Goal: Task Accomplishment & Management: Use online tool/utility

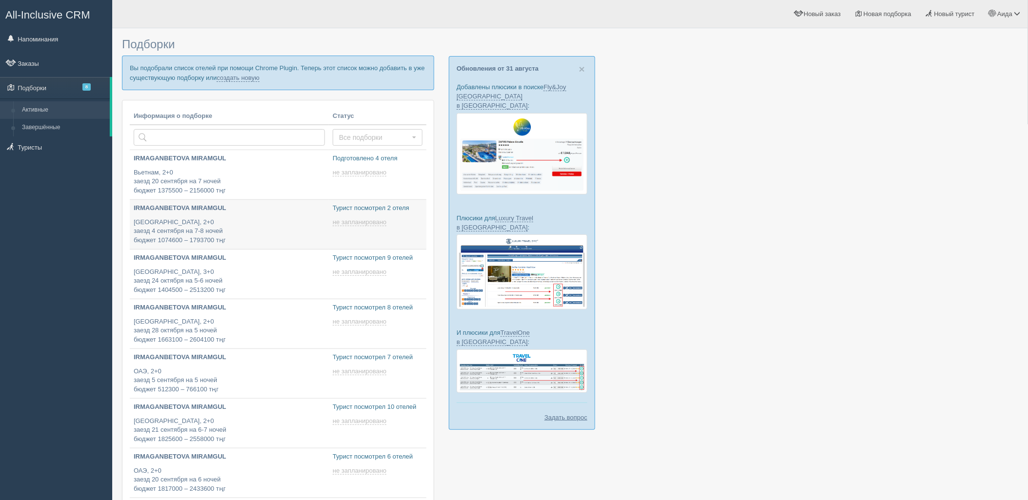
type input "[DATE] 14:15"
type input "[DATE] 14:35"
drag, startPoint x: 230, startPoint y: 76, endPoint x: 236, endPoint y: 79, distance: 6.5
click at [230, 76] on link "создать новую" at bounding box center [238, 78] width 43 height 8
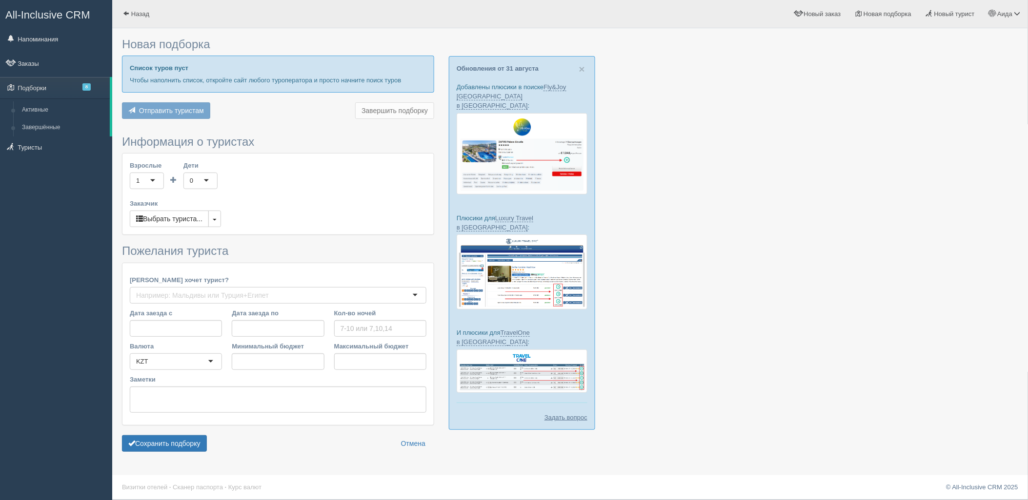
type input "5-6"
type input "1040100"
type input "1686200"
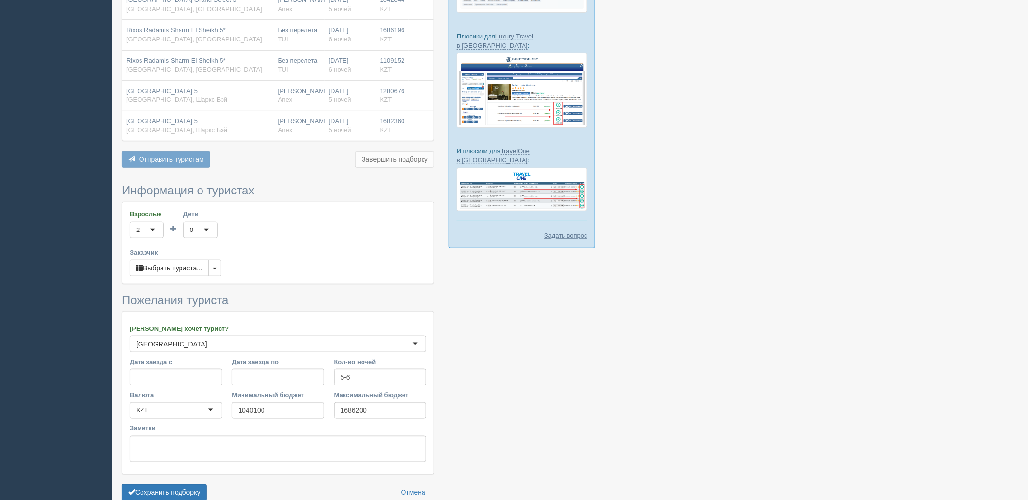
scroll to position [232, 0]
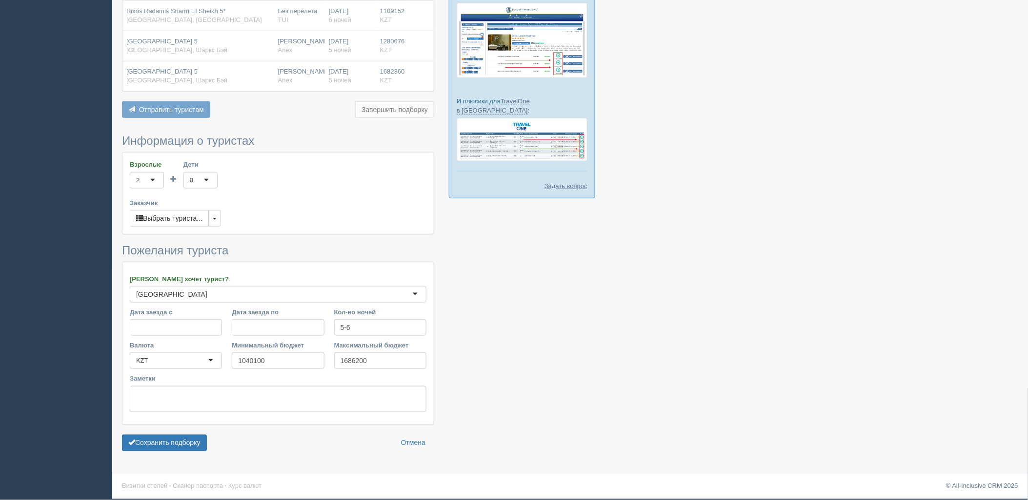
click at [168, 454] on form "Информация о туристах Взрослые 2 2 1 2 3 4 5 6 7 8 9 10 11 12 13 14 15 16 17 18…" at bounding box center [278, 295] width 312 height 321
click at [169, 448] on button "Сохранить подборку" at bounding box center [164, 443] width 85 height 17
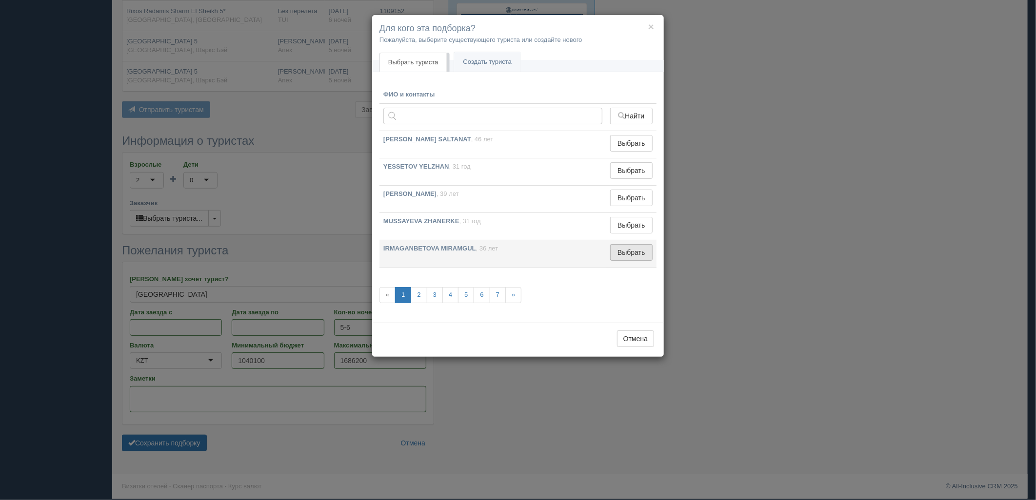
click at [612, 255] on button "Выбрать" at bounding box center [631, 252] width 42 height 17
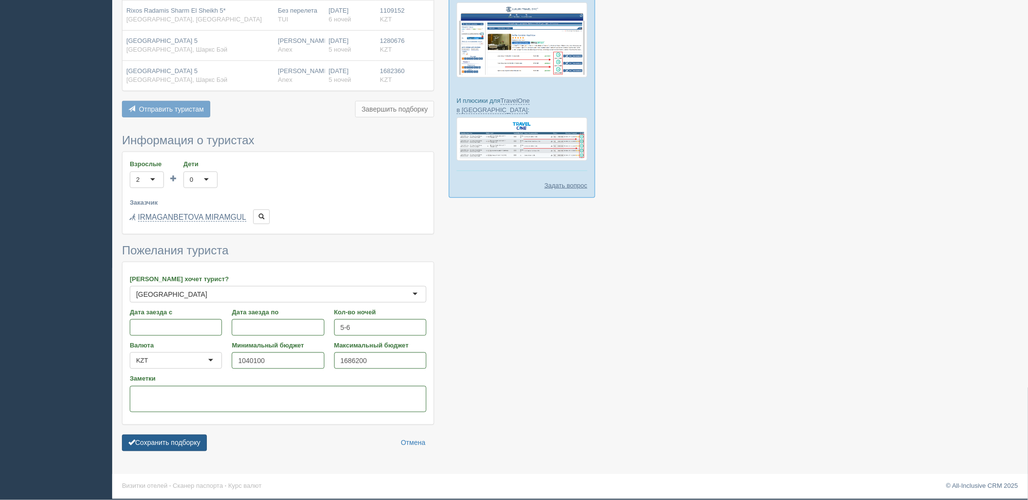
click at [182, 451] on button "Сохранить подборку" at bounding box center [164, 443] width 85 height 17
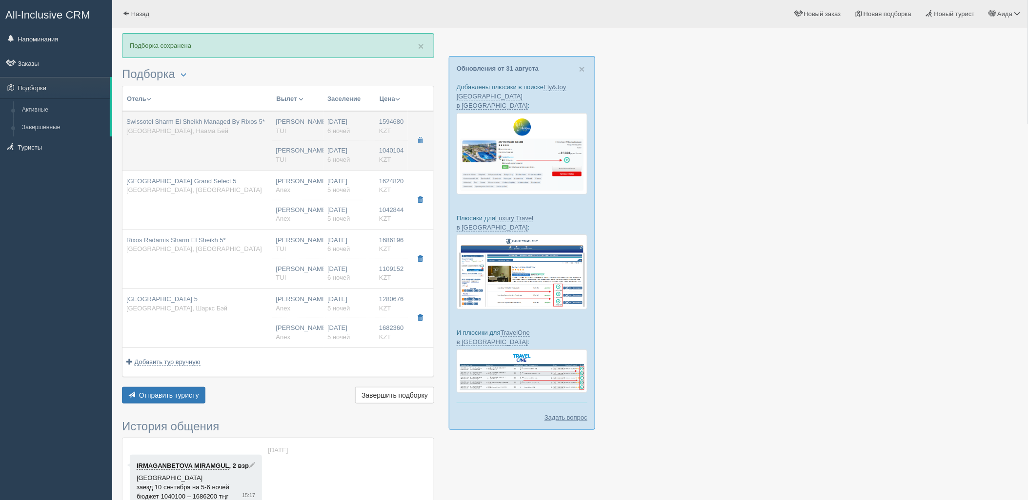
click at [288, 153] on div "Нурсултан Назарбаев NQZ TUI" at bounding box center [298, 155] width 44 height 18
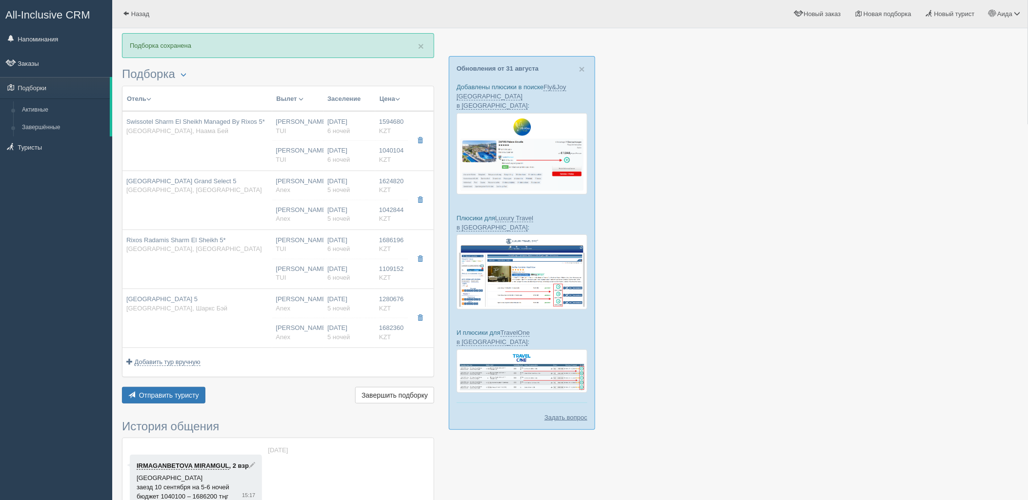
type input "Swissotel Sharm El Sheikh Managed By Rixos 5*"
type input "https://tophotels.ru/hotel/al331990"
type input "[GEOGRAPHIC_DATA]"
type input "[PERSON_NAME]"
type input "1594680.00"
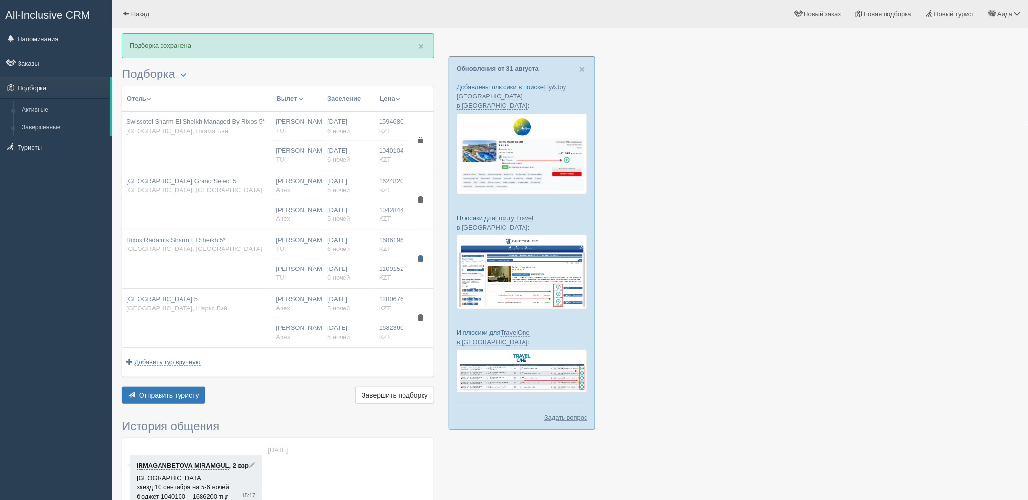
type input "Нурсултан Назарбаев NQZ"
type input "Шарм-эль-Шейх SSH"
type input "06:35"
type input "10:45"
type input "14:30"
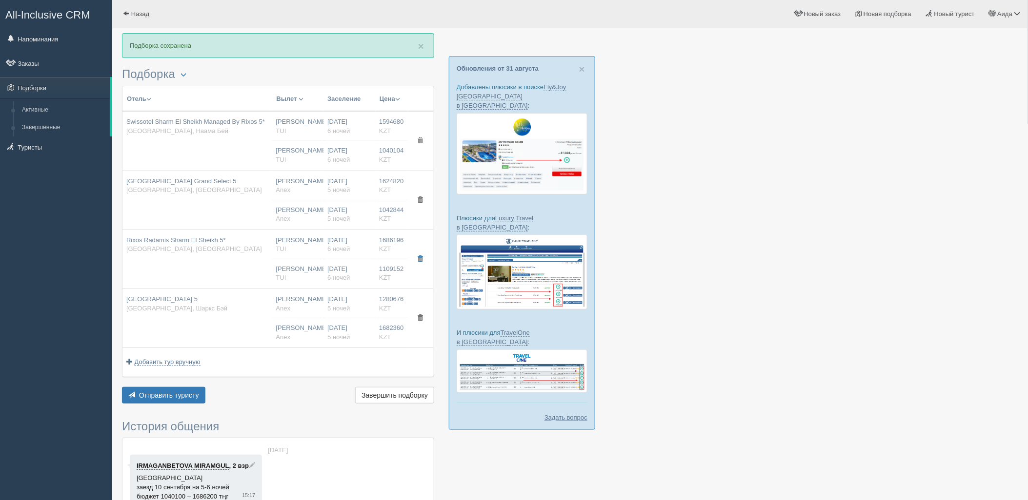
type input "22:25"
type input "6"
type input "SWISS SELECT ROOM AQUA"
type input "Ultra All Inclusive"
type input "TUI"
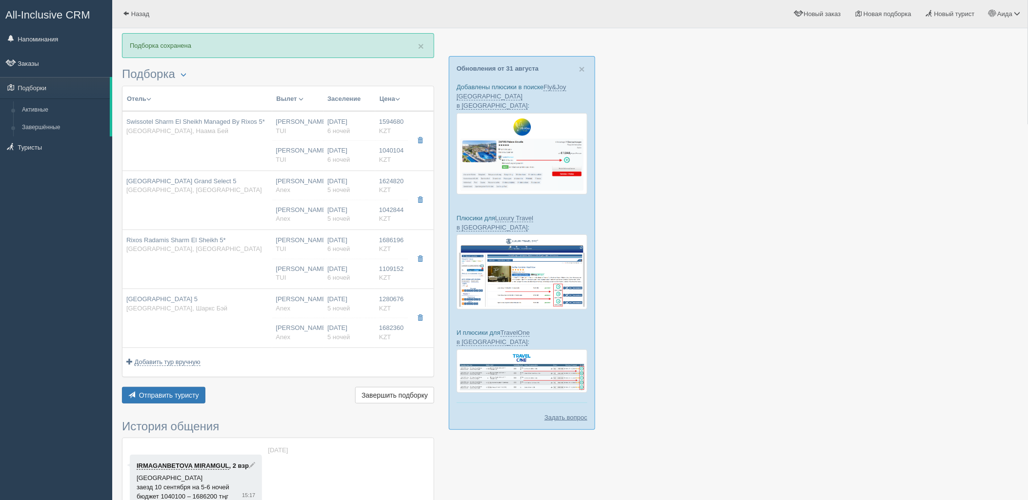
type input "https://newb2b.fstravel.com/hotel/846168"
type input "1040104.00"
type input "Нурсултан Назарбаев NQZ"
type input "Шарм-эль-Шейх SSH"
type input "06:35"
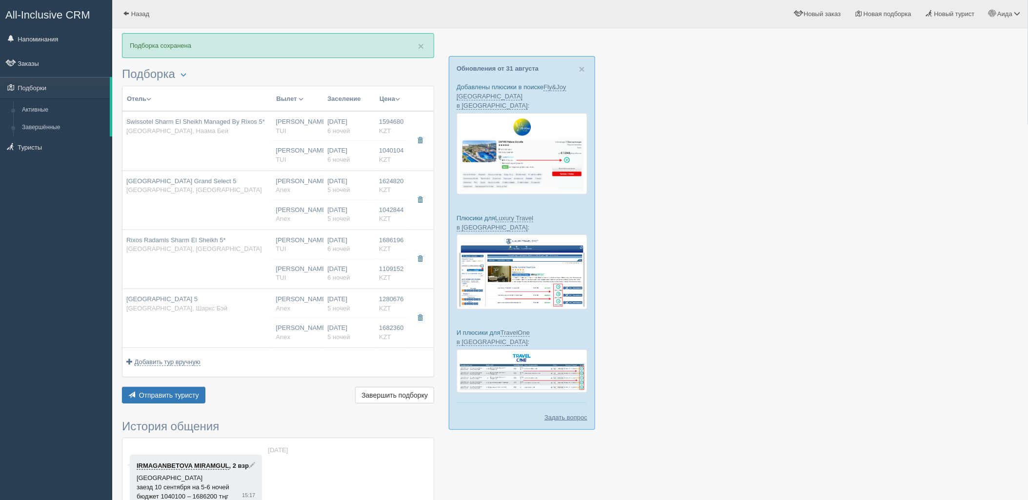
type input "10:45"
type input "14:30"
type input "22:25"
type input "6"
type input "SWISS SELECT ROOM AQUA"
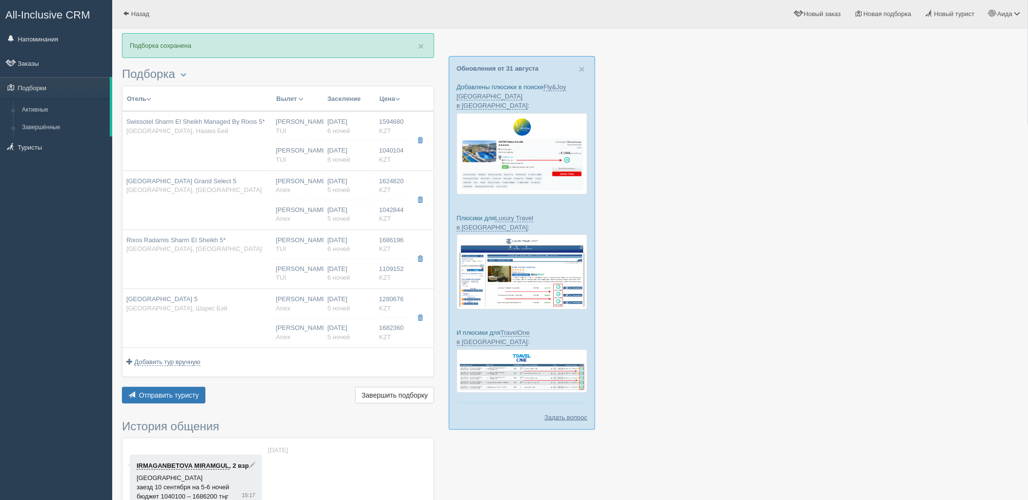
type input "Ultra All Inclusive"
type input "TUI"
type input "https://newb2b.fstravel.com/hotel/846168"
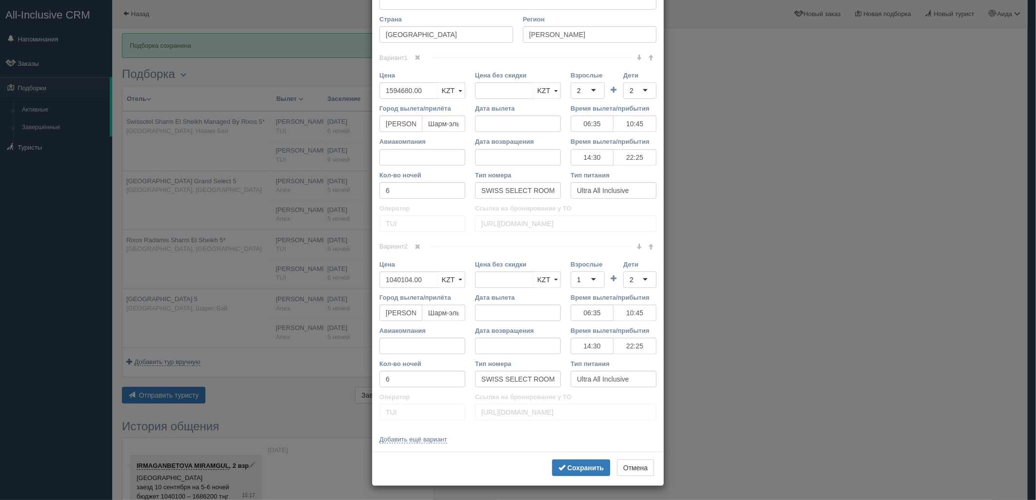
scroll to position [397, 0]
click at [413, 253] on div "Вариант 2 Цена 1040104.00 KZT USD EUR KZT KZT USD EUR" at bounding box center [518, 336] width 277 height 180
click at [417, 249] on link at bounding box center [418, 246] width 17 height 11
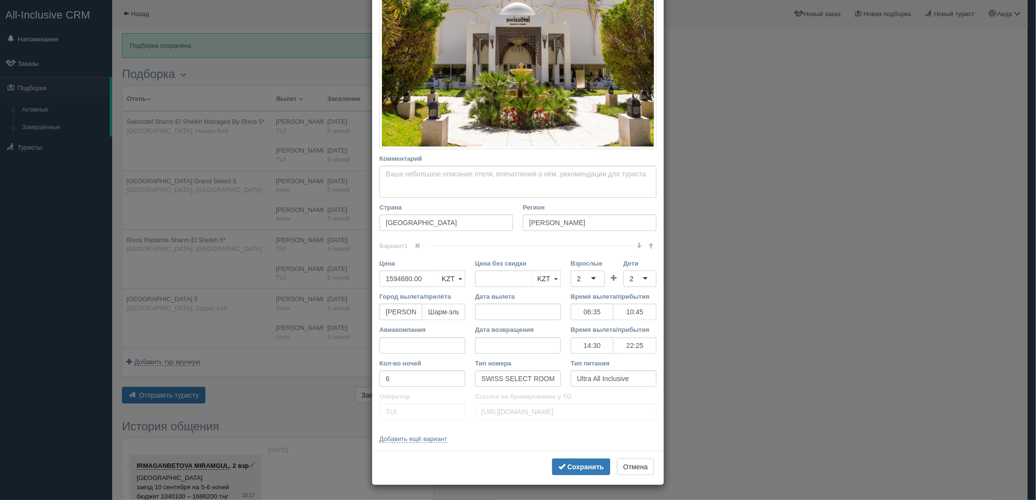
scroll to position [208, 0]
drag, startPoint x: 427, startPoint y: 277, endPoint x: 374, endPoint y: 290, distance: 54.7
click at [375, 291] on div "Цена 1594680.00 KZT USD EUR KZT KZT USD EUR" at bounding box center [423, 275] width 96 height 33
type input "1594680.00"
type input "2634784"
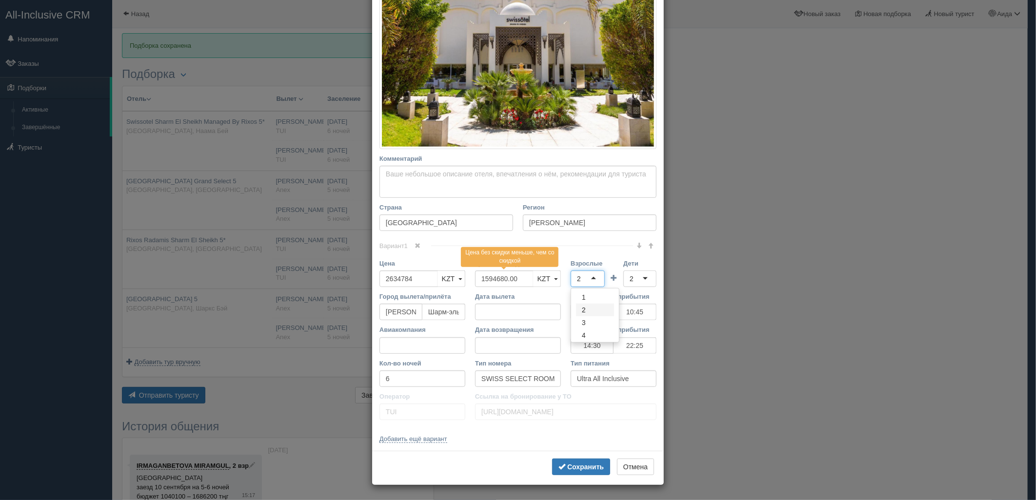
click at [582, 279] on div "2" at bounding box center [588, 279] width 34 height 17
click at [634, 278] on input "Дети" at bounding box center [635, 279] width 2 height 10
type input "4"
click at [567, 463] on b "Сохранить" at bounding box center [585, 467] width 37 height 8
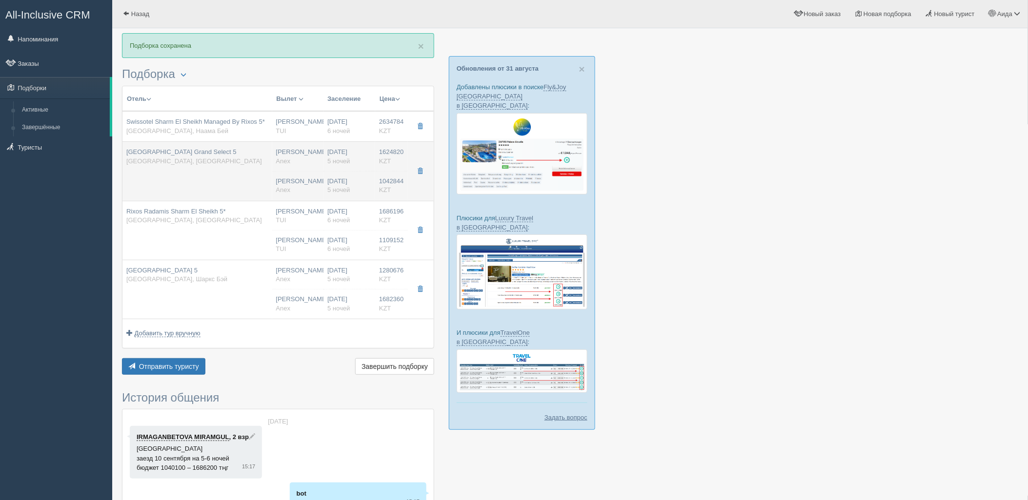
click at [235, 153] on span "Sunrise Diamond Beach Resort Grand Select 5" at bounding box center [181, 151] width 110 height 7
type input "Sunrise Diamond Beach Resort Grand Select 5"
type input "https://tophotels.ru/hotel/al29940"
type textarea "Отель расположен на берегу моря в районе Шарм-эль-Шейха, в 4 км от центра город…"
type input "Хадаба"
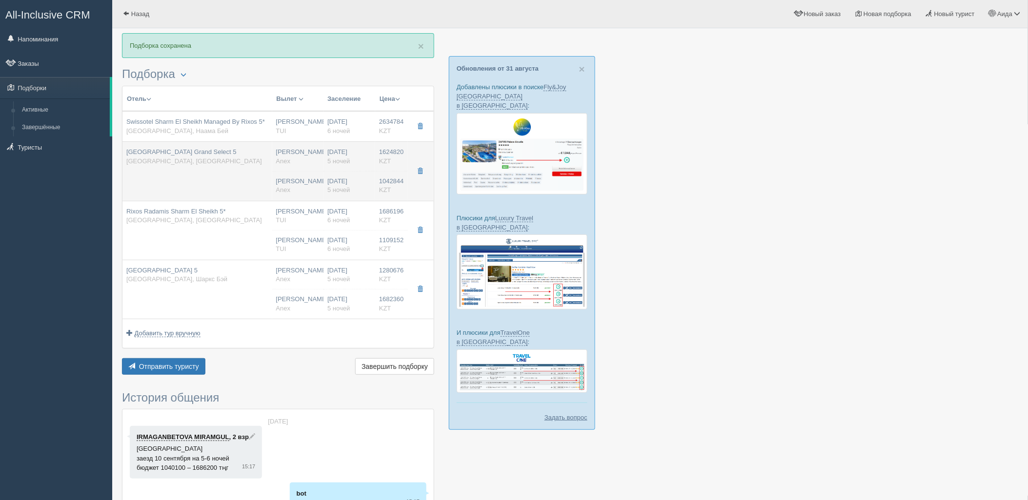
type input "1624820.00"
type input "04:05"
type input "08:05"
type input "Virgin Atlantic Airways"
type input "09:30"
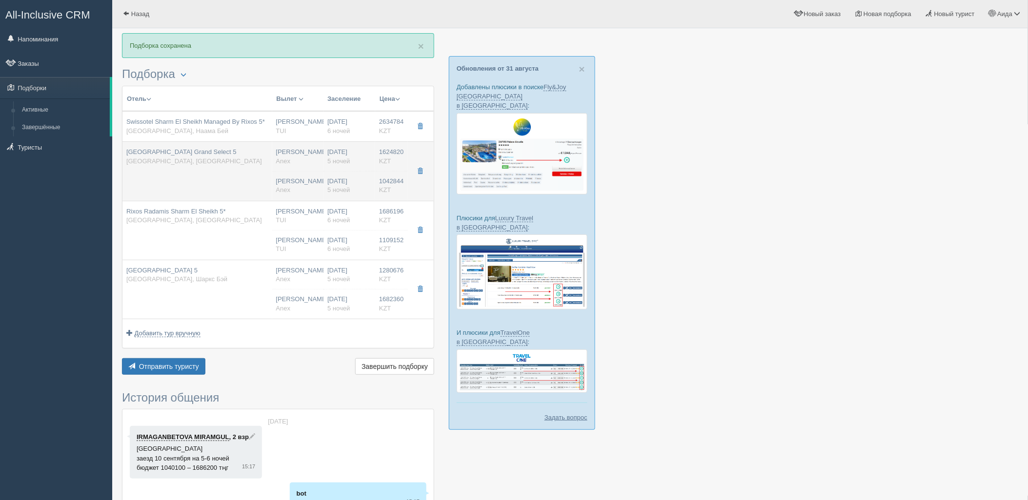
type input "17:30"
type input "5"
type input "Superior GV/PV/SSV Room"
type input "PREMIUM AI"
type input "Anex"
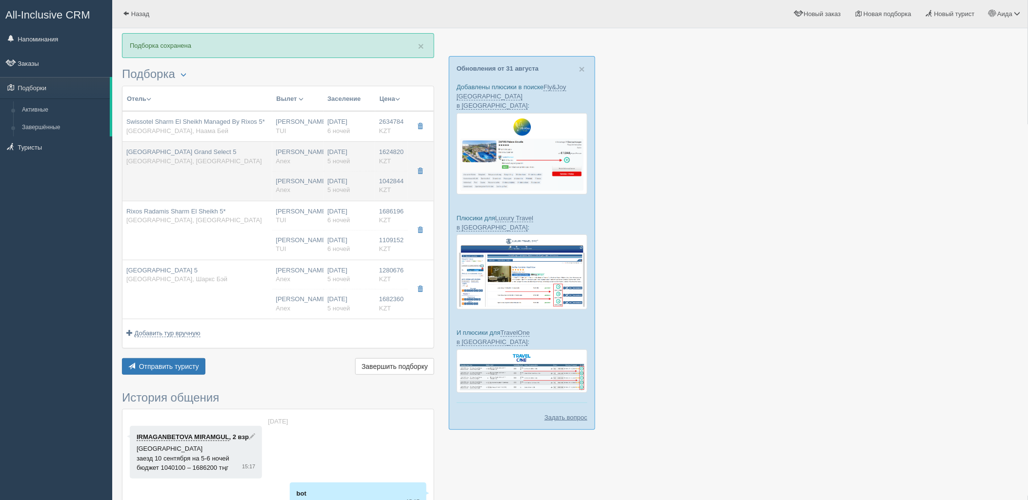
type input "https://agent.anextour.kz/hotels/egypt/sunrise-diamond-beach-resort-grand-select"
type input "1042844.00"
type input "Нурсултан Назарбаев NQZ"
type input "Шарм-эль-Шейх SSH"
type input "04:05"
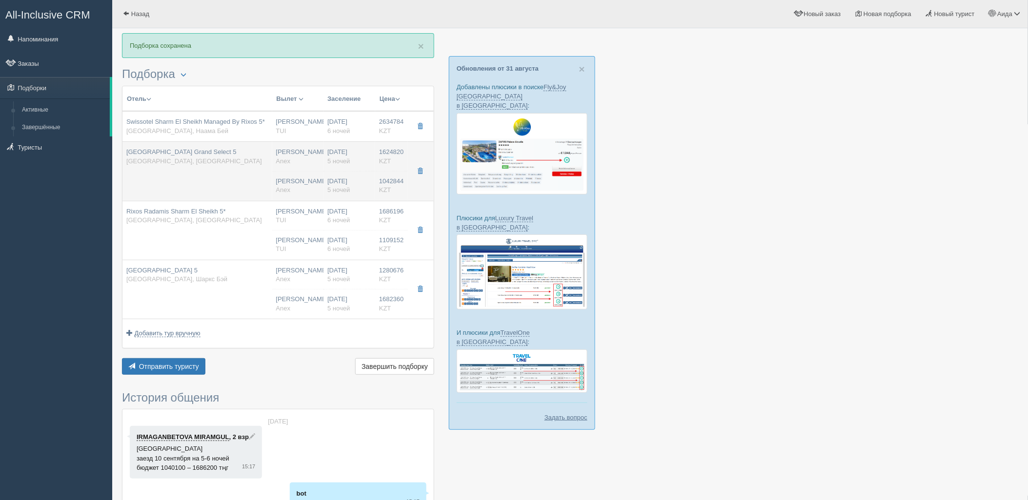
type input "08:05"
type input "Virgin Atlantic Airways"
type input "09:30"
type input "17:30"
type input "5"
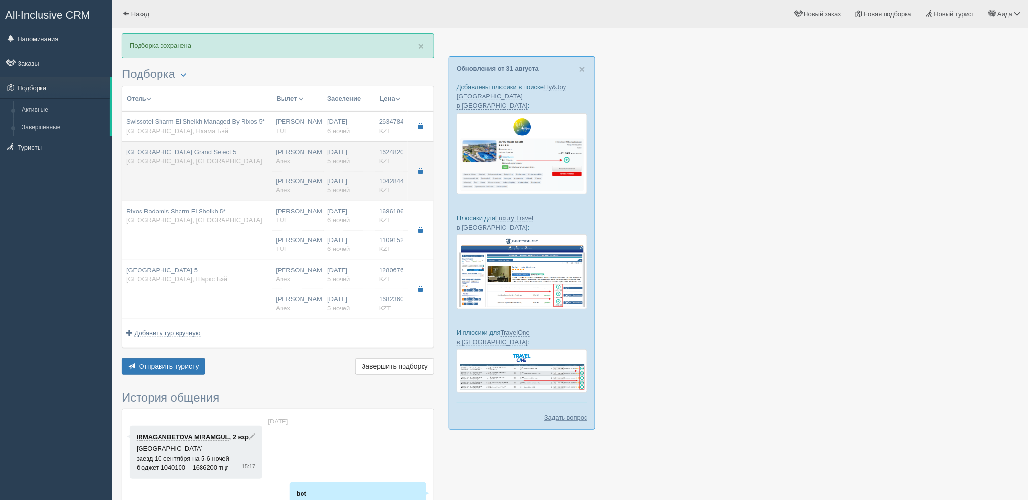
type input "Superior GV/PV/SSV Room"
type input "PREMIUM AI"
type input "Anex"
type input "https://agent.anextour.kz/hotels/egypt/sunrise-diamond-beach-resort-grand-select"
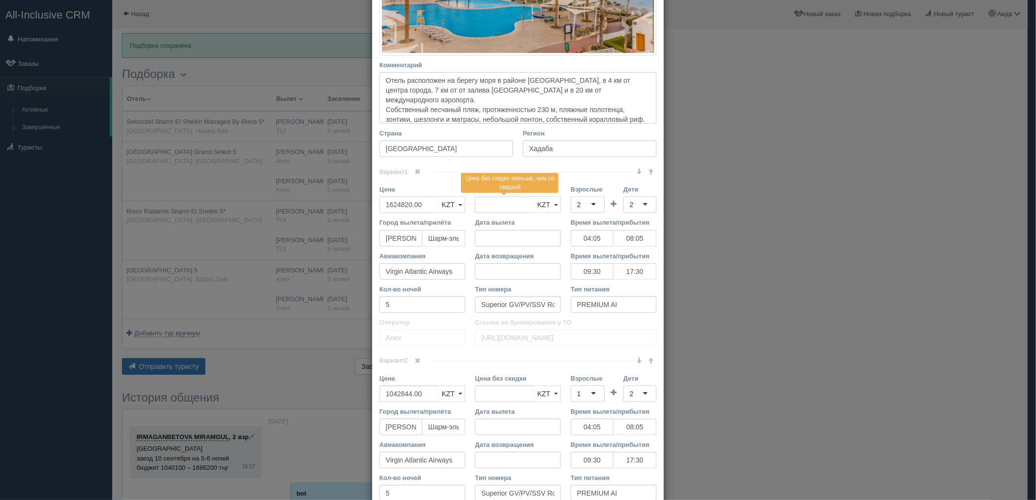
scroll to position [281, 0]
click at [416, 362] on span at bounding box center [418, 360] width 6 height 6
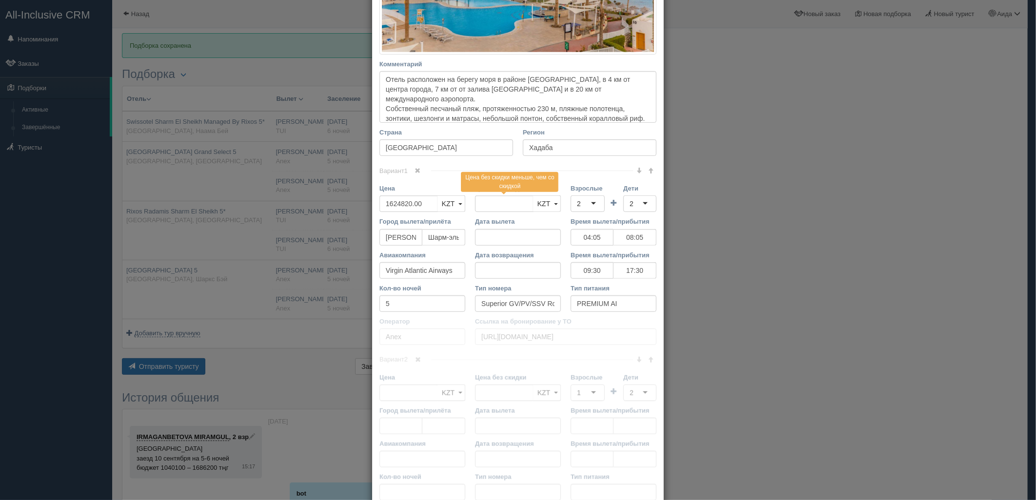
scroll to position [206, 0]
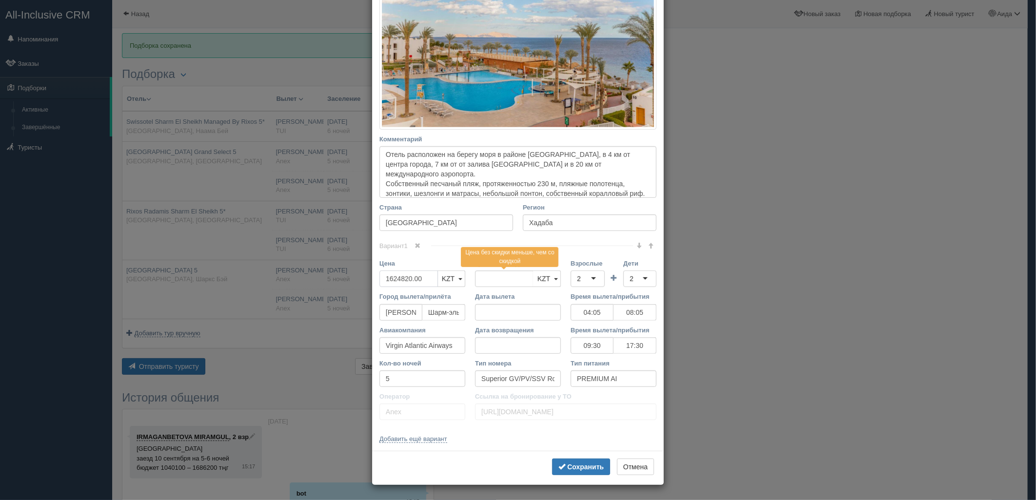
click at [375, 288] on div "Цена 1624820.00 KZT USD EUR KZT KZT USD EUR" at bounding box center [423, 275] width 96 height 33
type input "1624820.00"
type input "2667664"
click at [571, 272] on div "2" at bounding box center [588, 279] width 34 height 17
click at [630, 279] on div "2" at bounding box center [632, 279] width 4 height 10
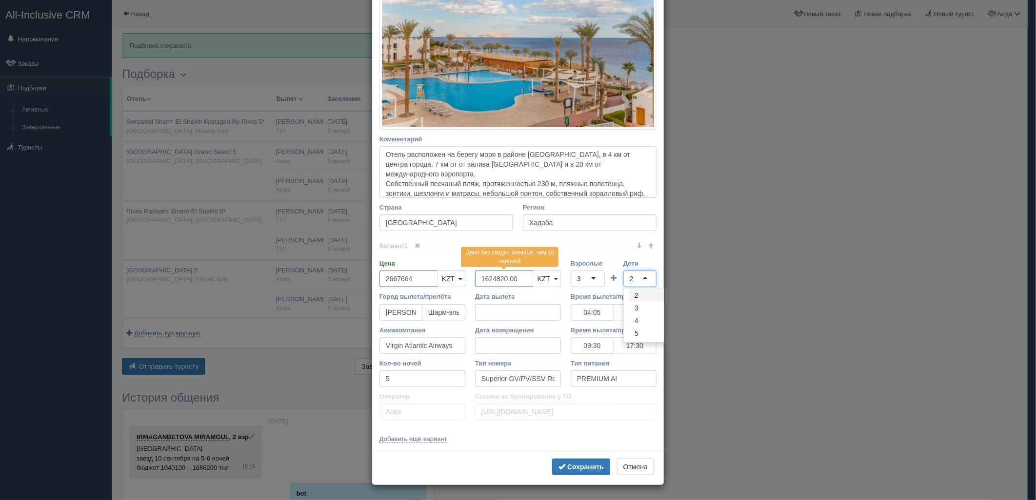
scroll to position [2, 0]
type input "4"
click at [584, 467] on b "Сохранить" at bounding box center [585, 467] width 37 height 8
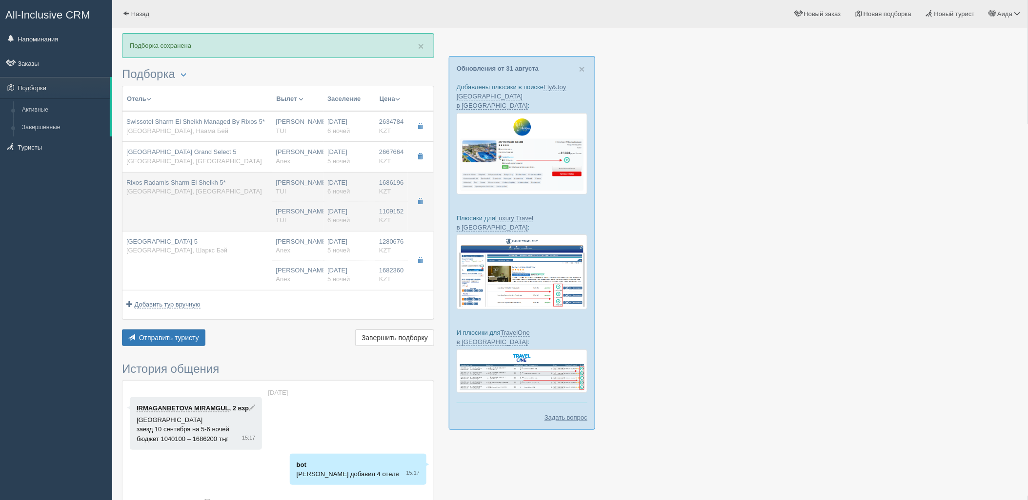
click at [249, 210] on td "Rixos Radamis Sharm El Sheikh 5* Египет, Шарм-эль-Шейх" at bounding box center [197, 201] width 150 height 59
type input "Rixos Radamis Sharm El Sheikh 5*"
type input "Шарм-эль-Шейх"
type input "1686196.00"
type input "06:35"
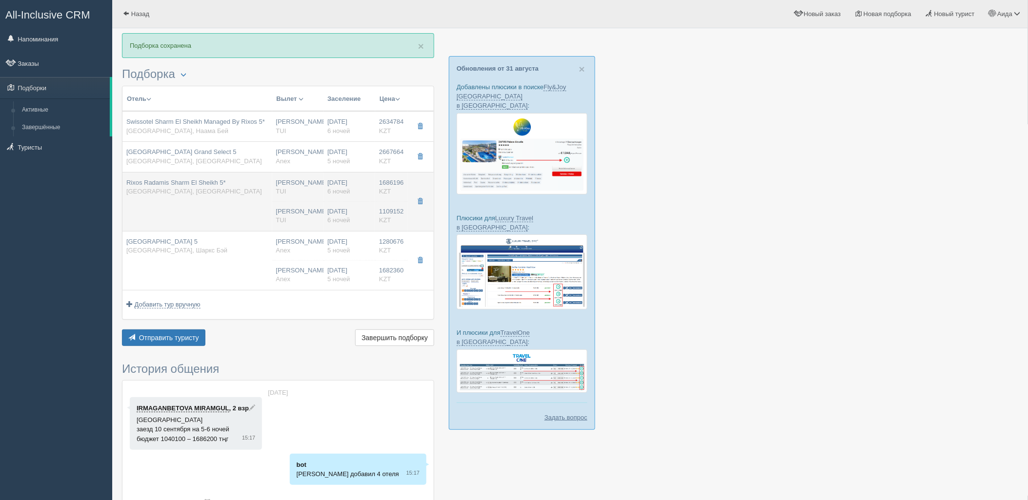
type input "10:45"
type input "14:30"
type input "22:25"
type input "6"
type input "SUPERIOR ROOM TIRANA"
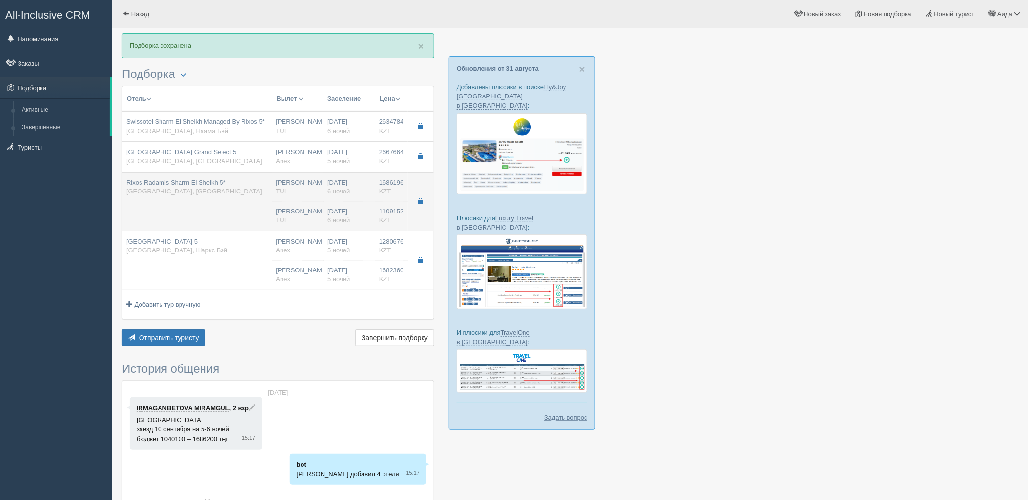
type input "Ultra All Inclusive"
type input "TUI"
type input "https://newb2b.fstravel.com/hotel/851819"
type input "1109152.00"
type input "Нурсултан Назарбаев NQZ"
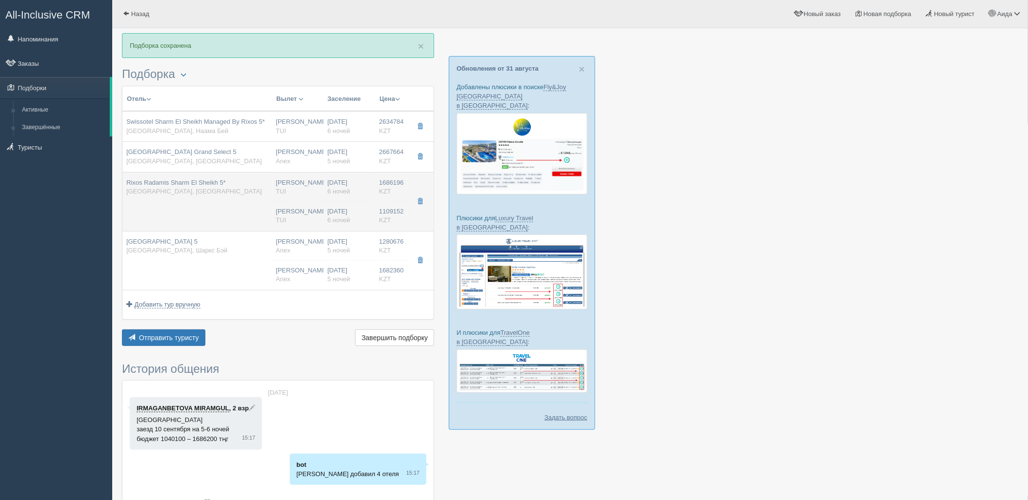
type input "Шарм-эль-Шейх SSH"
type input "06:35"
type input "10:45"
type input "14:30"
type input "22:25"
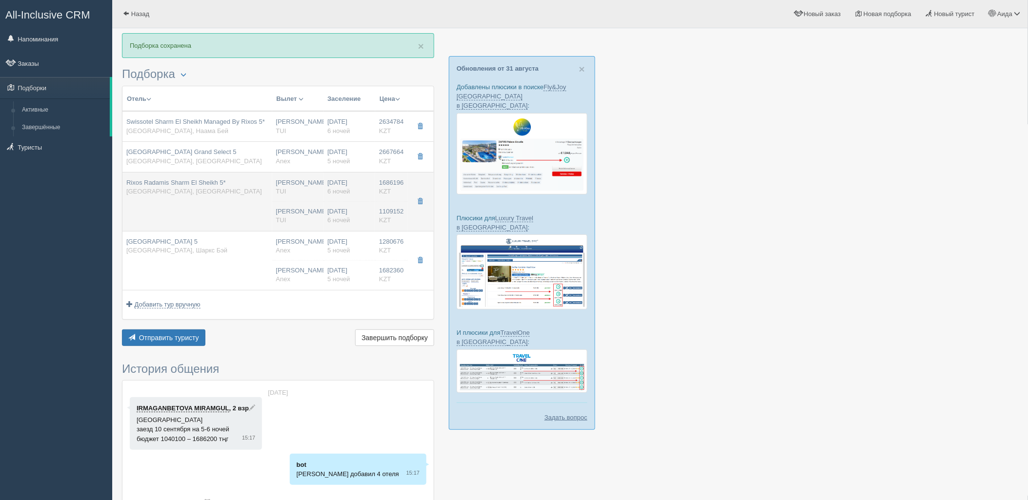
type input "6"
type input "SUPERIOR ROOM TIRANA"
type input "Ultra All Inclusive"
type input "TUI"
type input "https://newb2b.fstravel.com/hotel/851819"
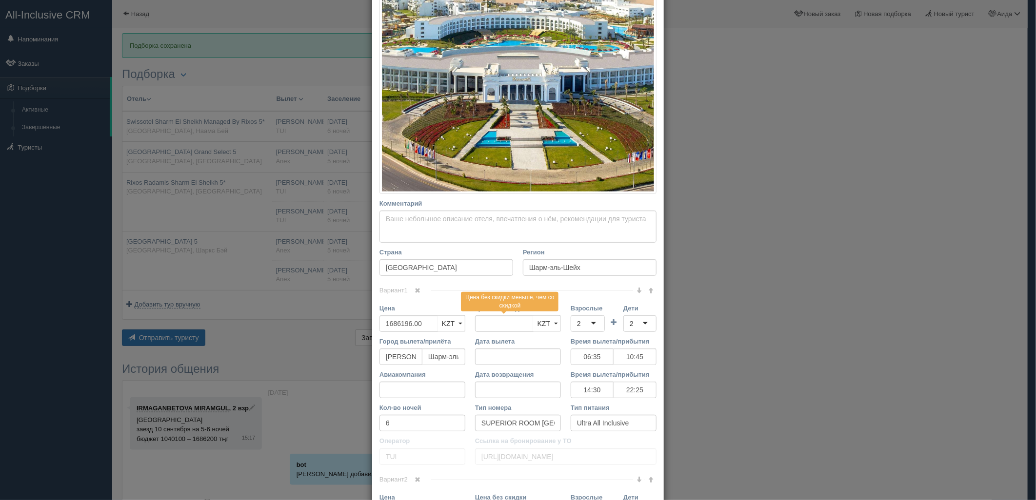
scroll to position [249, 0]
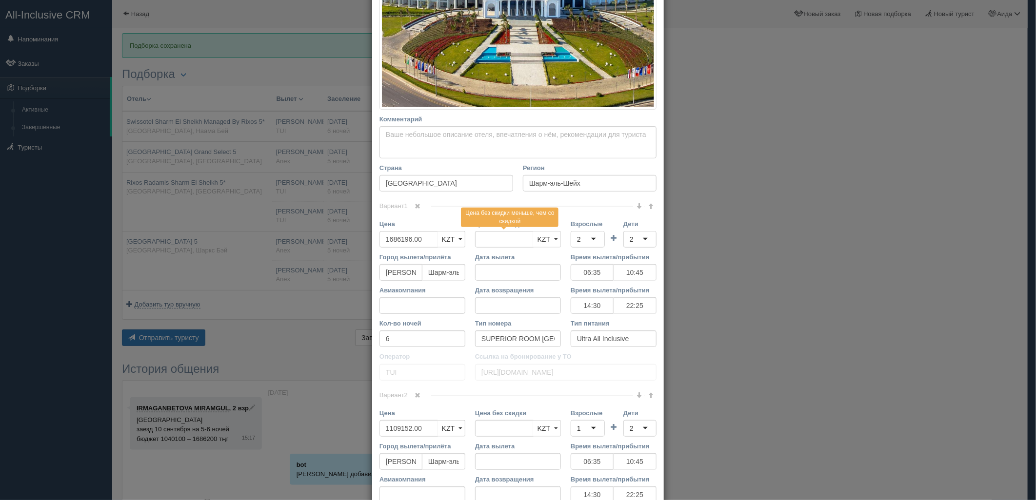
click at [411, 396] on link at bounding box center [418, 396] width 17 height 11
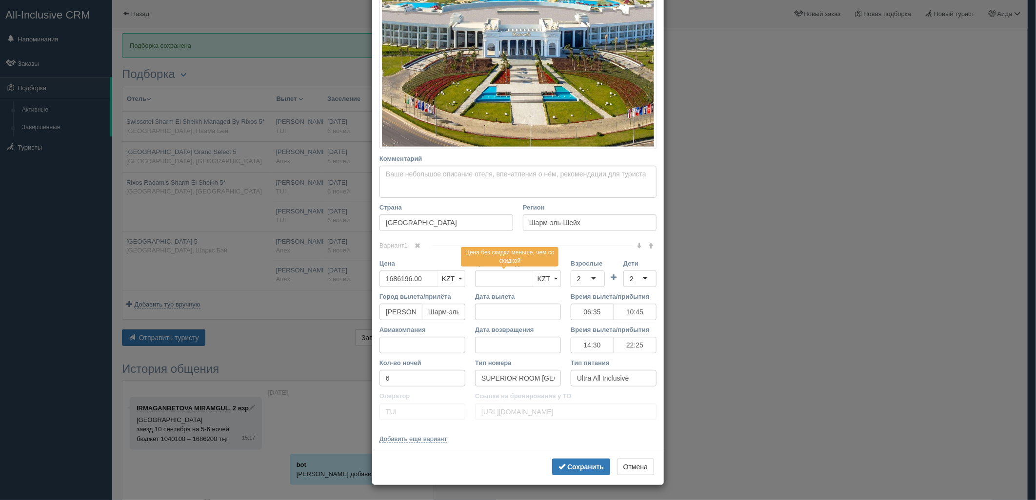
scroll to position [210, 0]
drag, startPoint x: 424, startPoint y: 280, endPoint x: 381, endPoint y: 286, distance: 43.3
click at [381, 286] on input "1686196.00" at bounding box center [409, 279] width 59 height 17
type input "1686196.00"
type input "2795348"
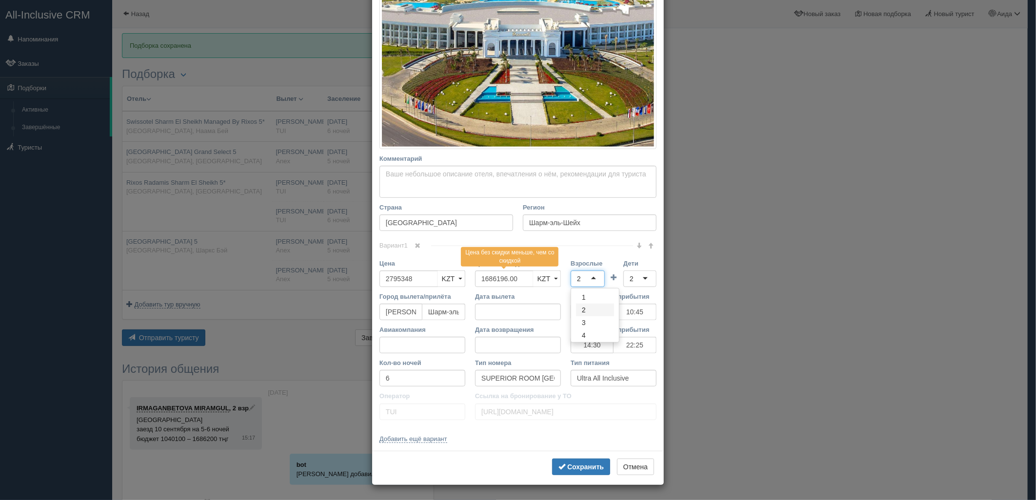
click at [590, 276] on div "2" at bounding box center [588, 279] width 34 height 17
click at [627, 273] on div "2" at bounding box center [639, 279] width 33 height 17
click at [571, 463] on b "Сохранить" at bounding box center [585, 467] width 37 height 8
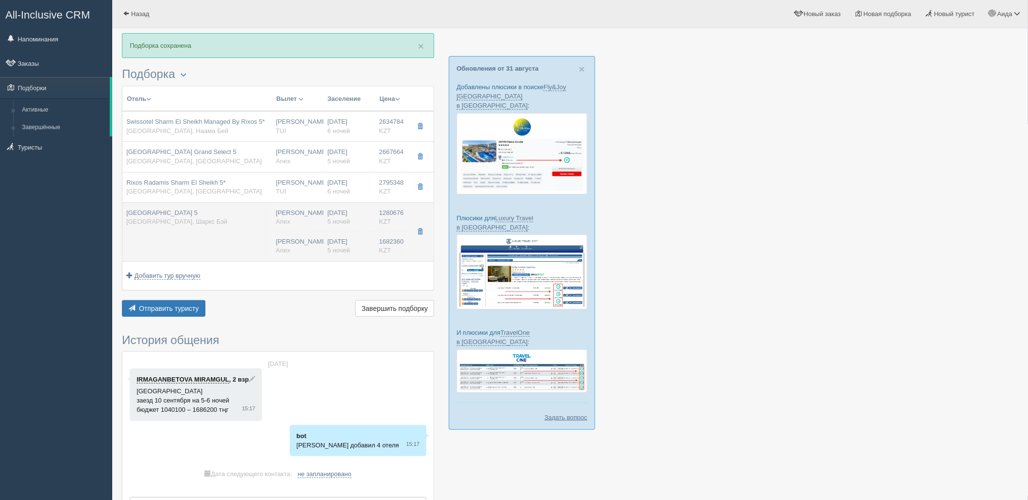
click at [286, 213] on div "Нурсултан Назарбаев NQZ Anex" at bounding box center [298, 218] width 44 height 18
type input "Sunrise Arabian Beach Resort 5"
type input "https://www.tripadvisor.ru/Hotel_Review-g297555-d3573109-Reviews-Sunrise_Arabia…"
type input "Шаркс Бэй"
type input "1280676.00"
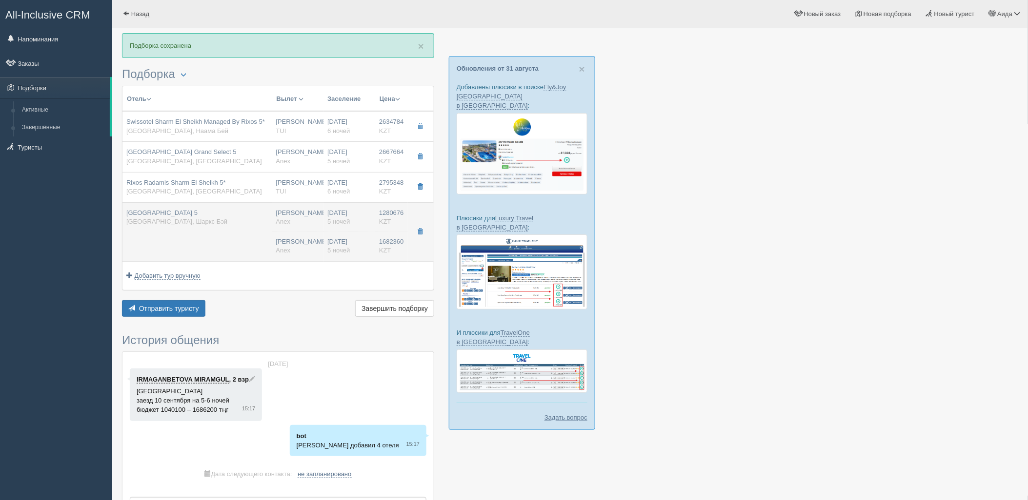
type input "04:05"
type input "08:05"
type input "Virgin Atlantic Airways"
type input "09:30"
type input "17:30"
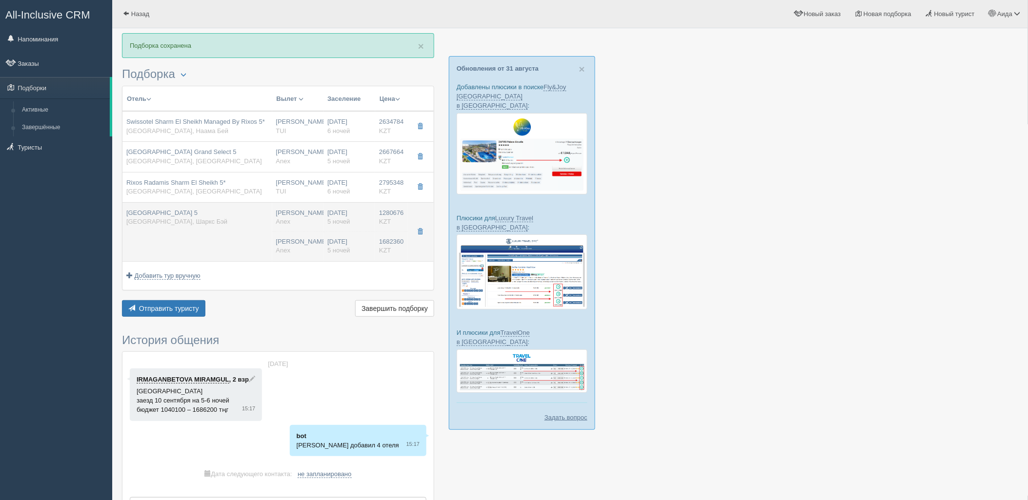
type input "5"
type input "Family Suite"
type input "AI"
type input "Anex"
type input "https://agent.anextour.kz/hotels/egypt/sunrise-arabian-beach-resort"
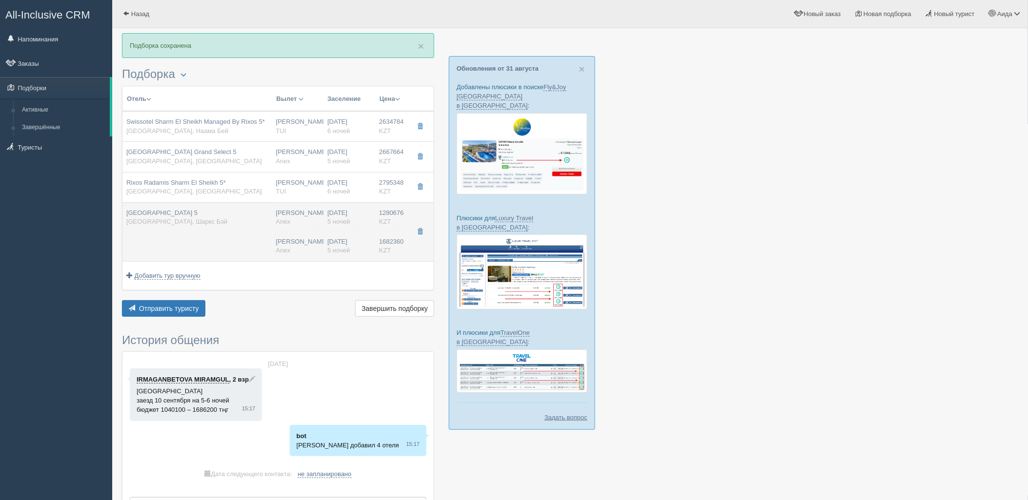
type input "1682360.00"
type input "Нурсултан Назарбаев NQZ"
type input "Шарм-эль-Шейх SSH"
type input "04:05"
type input "08:05"
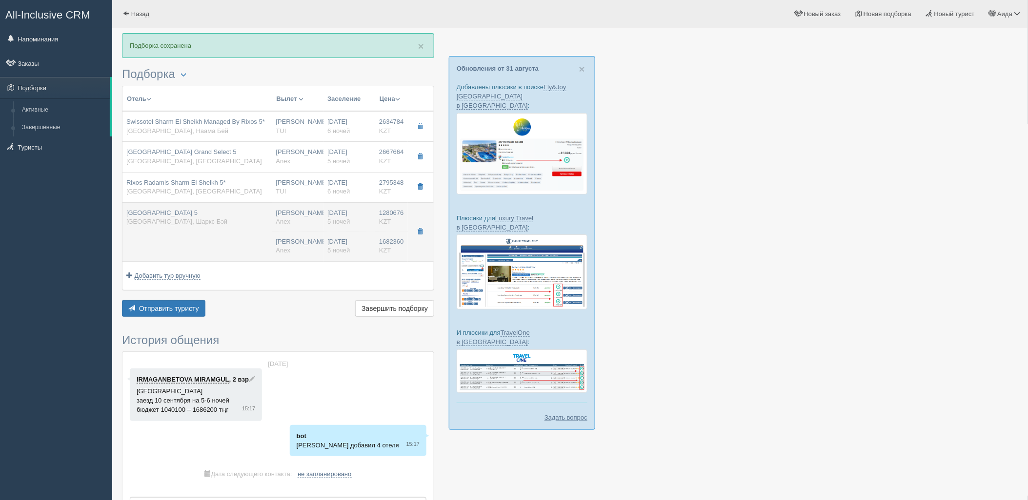
type input "Virgin Atlantic Airways"
type input "09:30"
type input "17:30"
type input "5"
type input "Family Suite"
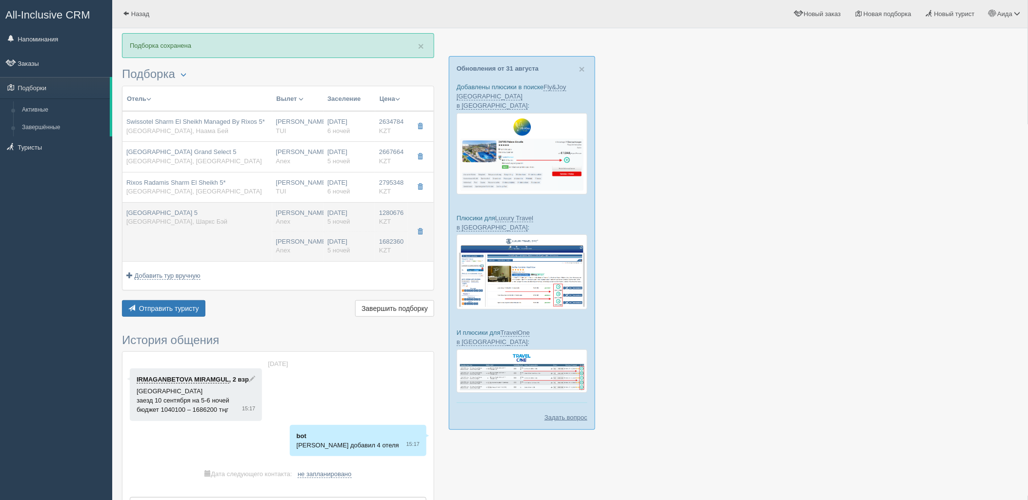
type input "AI"
type input "Anex"
type input "https://agent.anextour.kz/hotels/egypt/sunrise-arabian-beach-resort"
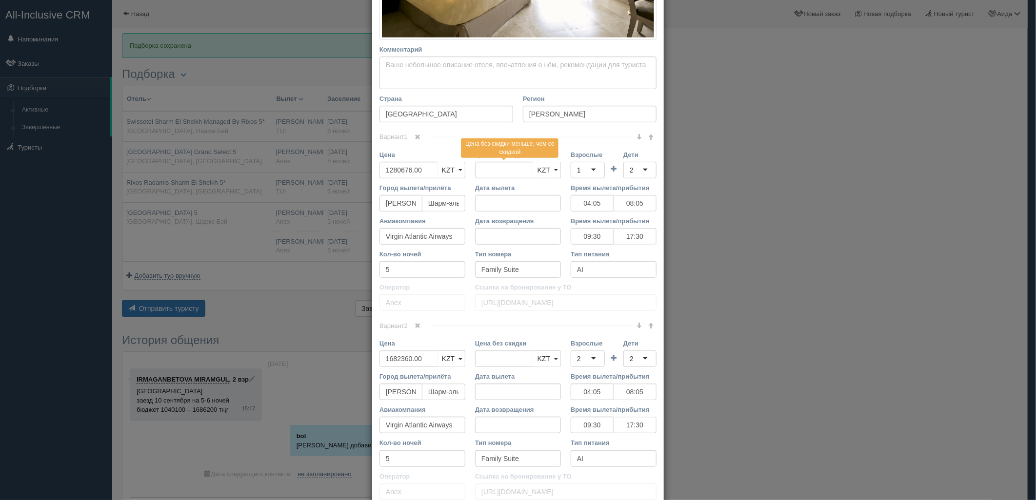
scroll to position [344, 0]
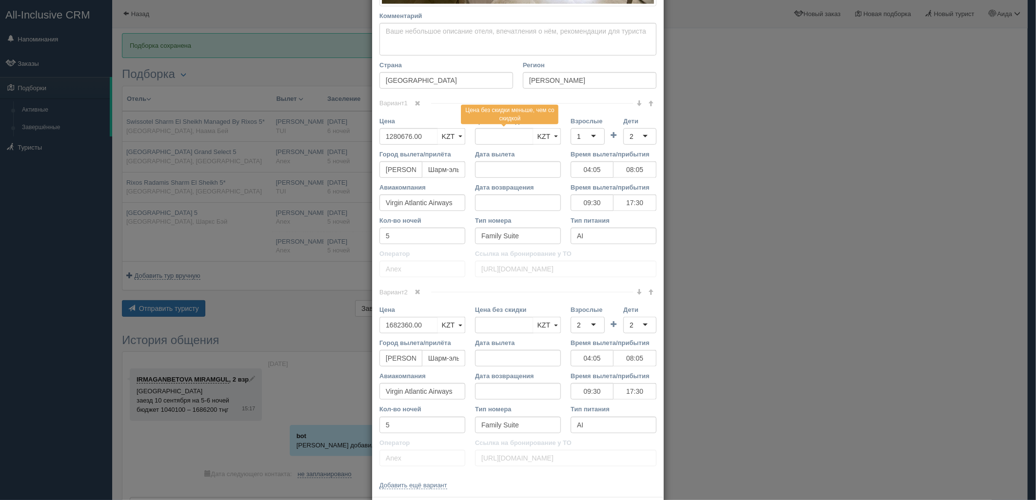
click at [414, 298] on link at bounding box center [418, 292] width 17 height 11
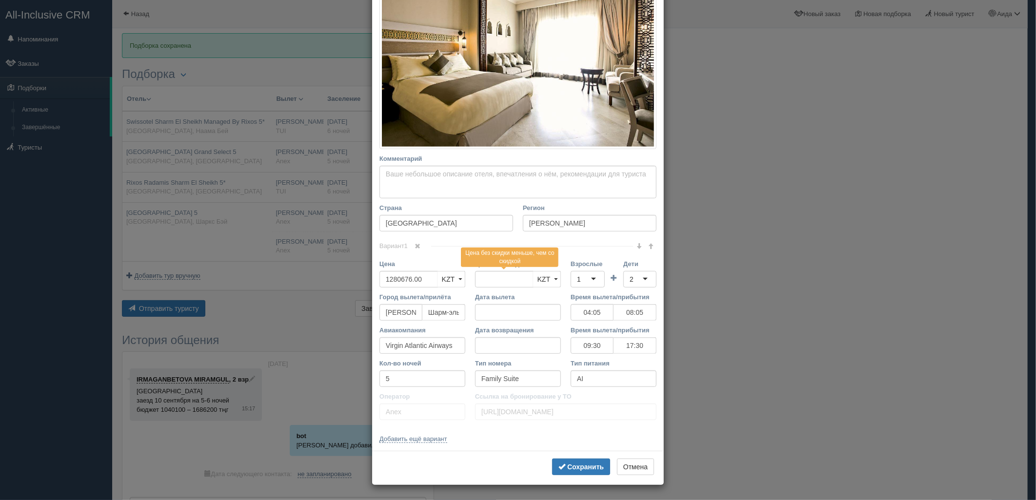
scroll to position [201, 0]
drag, startPoint x: 426, startPoint y: 280, endPoint x: 382, endPoint y: 290, distance: 44.5
click at [381, 294] on div "Вариант 1 Цена 1280676.00 KZT USD EUR KZT KZT USD EUR" at bounding box center [518, 336] width 277 height 180
type input "1280676.00"
type input "2909036"
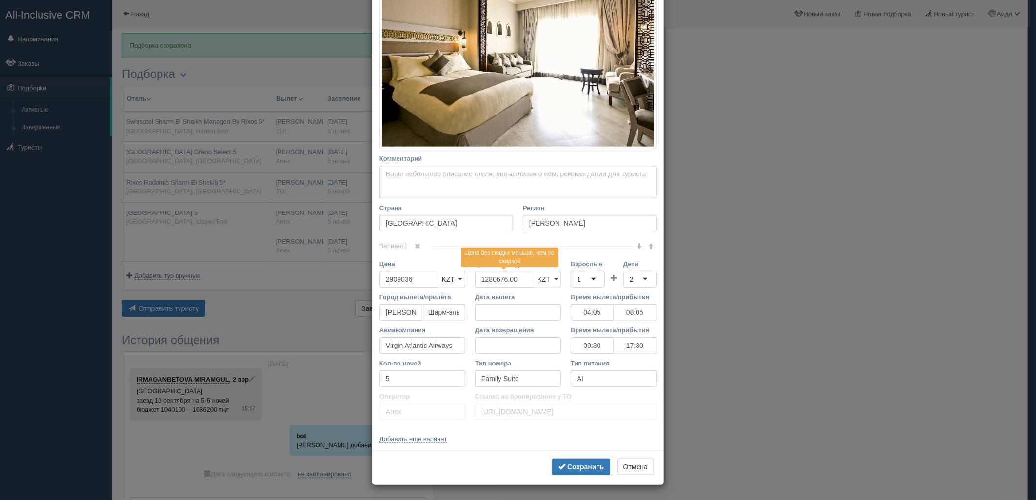
click at [581, 279] on div "1" at bounding box center [588, 279] width 34 height 17
click at [633, 282] on div "2" at bounding box center [639, 279] width 33 height 17
click at [579, 470] on b "Сохранить" at bounding box center [585, 467] width 37 height 8
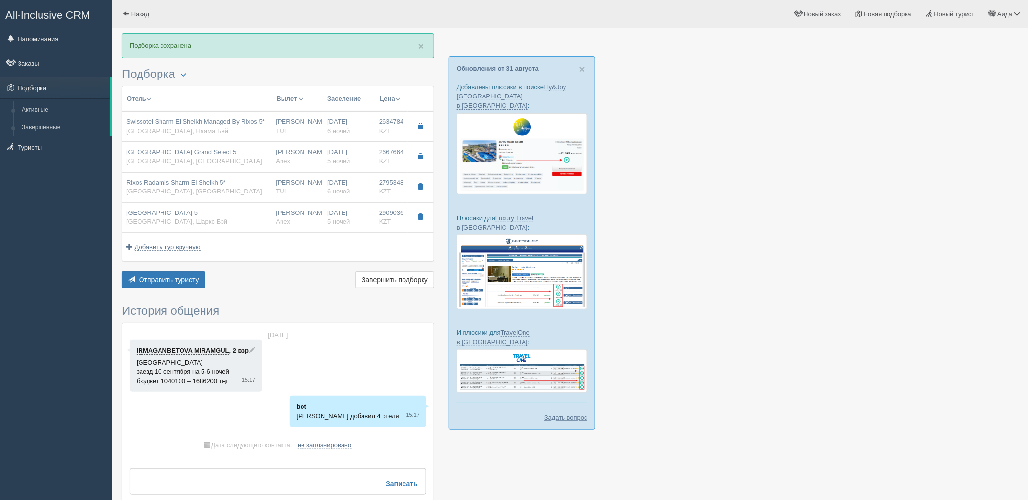
click at [199, 264] on div "Отель Разделить отели... Вылет Выезд Авиа Автобус Заселение Цена Дешёвые вначале" at bounding box center [278, 188] width 312 height 205
click at [184, 274] on button "Отправить туристу Отправить" at bounding box center [163, 280] width 83 height 17
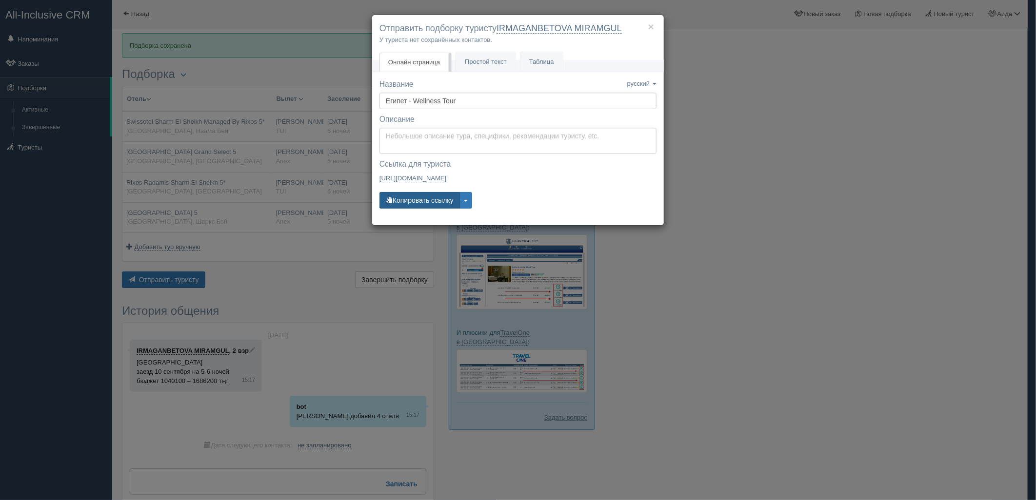
click at [411, 201] on button "Копировать ссылку" at bounding box center [420, 200] width 80 height 17
click at [852, 181] on div "× Отправить подборку туристу IRMAGANBETOVA MIRAMGUL У туриста нет сохранённых к…" at bounding box center [518, 250] width 1036 height 500
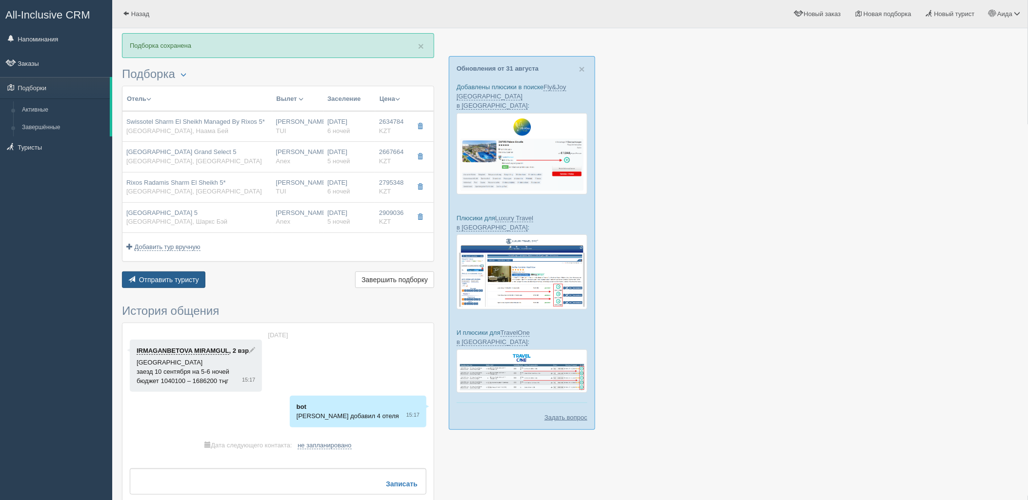
click at [176, 283] on span "Отправить туристу" at bounding box center [169, 280] width 60 height 8
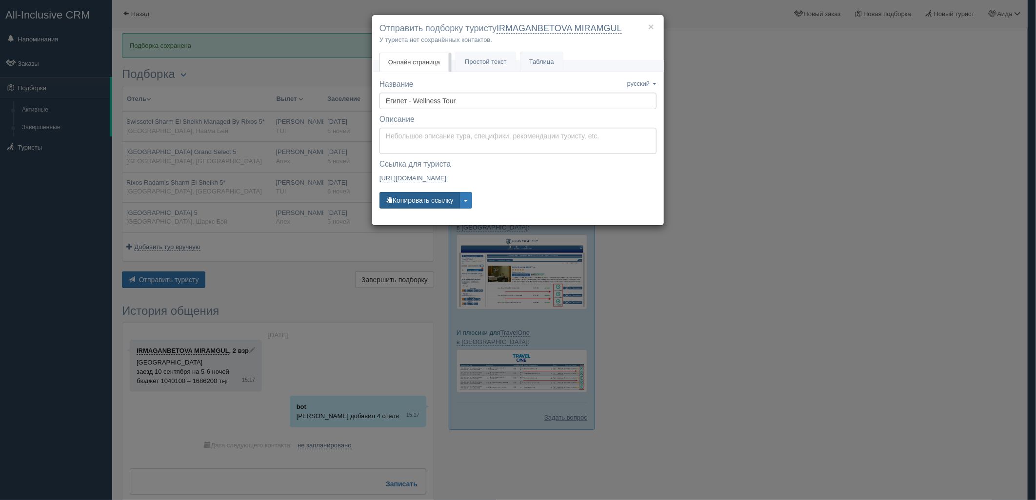
click at [425, 200] on button "Копировать ссылку" at bounding box center [420, 200] width 80 height 17
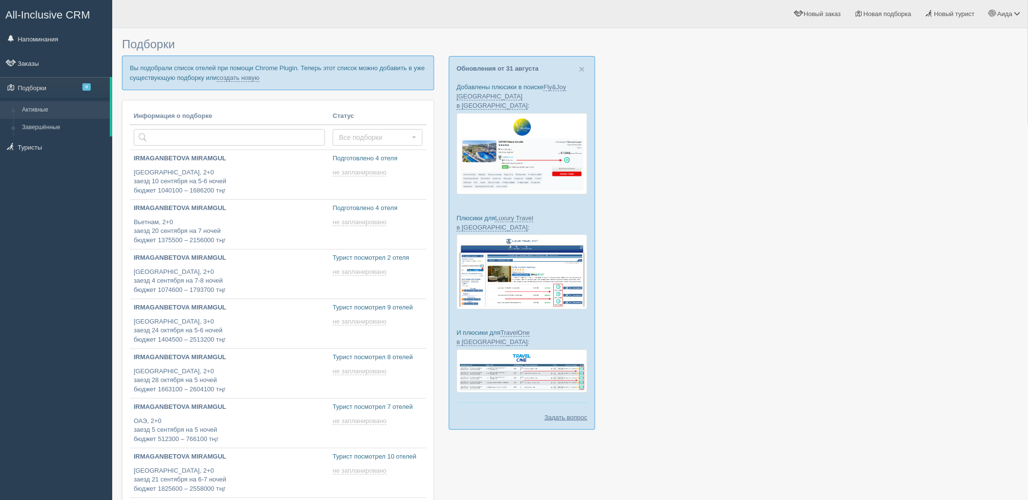
click at [237, 73] on p "Вы подобрали список отелей при помощи Chrome Plugin. Теперь этот список можно д…" at bounding box center [278, 73] width 312 height 34
click at [238, 74] on link "создать новую" at bounding box center [238, 78] width 43 height 8
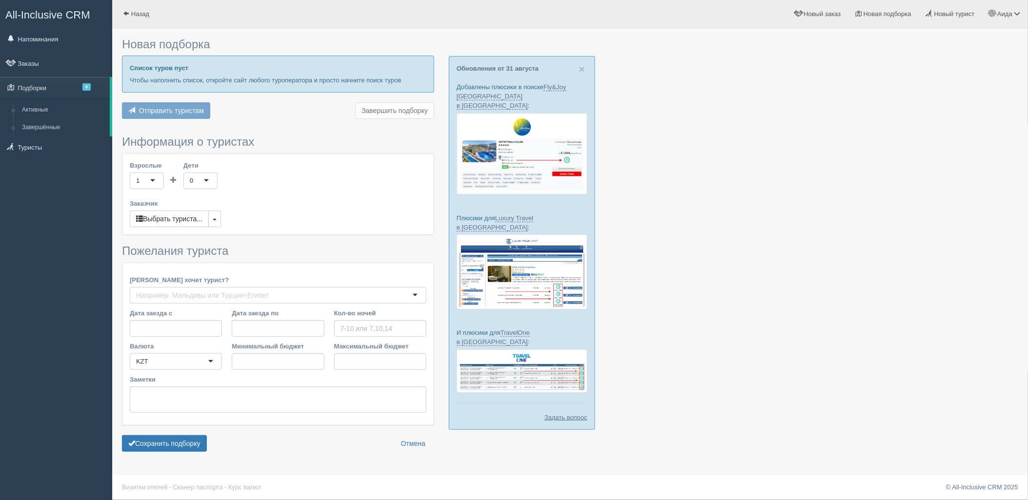
type input "6"
type input "1139800"
type input "2093400"
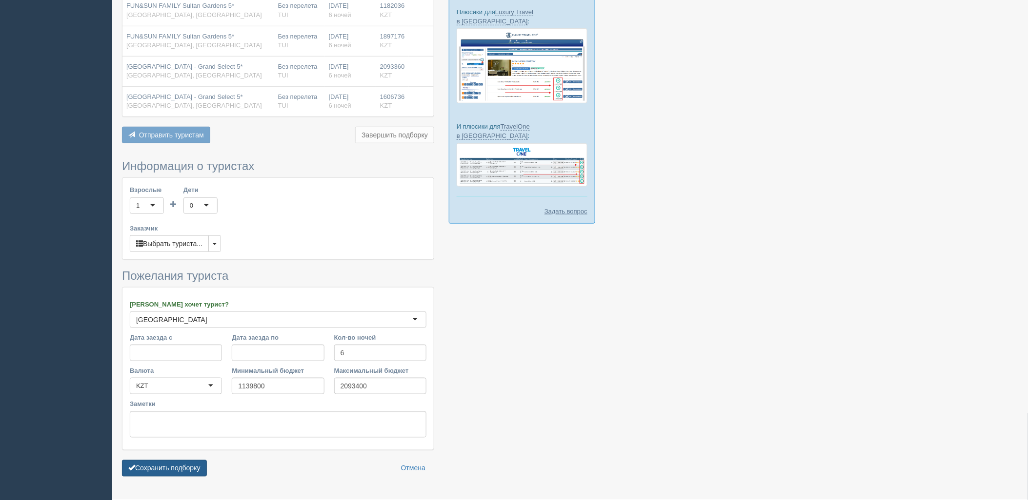
click at [192, 467] on button "Сохранить подборку" at bounding box center [164, 468] width 85 height 17
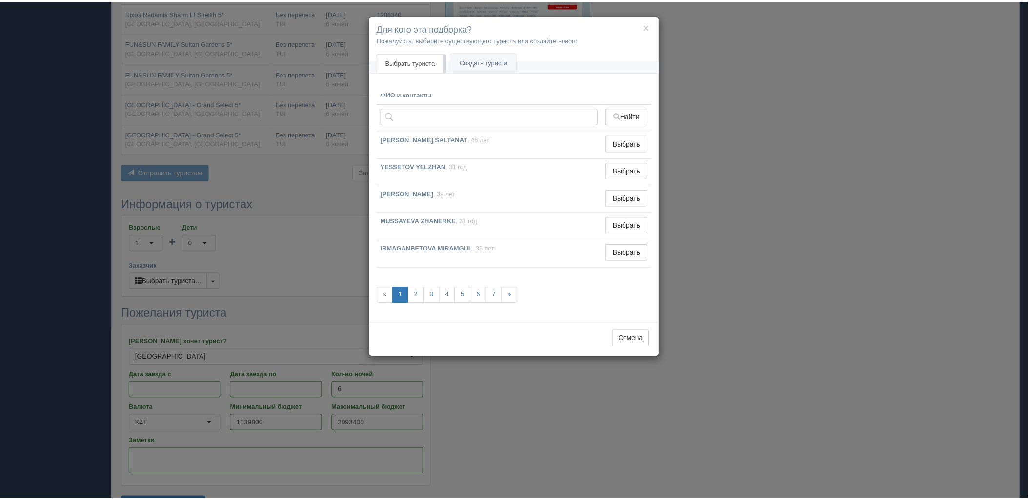
scroll to position [152, 0]
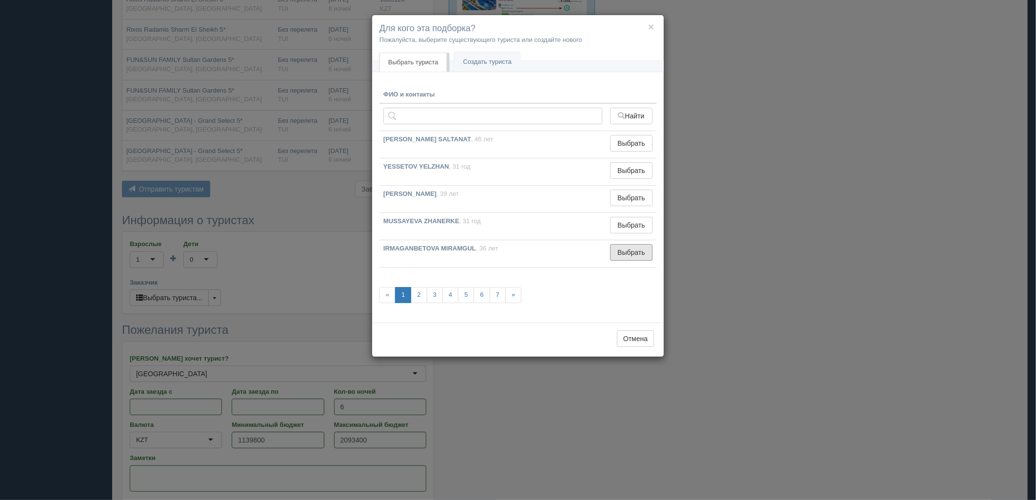
drag, startPoint x: 636, startPoint y: 251, endPoint x: 631, endPoint y: 254, distance: 6.1
click at [637, 251] on button "Выбрать" at bounding box center [631, 252] width 42 height 17
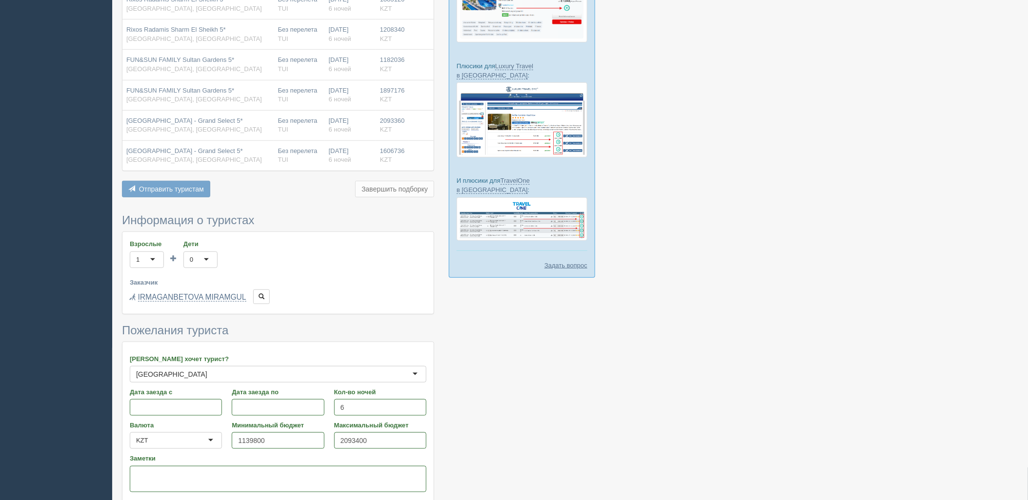
scroll to position [233, 0]
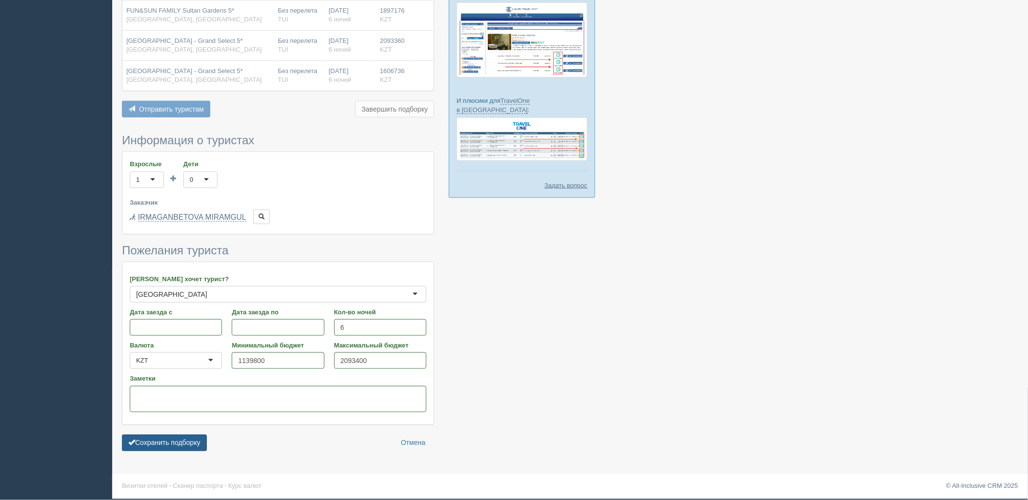
click at [192, 448] on button "Сохранить подборку" at bounding box center [164, 443] width 85 height 17
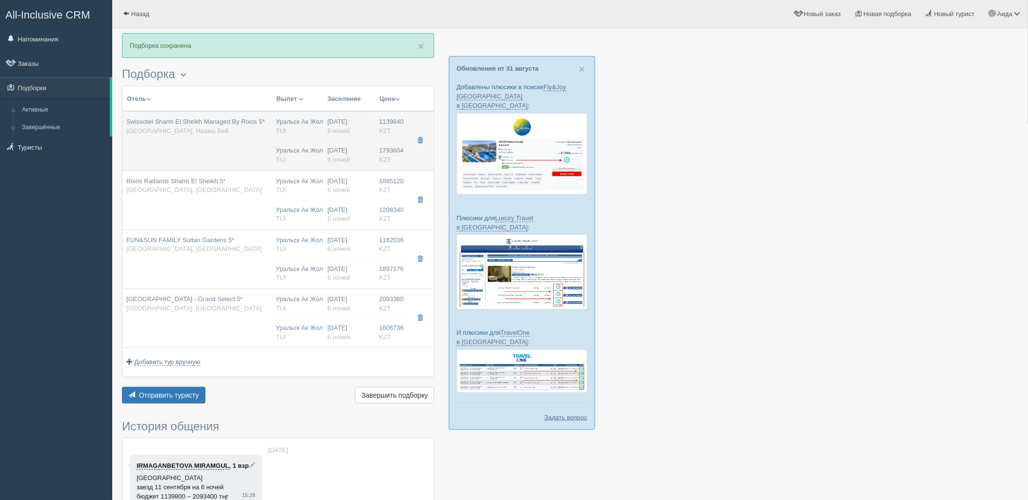
click at [315, 155] on div "Уральск Ак Жол URA TUI" at bounding box center [298, 155] width 44 height 18
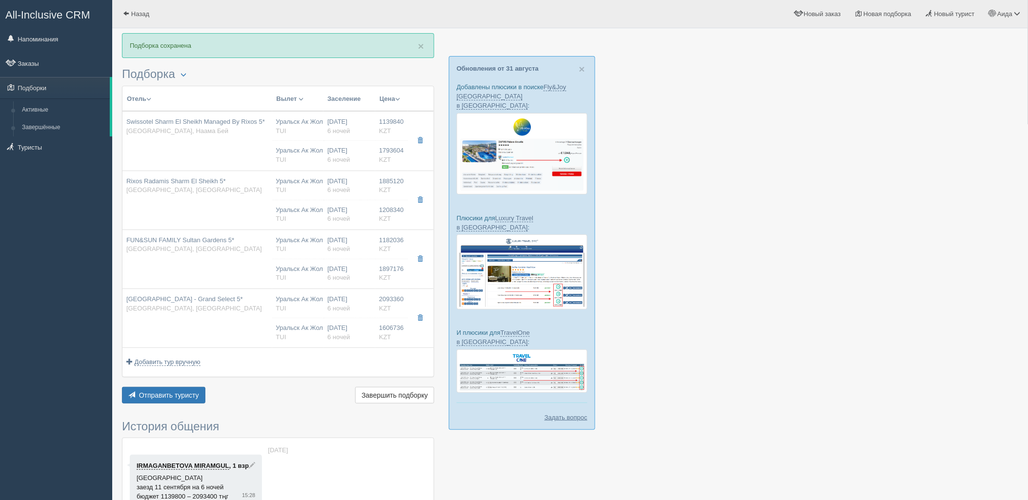
type input "Swissotel Sharm El Sheikh Managed By Rixos 5*"
type input "[URL][DOMAIN_NAME]"
type input "[GEOGRAPHIC_DATA]"
type input "[PERSON_NAME]"
type input "1139840.00"
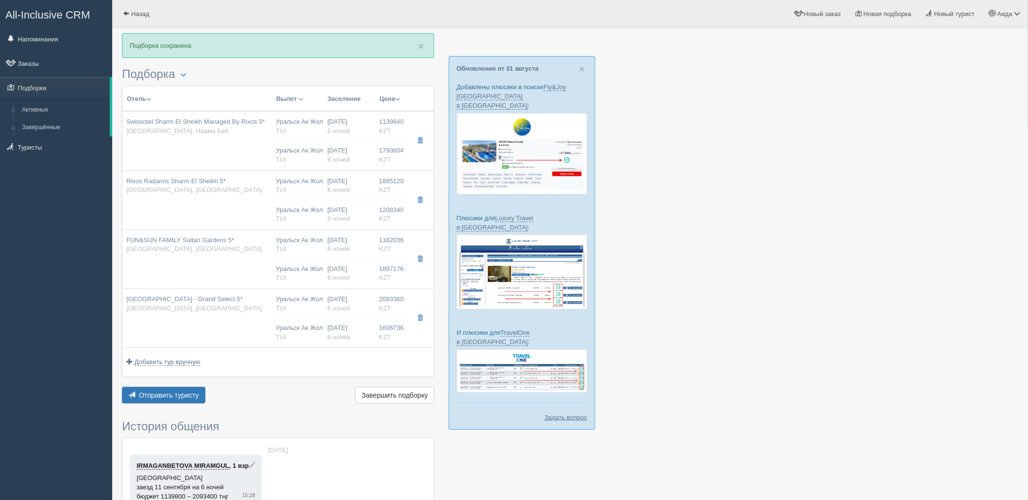
type input "Уральск Ак Жол URA"
type input "Шарм-эль-Шейх SSH"
type input "07:45"
type input "10:15"
type input "SCAT"
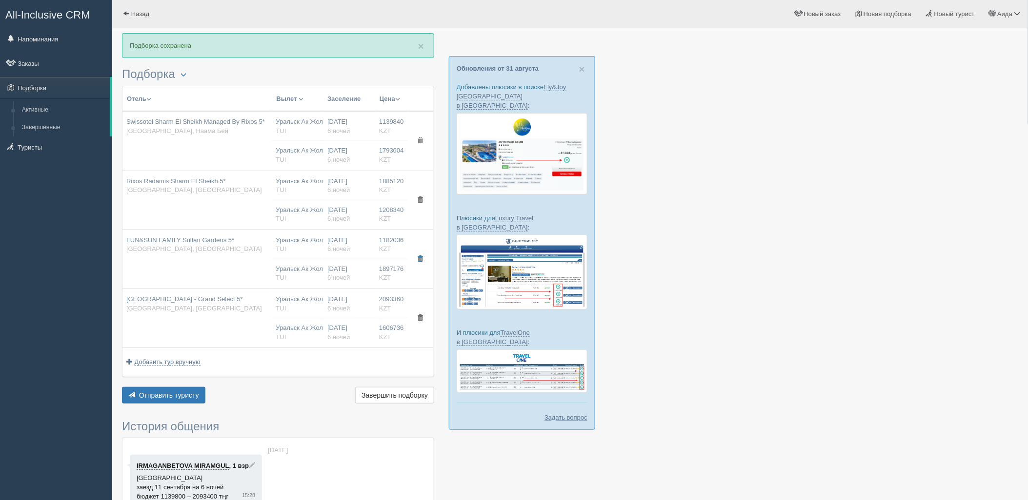
type input "23:30"
type input "06:15"
type input "6"
type input "SWISS SELECT ROOM AQUA"
type input "Ultra All Inclusive"
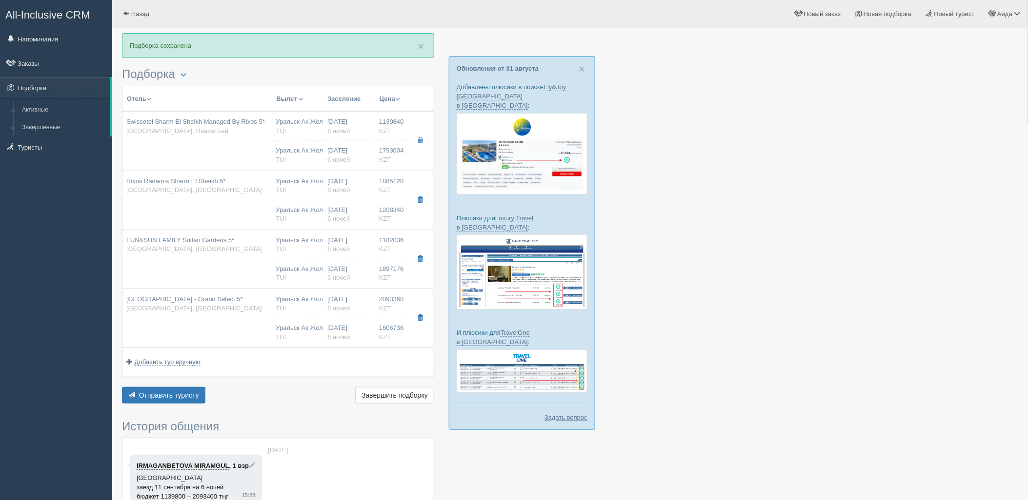
type input "TUI"
type input "https://newb2b.fstravel.com/hotel/846168"
type input "1793604.00"
type input "Уральск Ак Жол URA"
type input "Шарм-эль-Шейх SSH"
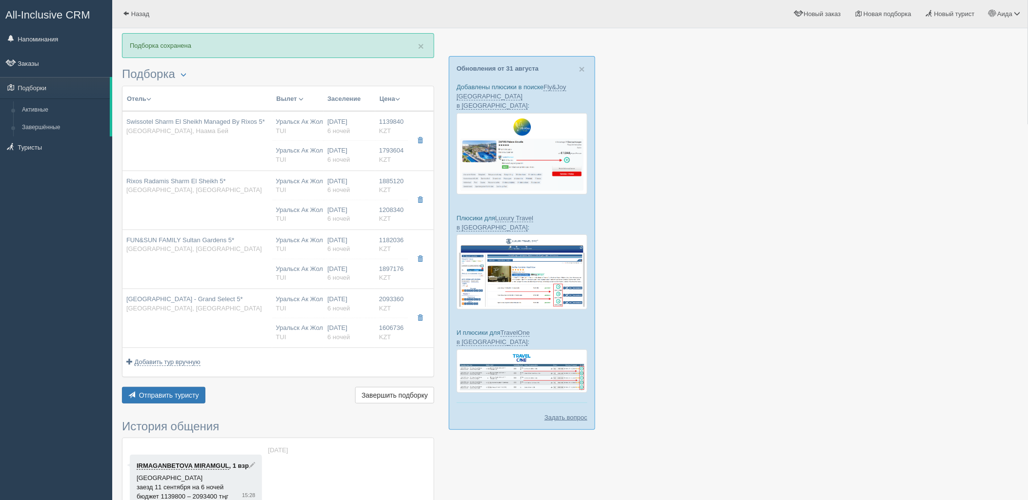
type input "07:45"
type input "10:15"
type input "SCAT"
type input "23:30"
type input "06:15"
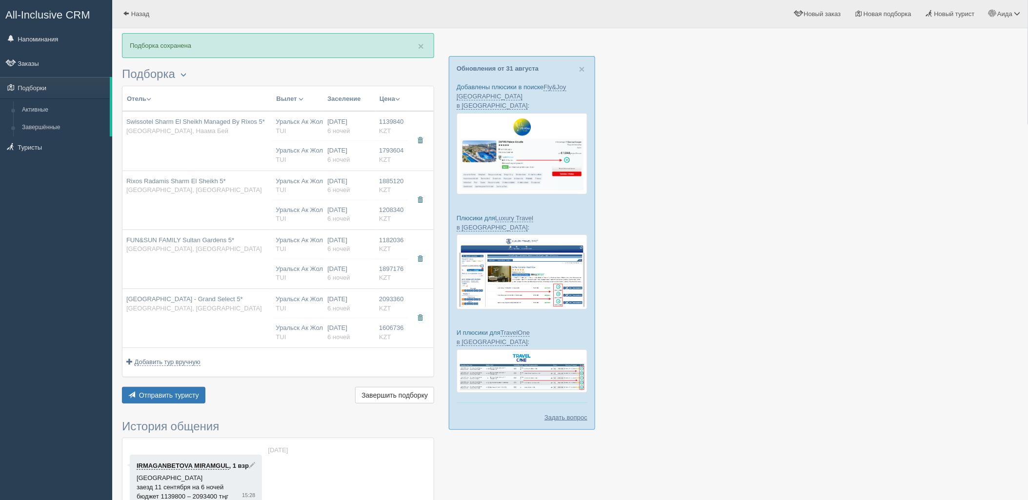
type input "6"
type input "SWISS SELECT ROOM AQUA"
type input "Ultra All Inclusive"
type input "TUI"
type input "https://newb2b.fstravel.com/hotel/846168"
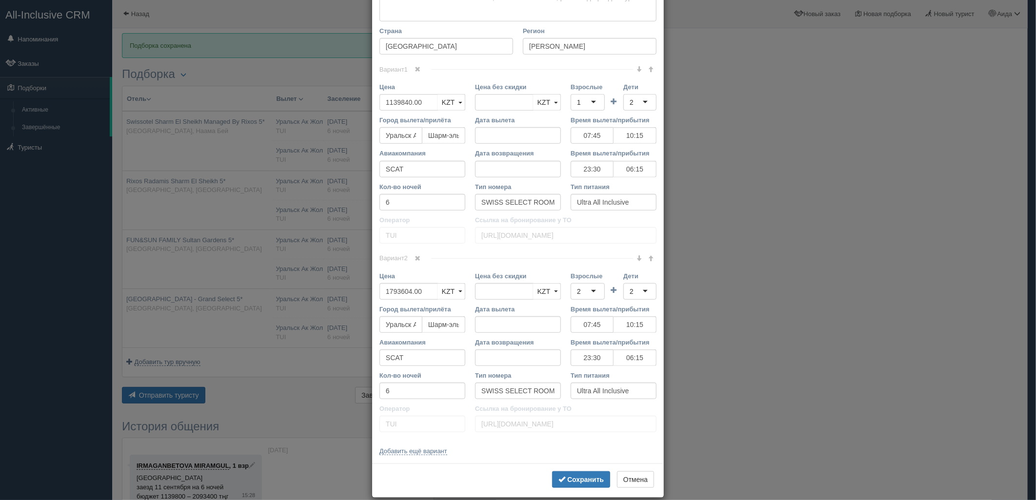
scroll to position [397, 0]
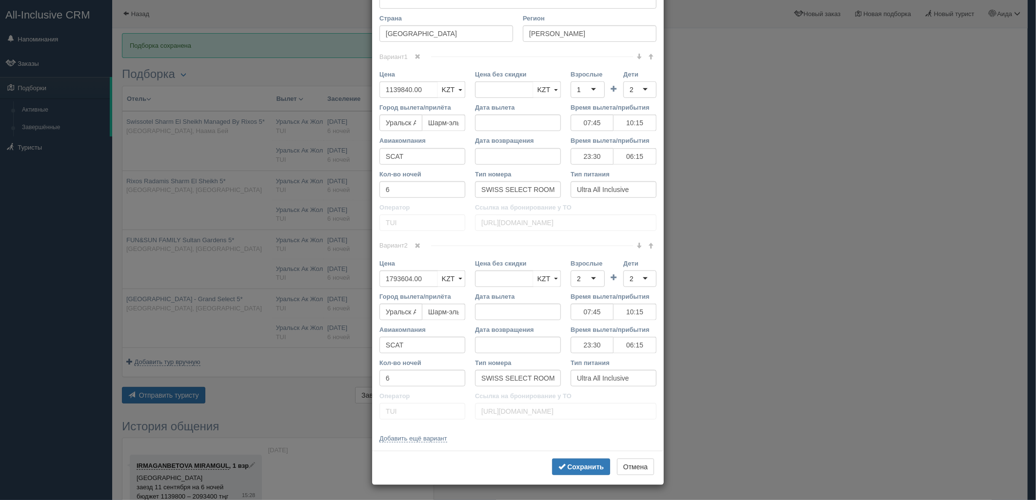
click at [411, 252] on div "Вариант 2 Цена 1793604.00 KZT USD EUR KZT KZT USD EUR" at bounding box center [518, 336] width 277 height 180
click at [413, 252] on div "Вариант 2 Цена 1793604.00 KZT USD EUR KZT KZT USD EUR" at bounding box center [518, 336] width 277 height 180
drag, startPoint x: 415, startPoint y: 245, endPoint x: 420, endPoint y: 245, distance: 5.9
click at [415, 245] on span at bounding box center [418, 246] width 6 height 6
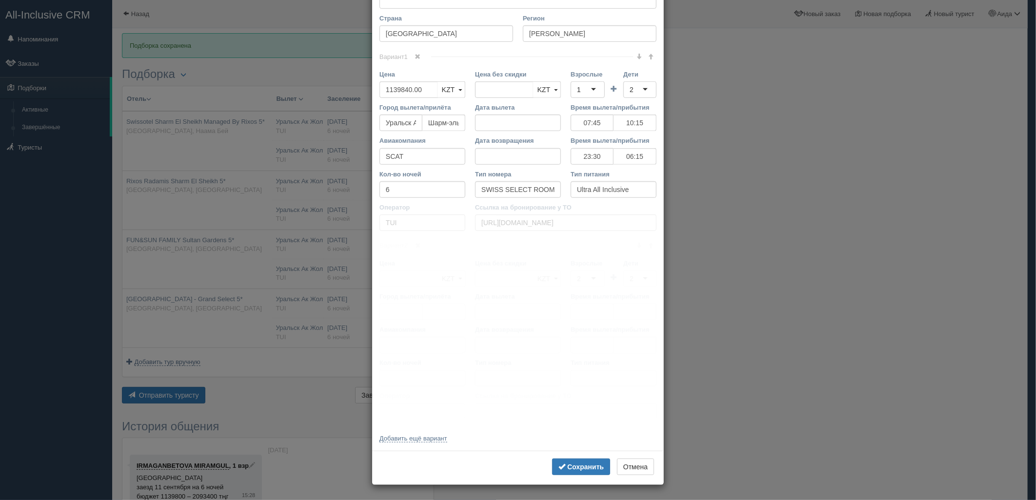
scroll to position [208, 0]
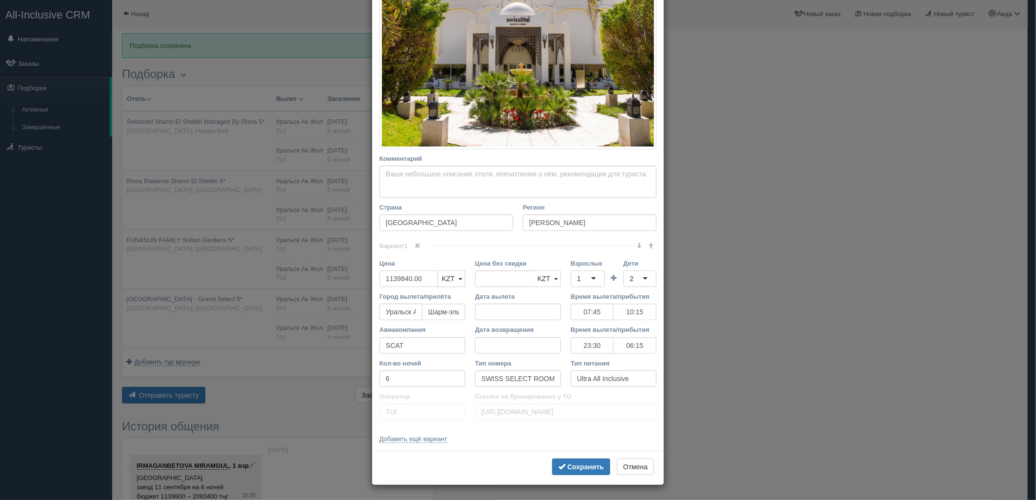
drag, startPoint x: 416, startPoint y: 280, endPoint x: 381, endPoint y: 289, distance: 35.4
click at [381, 289] on div "Цена 1139840.00 KZT USD EUR KZT KZT USD EUR" at bounding box center [423, 275] width 96 height 33
type input "1139840.00"
type input "2933444"
click at [588, 277] on div "1" at bounding box center [588, 279] width 34 height 17
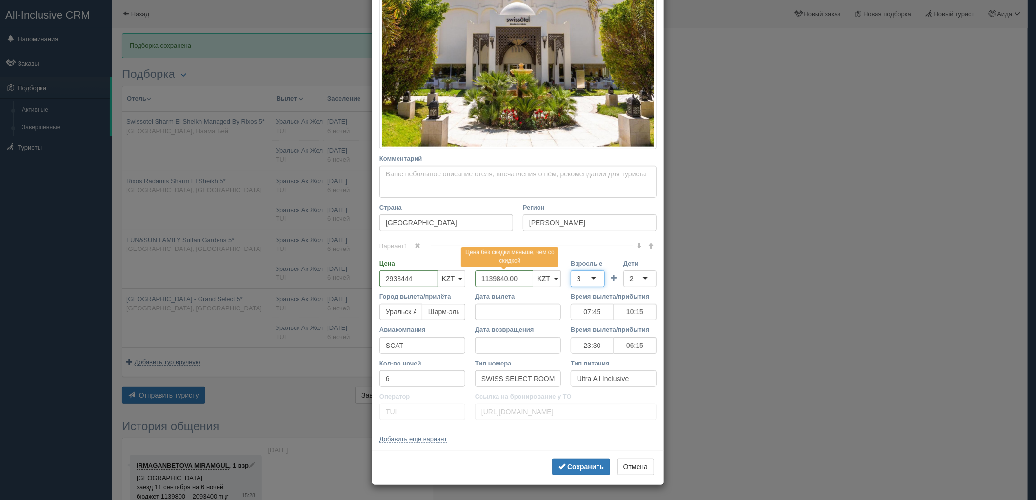
scroll to position [0, 0]
click at [630, 280] on div "2" at bounding box center [632, 279] width 4 height 10
type input "4"
click at [580, 467] on b "Сохранить" at bounding box center [585, 467] width 37 height 8
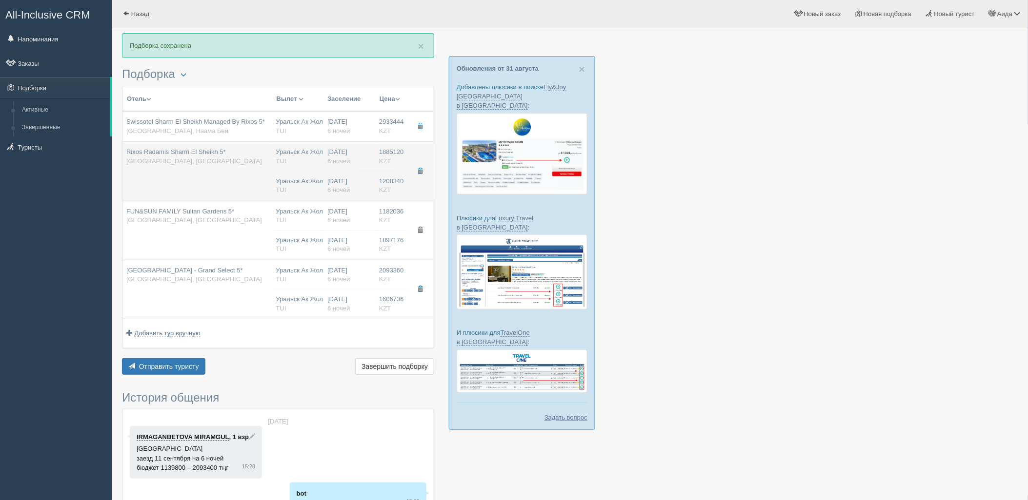
click at [255, 180] on td "Rixos Radamis Sharm El Sheikh 5* Египет, Шарм-эль-Шейх" at bounding box center [197, 171] width 150 height 59
type input "Rixos Radamis Sharm El Sheikh 5*"
type input "Шарм-эль-Шейх"
type input "1885120.00"
type input "07:45"
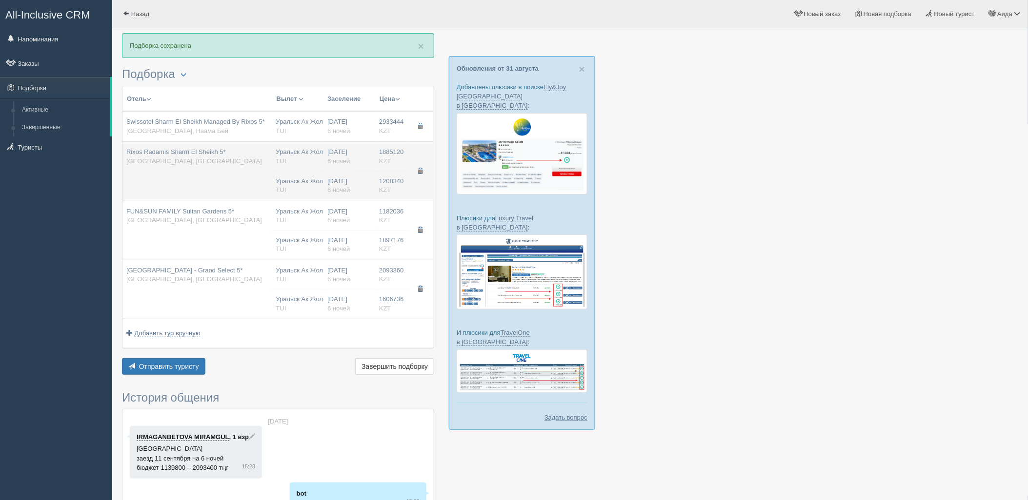
type input "10:15"
type input "23:30"
type input "06:15"
type input "SUPERIOR ROOM TIRANA"
type input "https://newb2b.fstravel.com/hotel/851819"
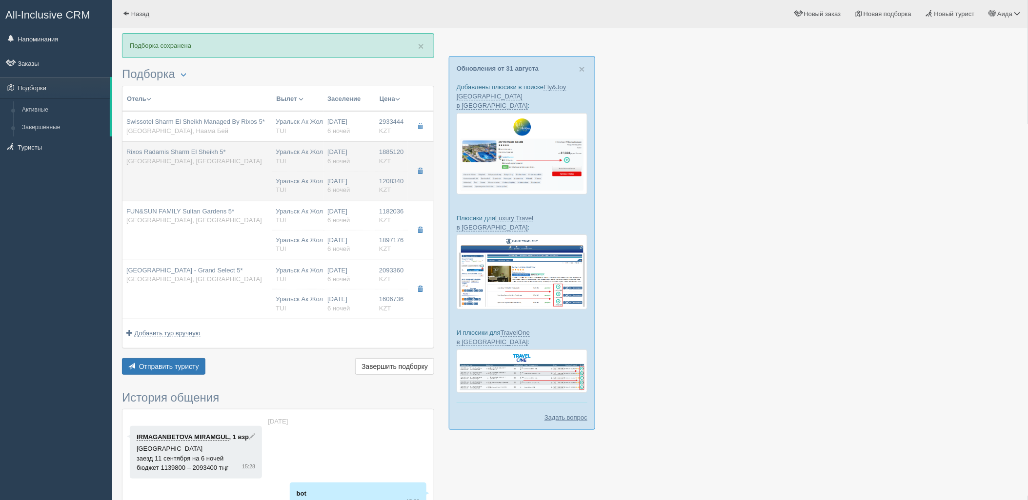
type input "1208340.00"
type input "Уральск Ак Жол URA"
type input "Шарм-эль-Шейх SSH"
type input "07:45"
type input "10:15"
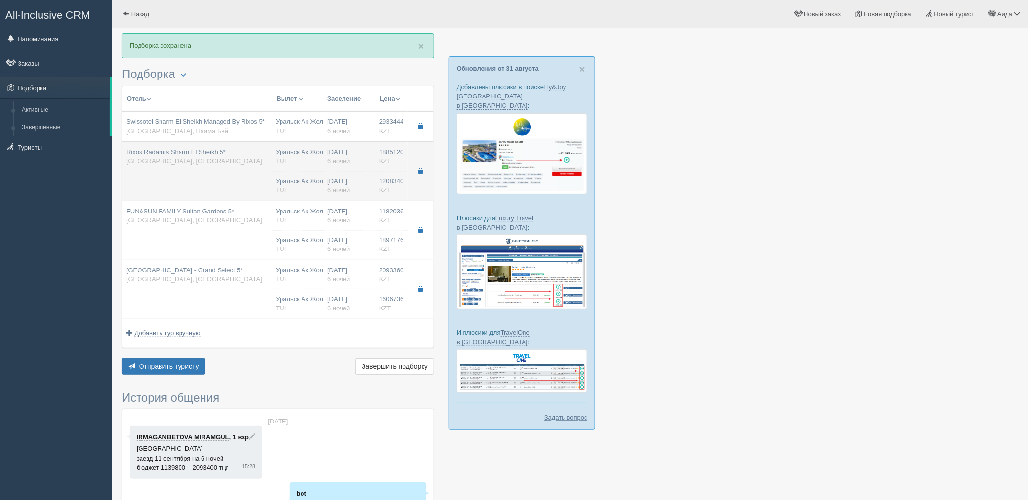
type input "SCAT"
type input "23:30"
type input "06:15"
type input "6"
type input "SUPERIOR ROOM TIRANA"
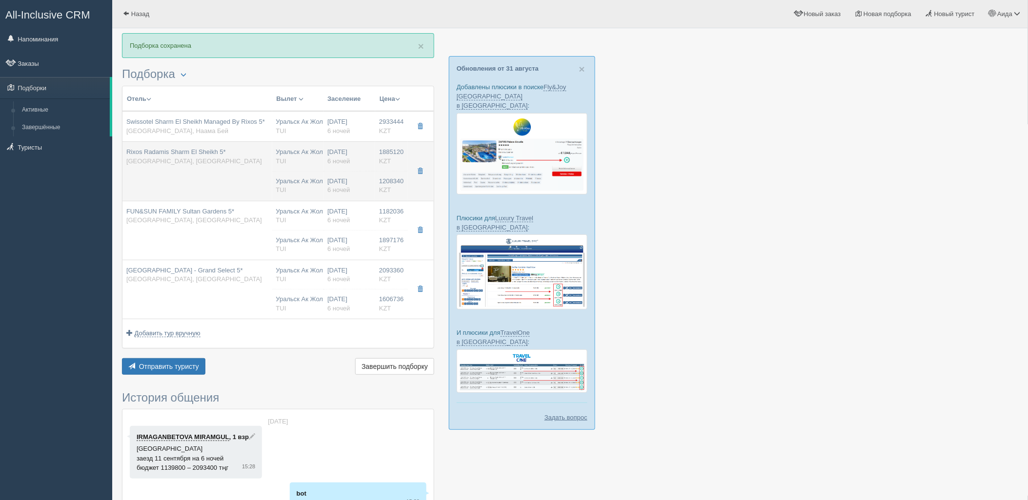
type input "Ultra All Inclusive"
type input "TUI"
type input "https://newb2b.fstravel.com/hotel/851819"
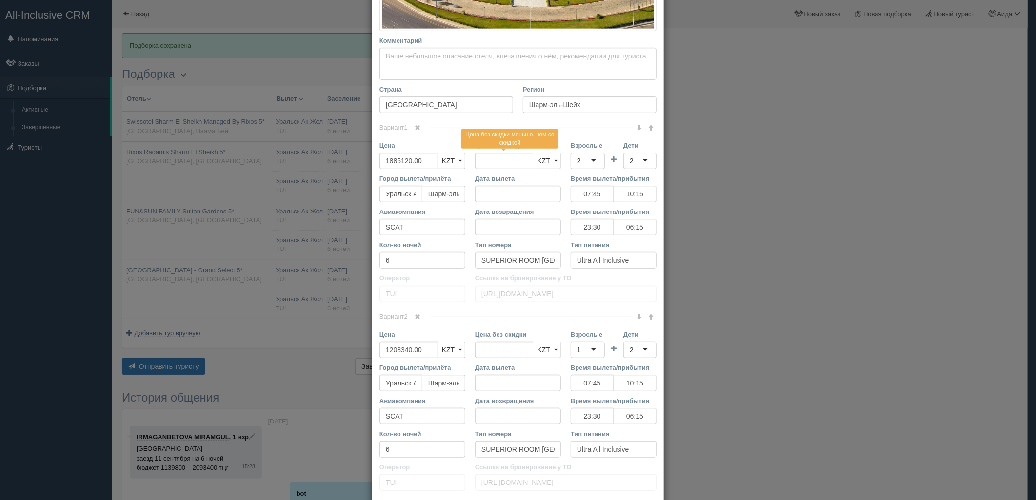
scroll to position [332, 0]
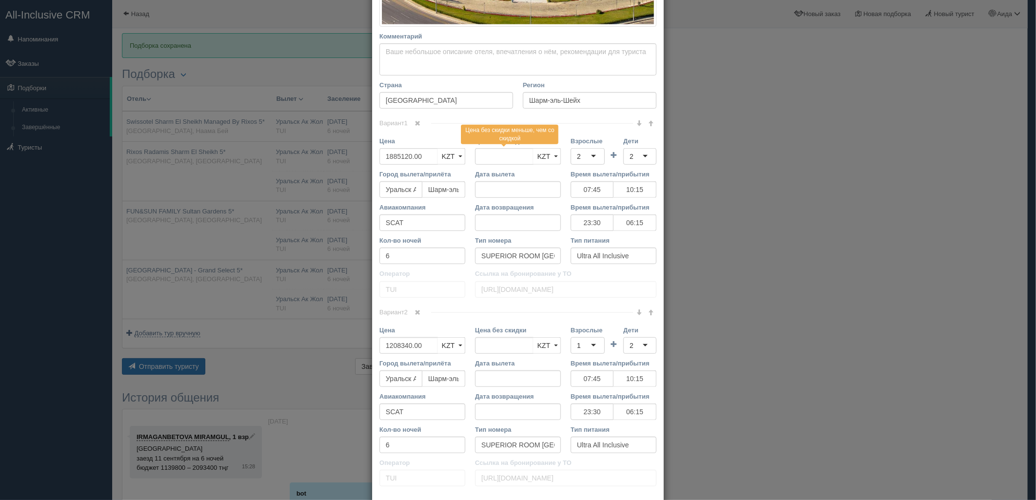
click at [421, 314] on link at bounding box center [418, 313] width 17 height 11
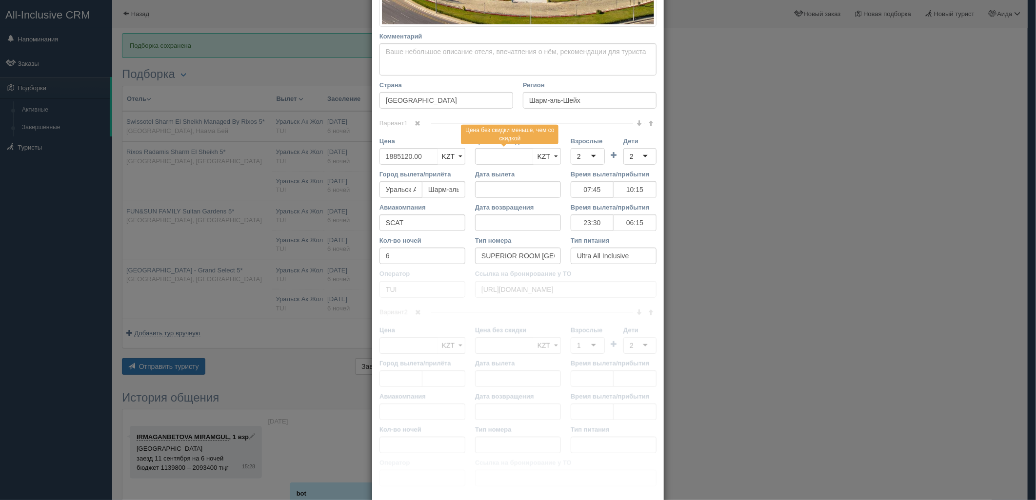
scroll to position [210, 0]
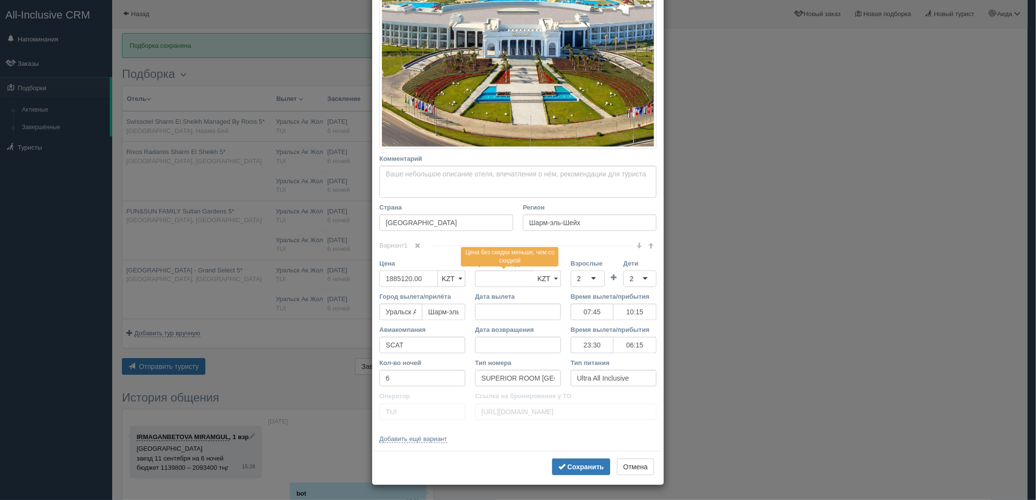
drag, startPoint x: 405, startPoint y: 285, endPoint x: 362, endPoint y: 287, distance: 43.5
click at [362, 287] on div "× Редактировать тур Название отеля Rixos Radamis Sharm El Sheikh 5* Ссылка на о…" at bounding box center [518, 250] width 1036 height 500
type input "1885120.00"
type input "3093460"
click at [593, 281] on div "2" at bounding box center [588, 279] width 34 height 17
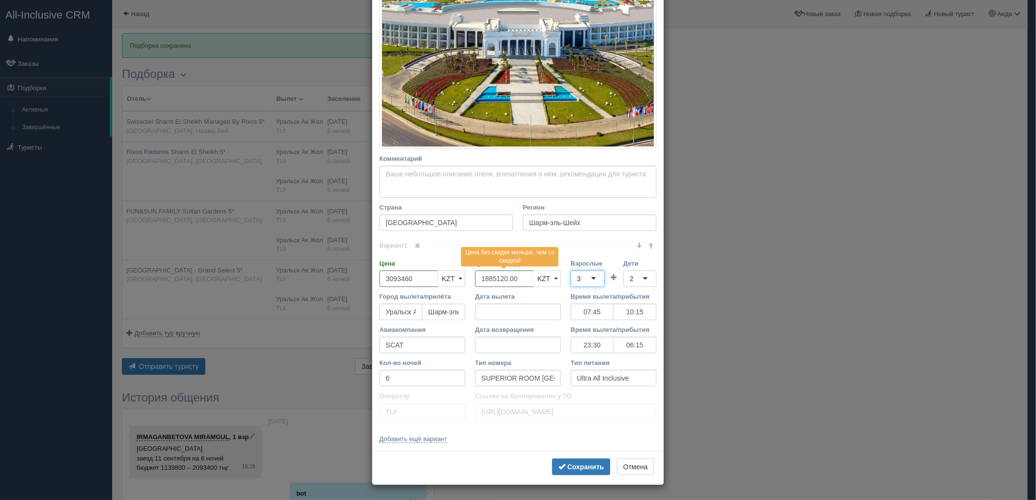
click at [625, 285] on div "2" at bounding box center [639, 279] width 33 height 17
drag, startPoint x: 582, startPoint y: 460, endPoint x: 592, endPoint y: 463, distance: 10.3
click at [582, 460] on button "Сохранить" at bounding box center [581, 467] width 58 height 17
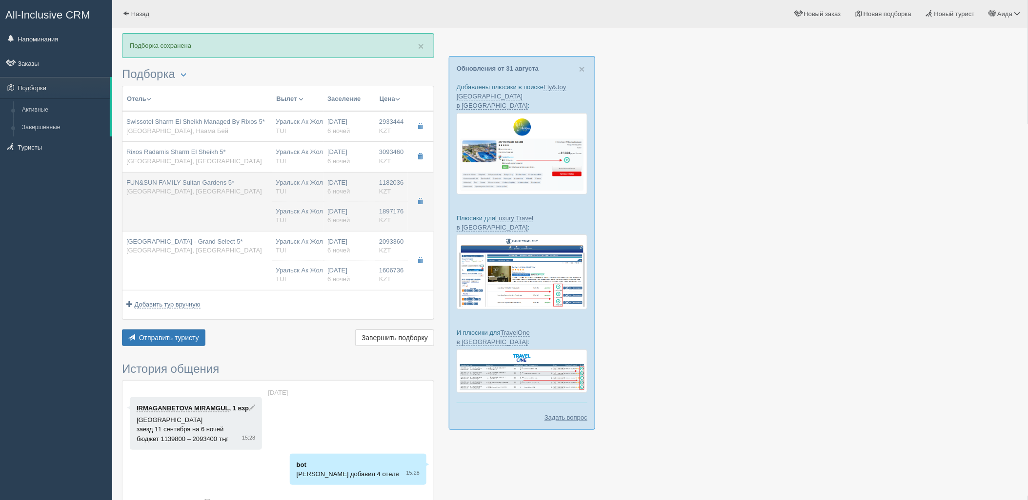
click at [314, 218] on div "Уральск Ак Жол URA TUI" at bounding box center [298, 216] width 44 height 18
type input "FUN&SUN FAMILY Sultan Gardens 5*"
type input "https://tophotels.ru/hotel/al1188"
type input "1182036.00"
type input "07:45"
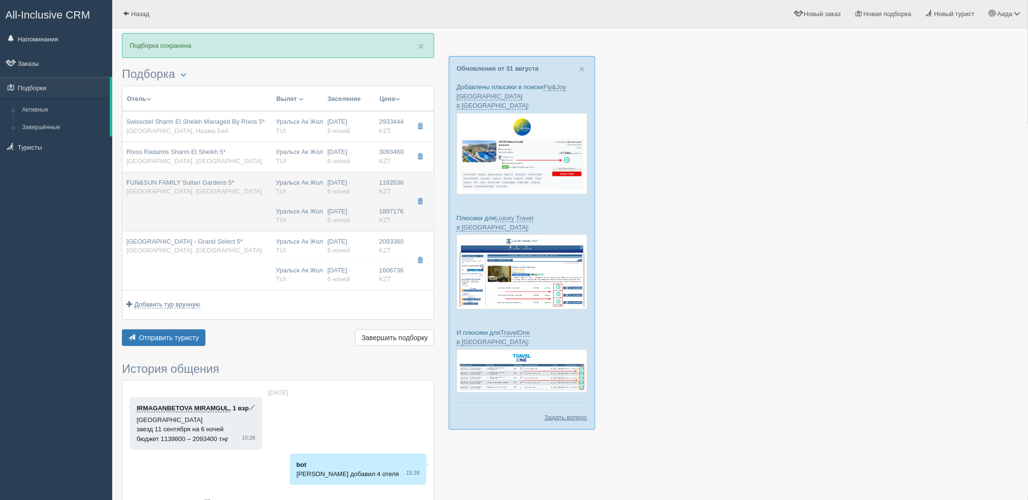
type input "10:15"
type input "23:30"
type input "06:15"
type input "Select garden view room"
type input "https://newb2b.fstravel.com/hotel/852628"
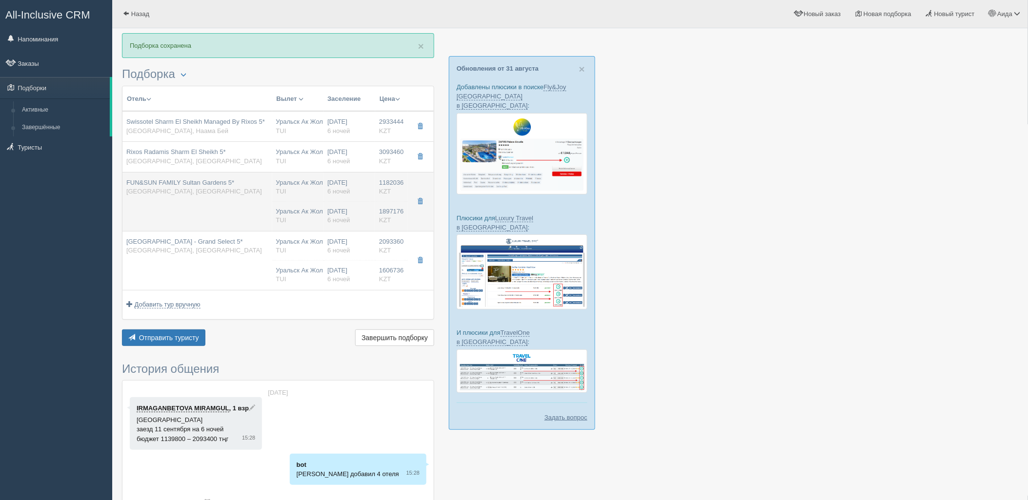
type input "1897176.00"
type input "Уральск Ак Жол URA"
type input "Шарм-эль-Шейх SSH"
type input "07:45"
type input "10:15"
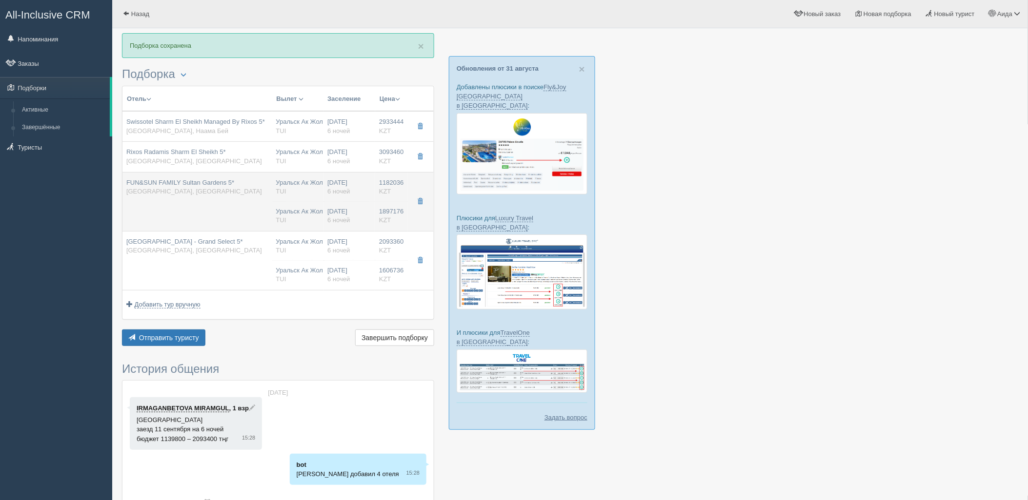
type input "SCAT"
type input "23:30"
type input "06:15"
type input "6"
type input "Suite"
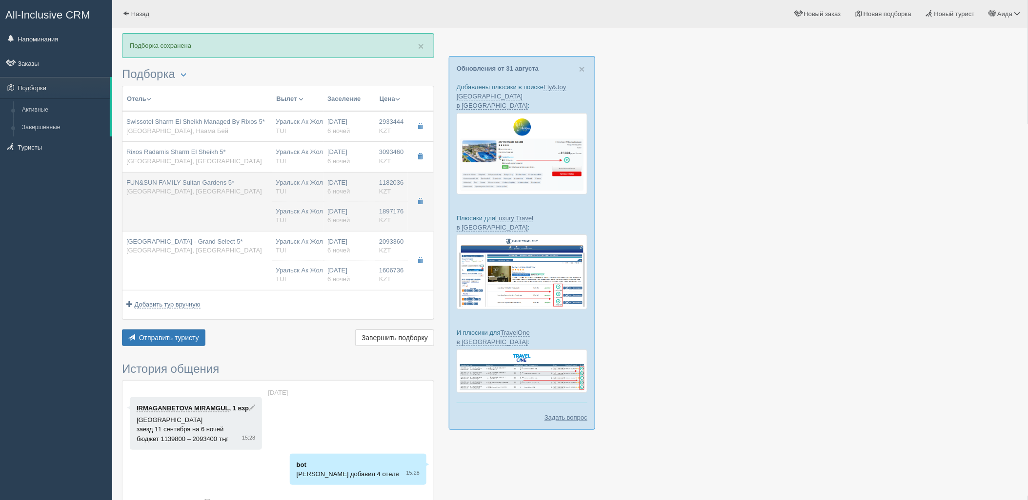
type input "Ultra All Inclusive"
type input "TUI"
type input "https://newb2b.fstravel.com/hotel/852628"
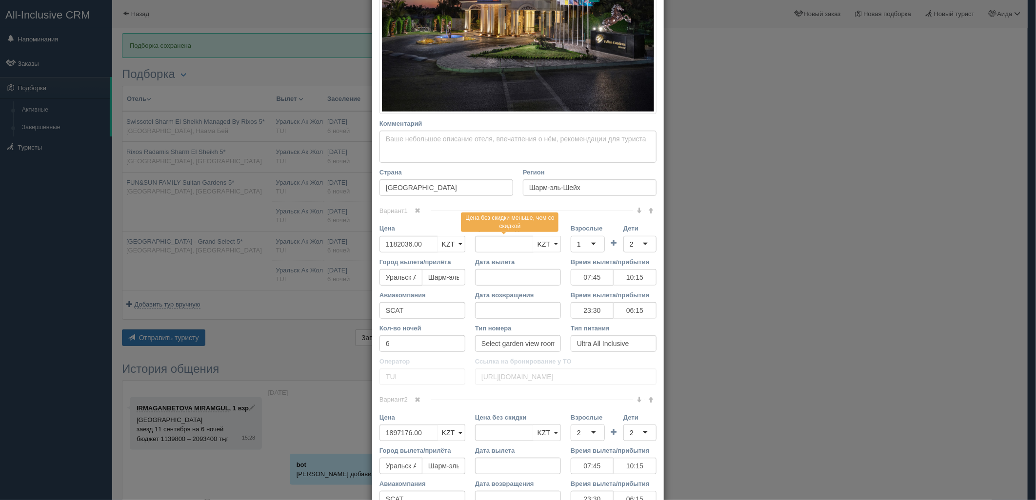
scroll to position [277, 0]
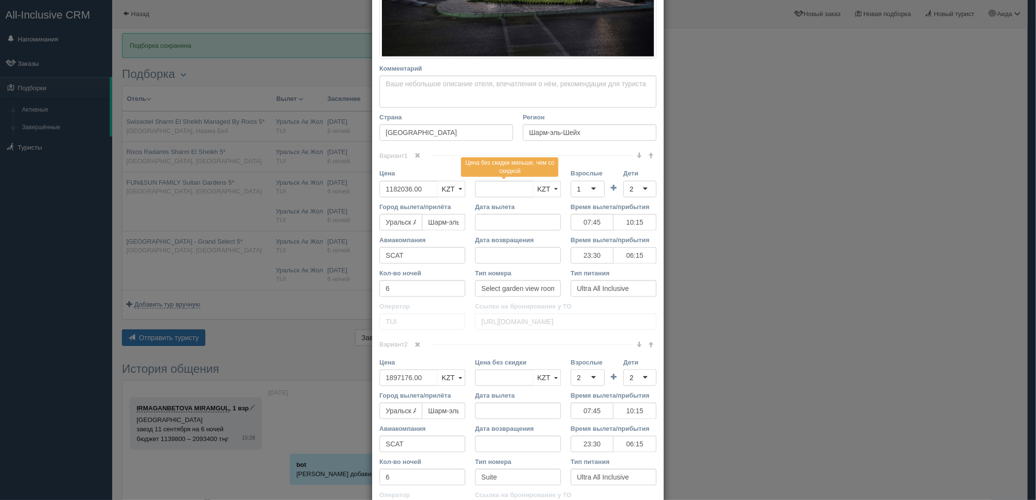
click at [415, 342] on span at bounding box center [418, 345] width 6 height 6
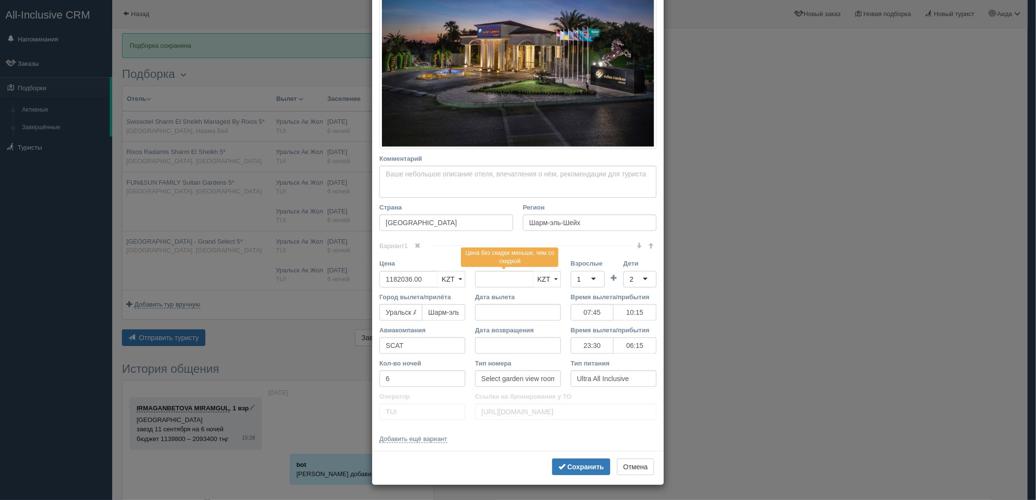
scroll to position [186, 0]
drag, startPoint x: 426, startPoint y: 278, endPoint x: 353, endPoint y: 285, distance: 73.5
click at [353, 285] on div "× Редактировать тур Название отеля FUN&SUN FAMILY Sultan Gardens 5* Ссылка на о…" at bounding box center [518, 250] width 1036 height 500
type input "1182036.00"
type input "3079212"
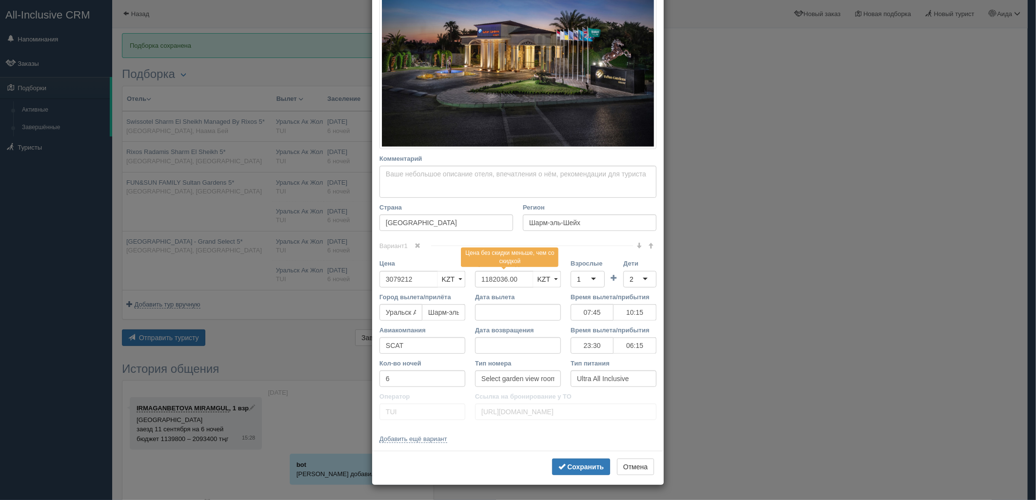
click at [581, 285] on div "1" at bounding box center [588, 279] width 34 height 17
click at [630, 280] on div "2" at bounding box center [632, 280] width 4 height 10
click at [575, 470] on b "Сохранить" at bounding box center [585, 467] width 37 height 8
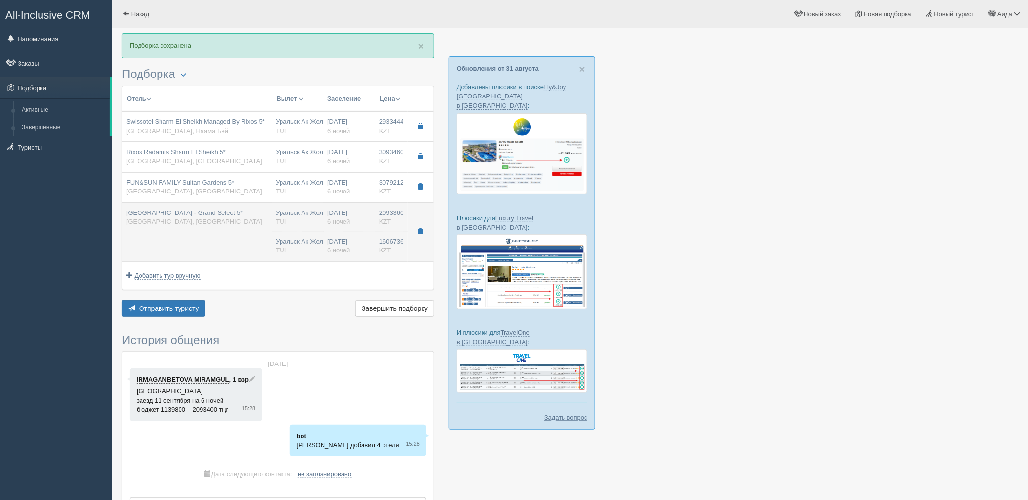
click at [240, 246] on td "Sunrise Diamond Beach Resort - Grand Select 5* Египет, Хадаба" at bounding box center [197, 231] width 150 height 59
type input "Sunrise Diamond Beach Resort - Grand Select 5*"
type input "https://tophotels.ru/hotel/al29940"
type textarea "Отель расположен на берегу моря в районе Шарм-эль-Шейха, в 4 км от центра город…"
type input "Хадаба"
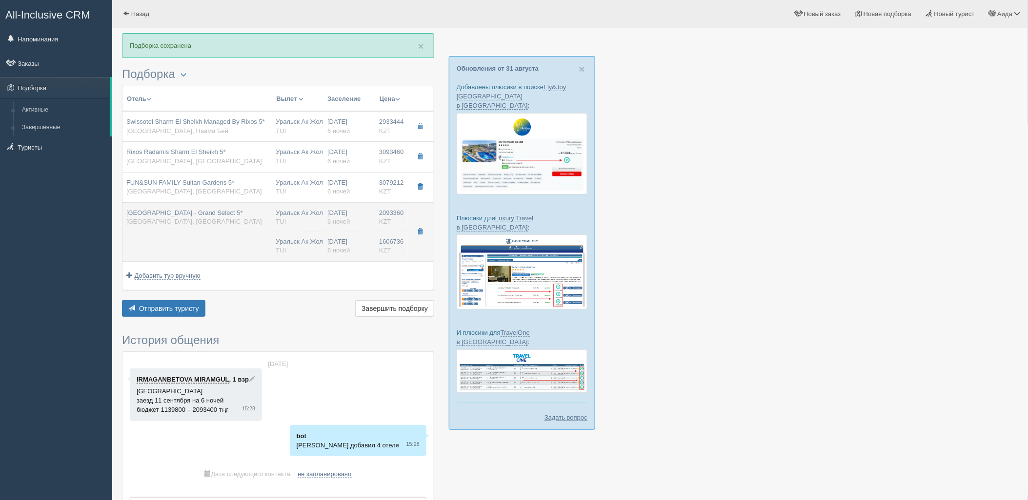
type input "2093360.00"
type input "07:45"
type input "10:15"
type input "23:30"
type input "06:15"
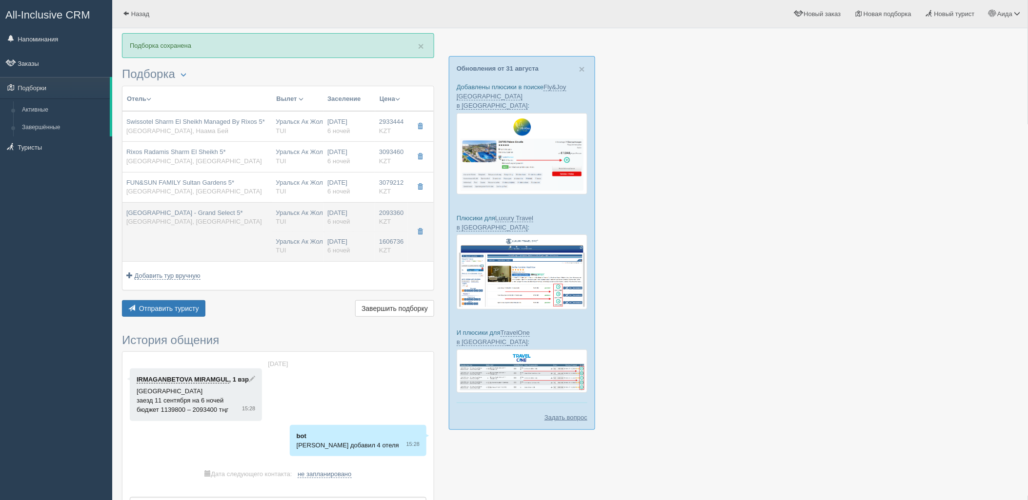
type input "Deluxe Swim Up"
type input "All Inclusive"
type input "https://newb2b.fstravel.com/hotel/754950"
type input "1606736.00"
type input "Уральск Ак Жол URA"
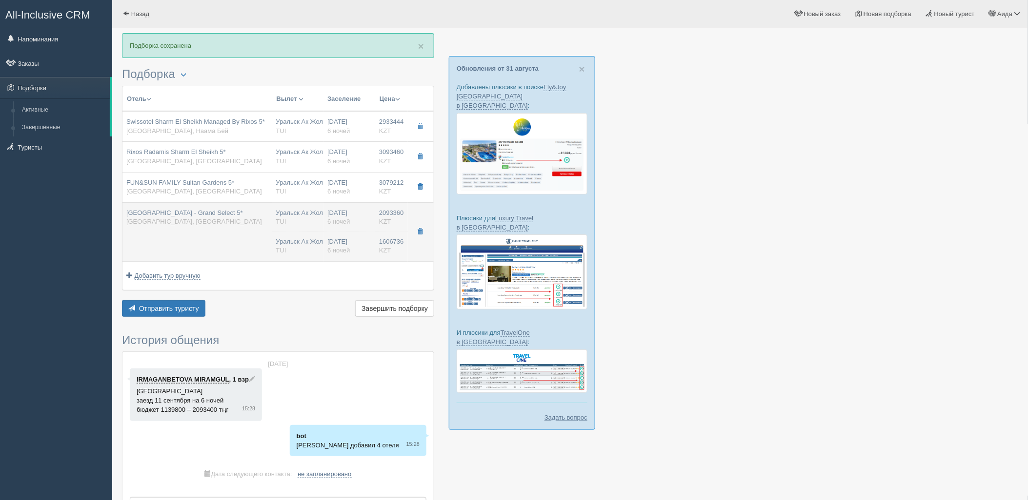
type input "Шарм-эль-Шейх SSH"
type input "07:45"
type input "10:15"
type input "SCAT"
type input "23:30"
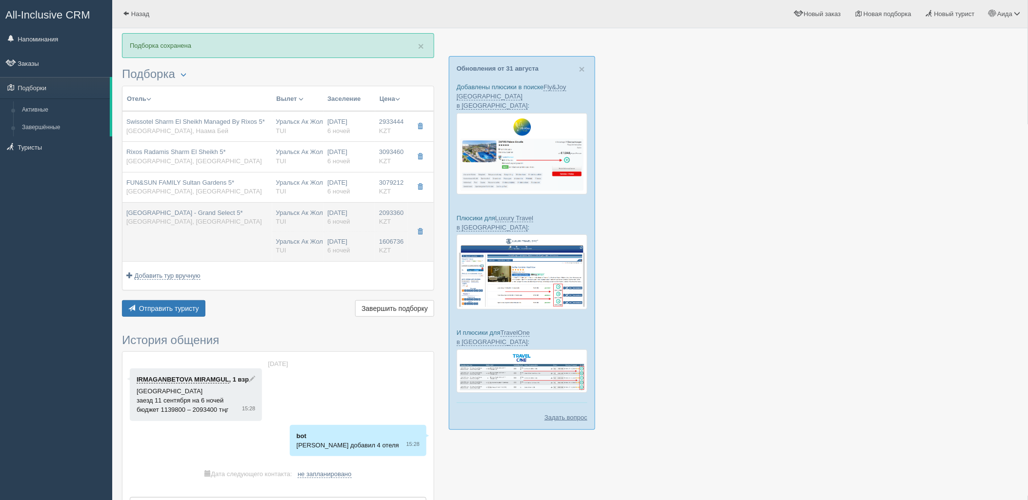
type input "06:15"
type input "6"
type input "FAMILY SUITE AQUA"
type input "All Inclusive"
type input "TUI"
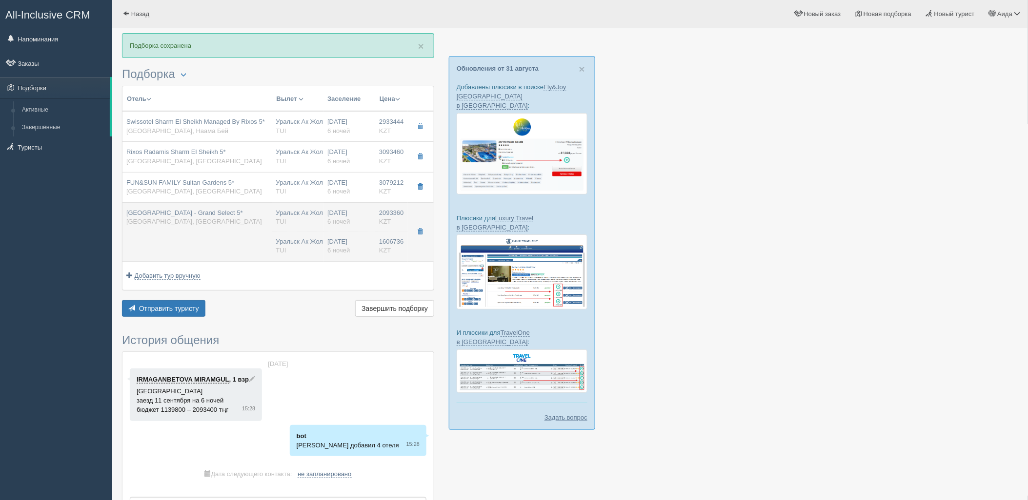
type input "https://newb2b.fstravel.com/hotel/754950"
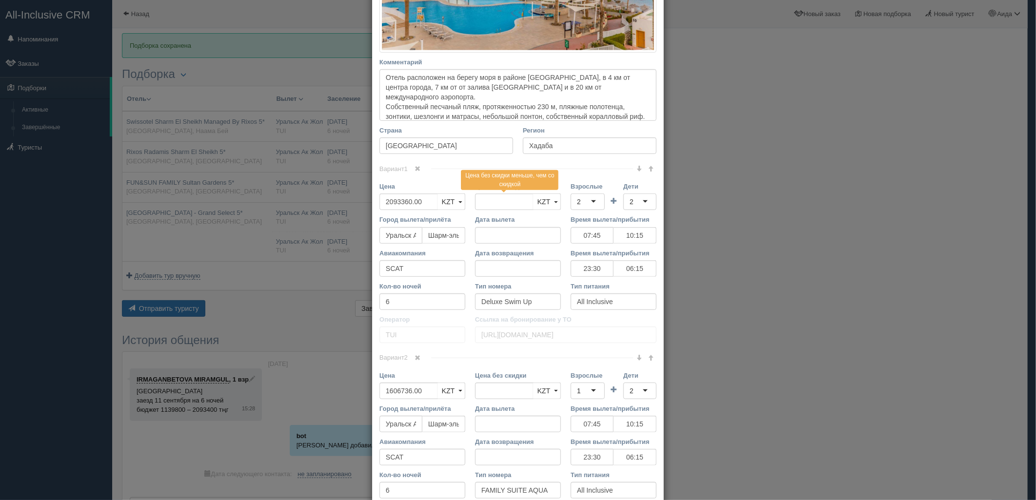
scroll to position [285, 0]
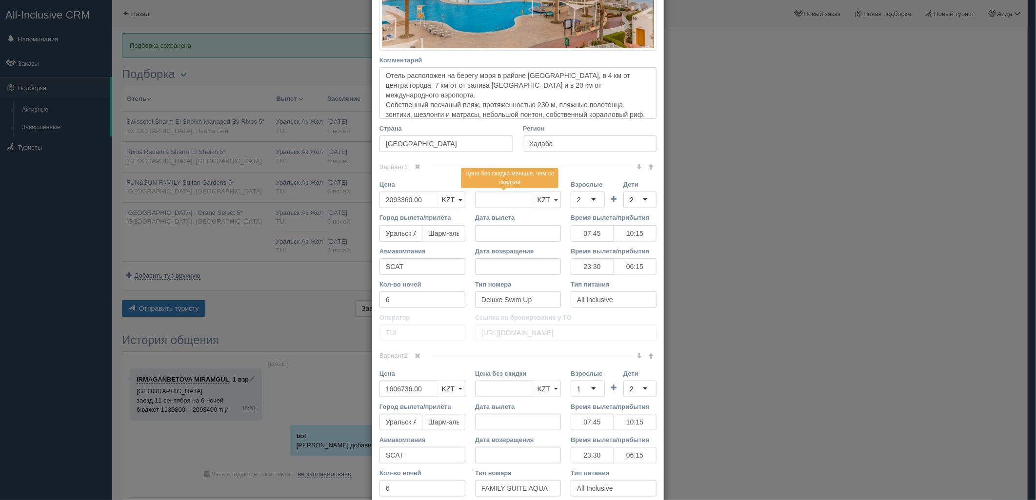
click at [419, 361] on link at bounding box center [418, 356] width 17 height 11
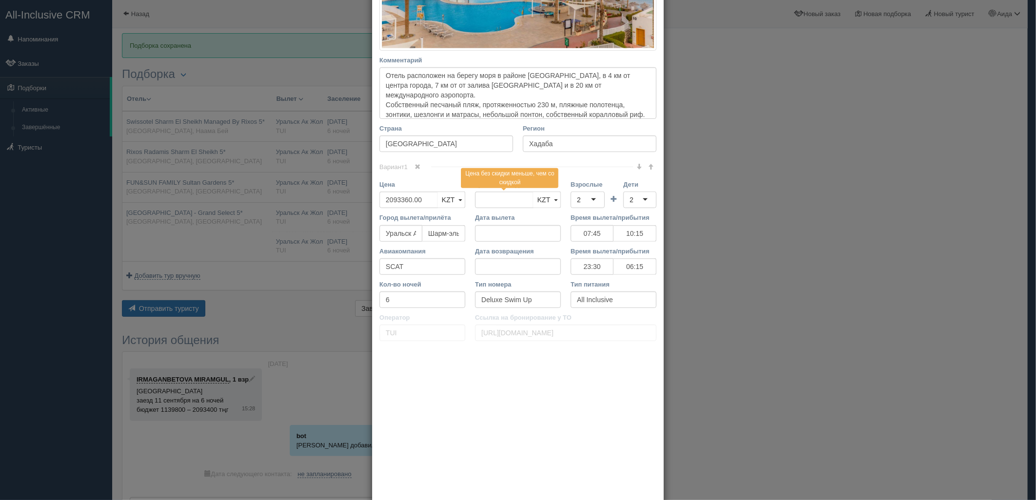
scroll to position [206, 0]
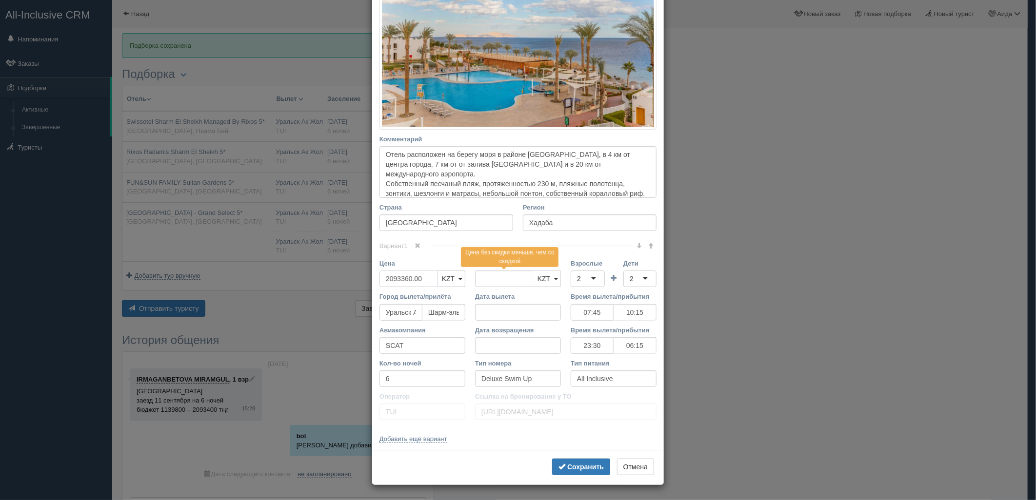
drag, startPoint x: 427, startPoint y: 275, endPoint x: 349, endPoint y: 289, distance: 79.4
click at [349, 289] on div "× Редактировать тур Название отеля Sunrise Diamond Beach Resort - Grand Select …" at bounding box center [518, 250] width 1036 height 500
type input "2093360.00"
type input "3700096"
click at [584, 276] on div "2" at bounding box center [588, 279] width 34 height 17
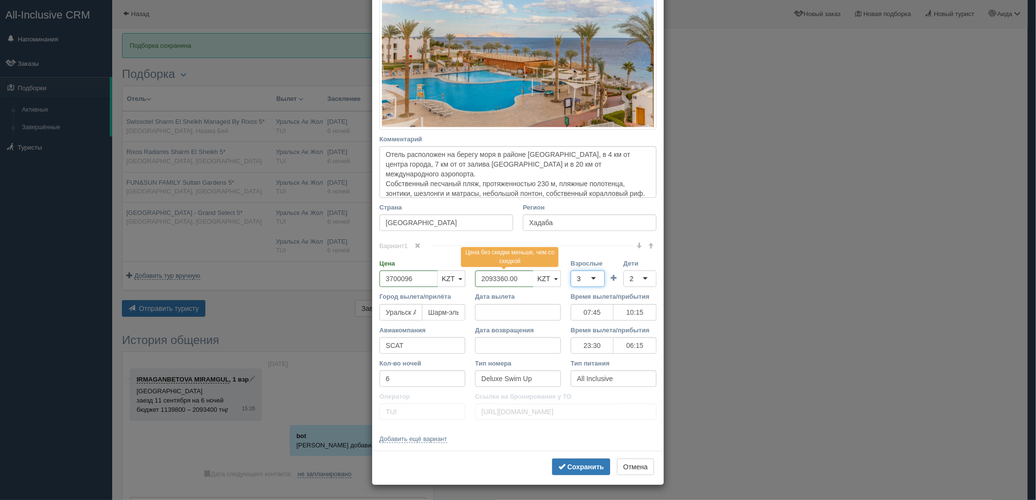
click at [644, 277] on div "2" at bounding box center [639, 279] width 33 height 17
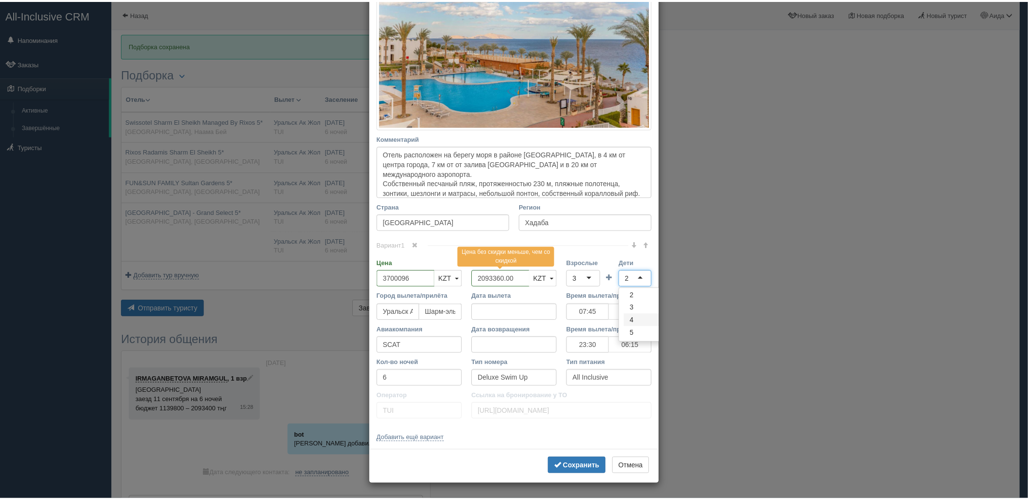
scroll to position [0, 0]
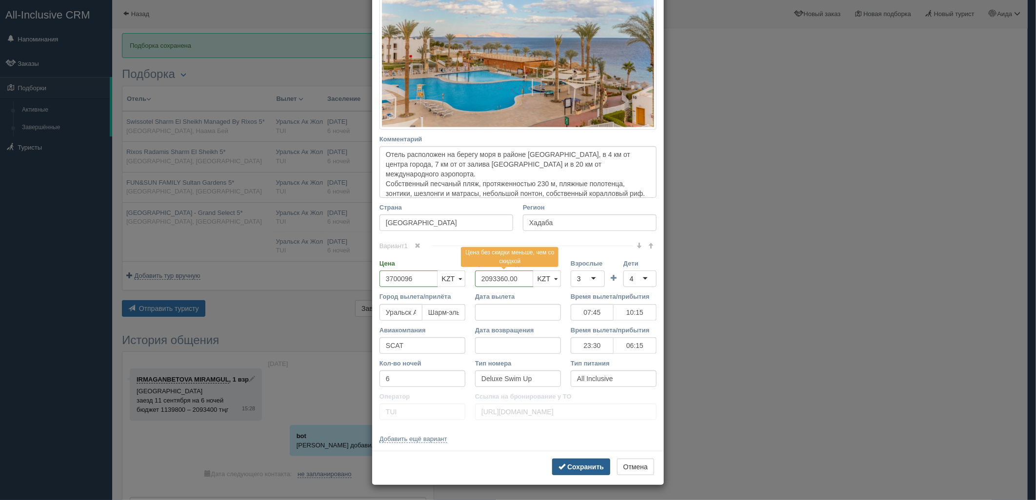
click at [579, 469] on b "Сохранить" at bounding box center [585, 467] width 37 height 8
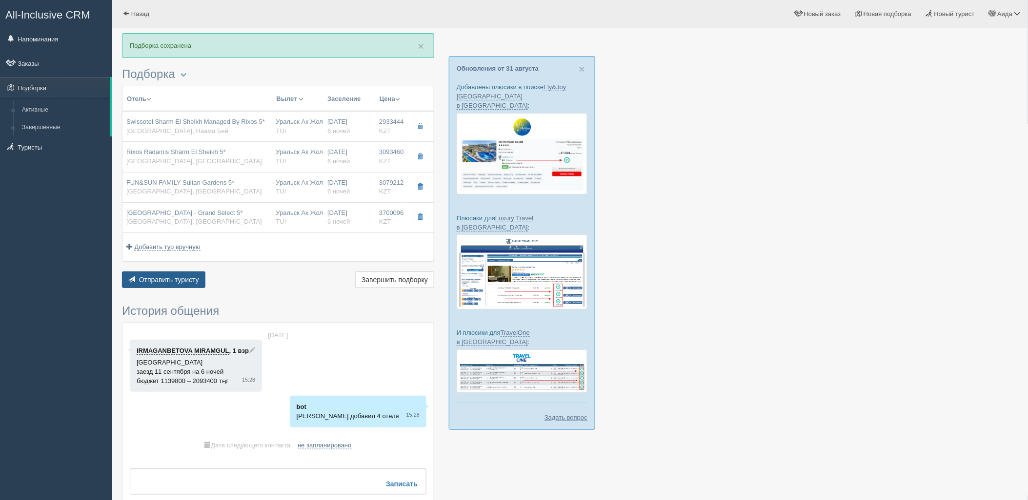
click at [171, 281] on span "Отправить туристу" at bounding box center [169, 280] width 60 height 8
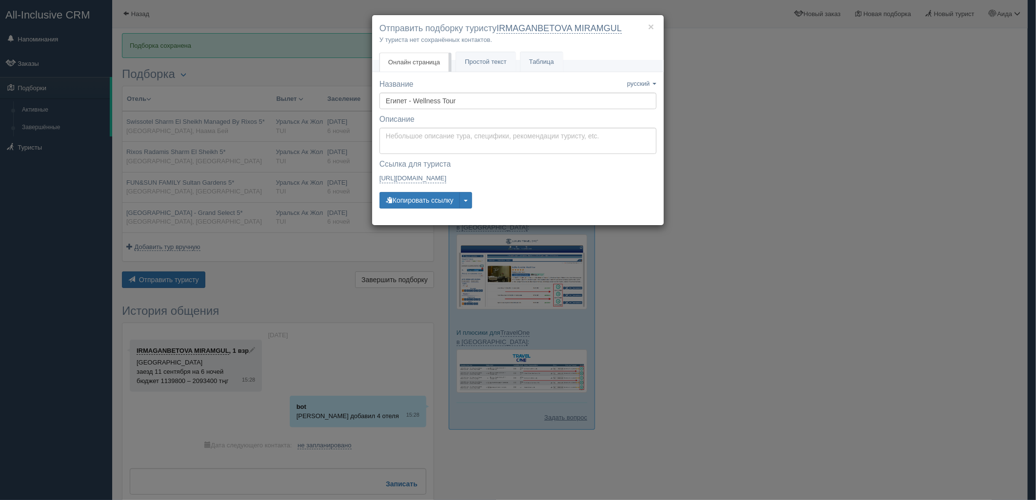
click at [413, 189] on div "Название Название сохранено русский english eesti latviešu polski українська ру…" at bounding box center [518, 148] width 277 height 139
click at [413, 197] on button "Копировать ссылку" at bounding box center [420, 200] width 80 height 17
click at [802, 106] on div "× Отправить подборку туристу IRMAGANBETOVA MIRAMGUL У туриста нет сохранённых к…" at bounding box center [518, 250] width 1036 height 500
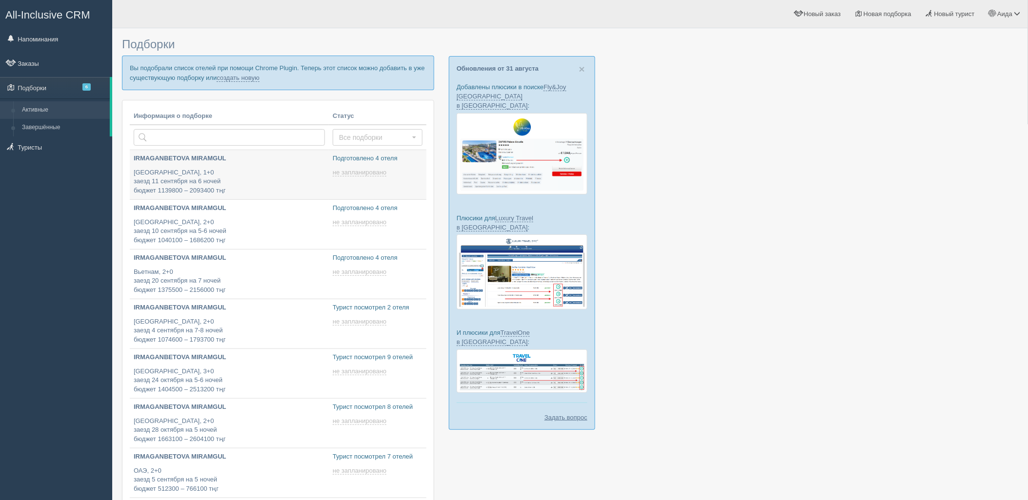
type input "[DATE] 16:15"
type input "[DATE] 16:25"
click at [240, 77] on link "создать новую" at bounding box center [238, 78] width 43 height 8
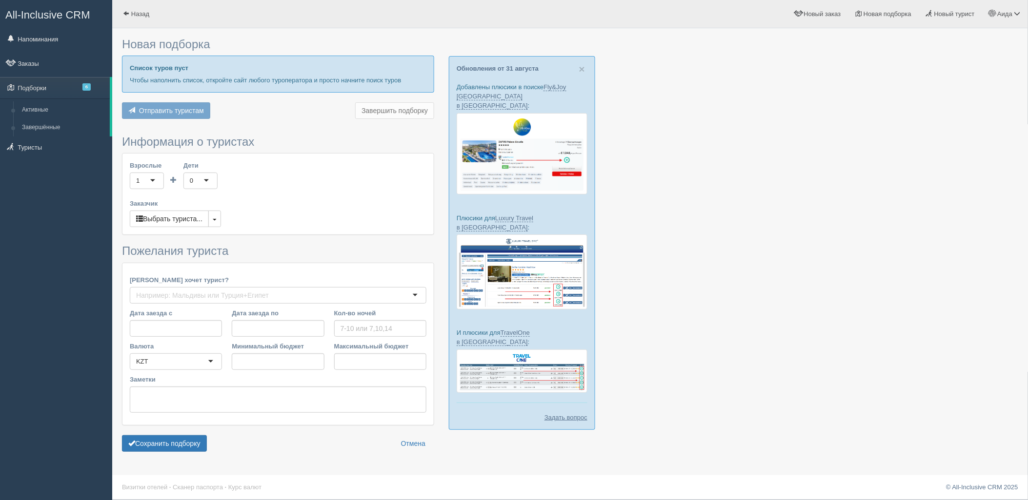
type input "7"
type input "996800"
type input "1898900"
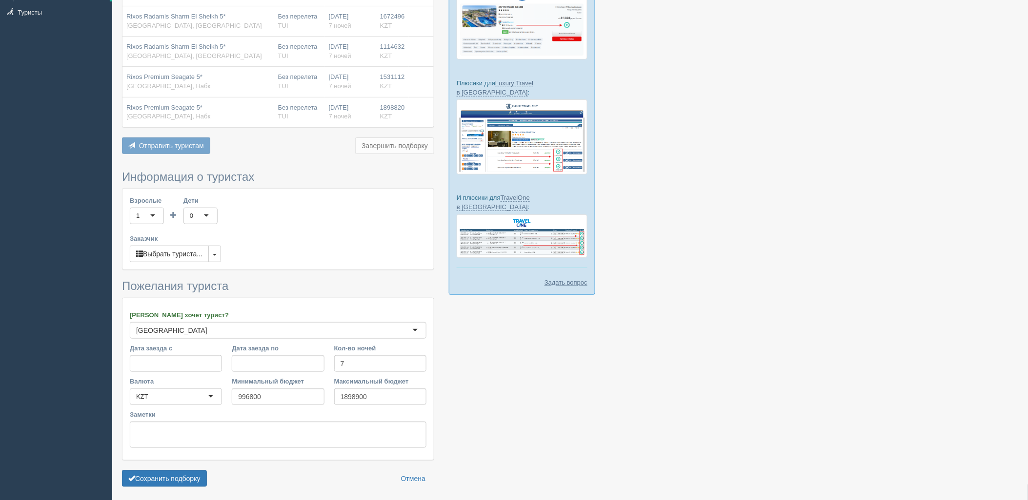
scroll to position [172, 0]
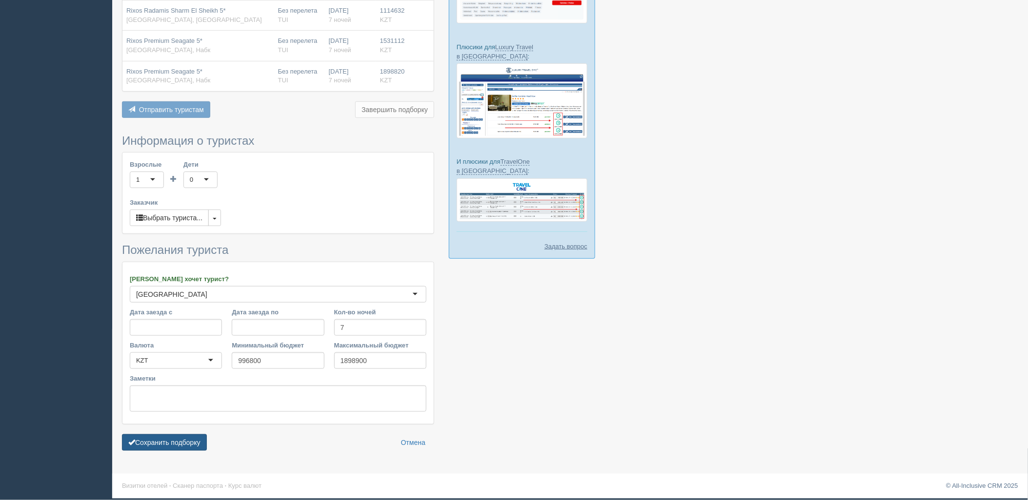
click at [139, 443] on button "Сохранить подборку" at bounding box center [164, 443] width 85 height 17
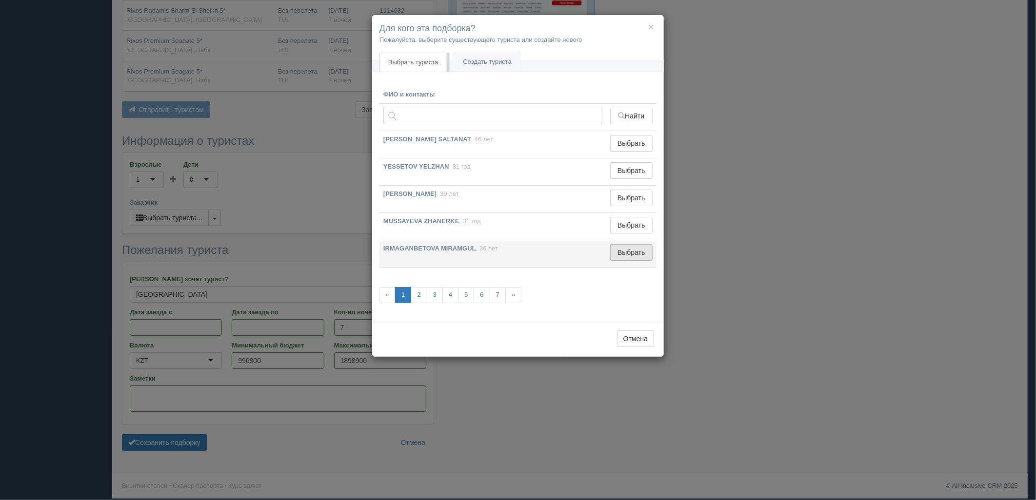
click at [638, 252] on button "Выбрать" at bounding box center [631, 252] width 42 height 17
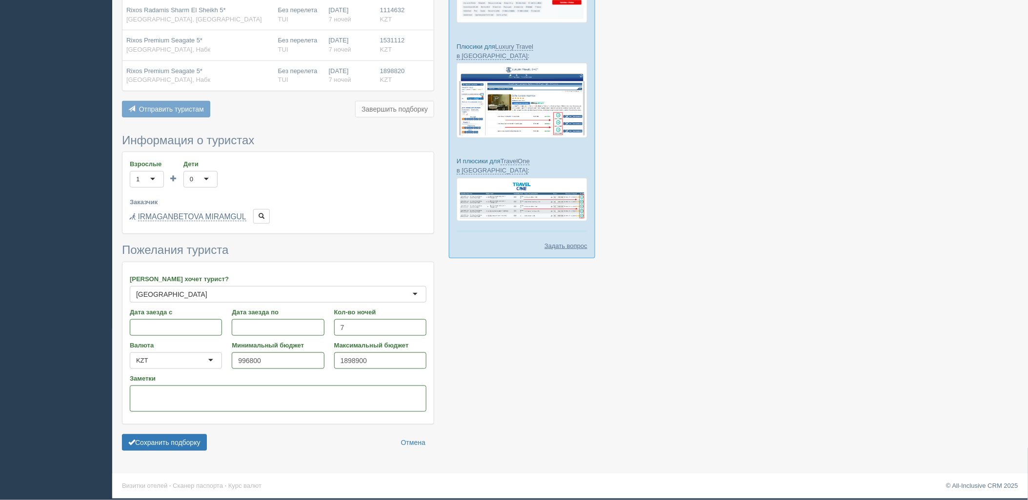
click at [174, 459] on div "Новая подборка Отель Вылет Заселение Цена Swissotel Sharm El Sheikh Managed By …" at bounding box center [570, 163] width 916 height 671
drag, startPoint x: 178, startPoint y: 447, endPoint x: 202, endPoint y: 444, distance: 24.6
click at [179, 447] on button "Сохранить подборку" at bounding box center [164, 443] width 85 height 17
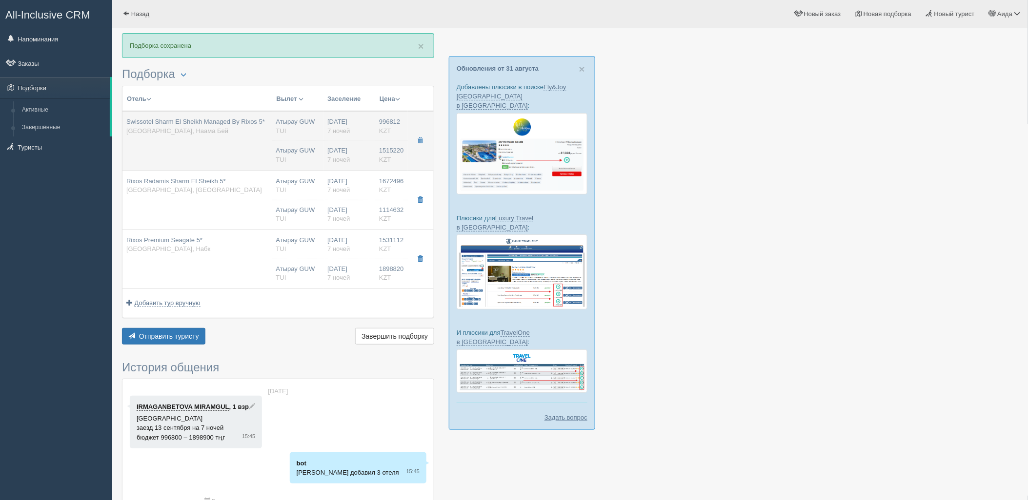
click at [281, 139] on td "Атырау GUW TUI Атырау GUW TUI" at bounding box center [298, 141] width 52 height 60
type input "Swissotel Sharm El Sheikh Managed By Rixos 5*"
type input "https://tophotels.ru/hotel/al331990"
type input "Египет"
type input "Наама Бей"
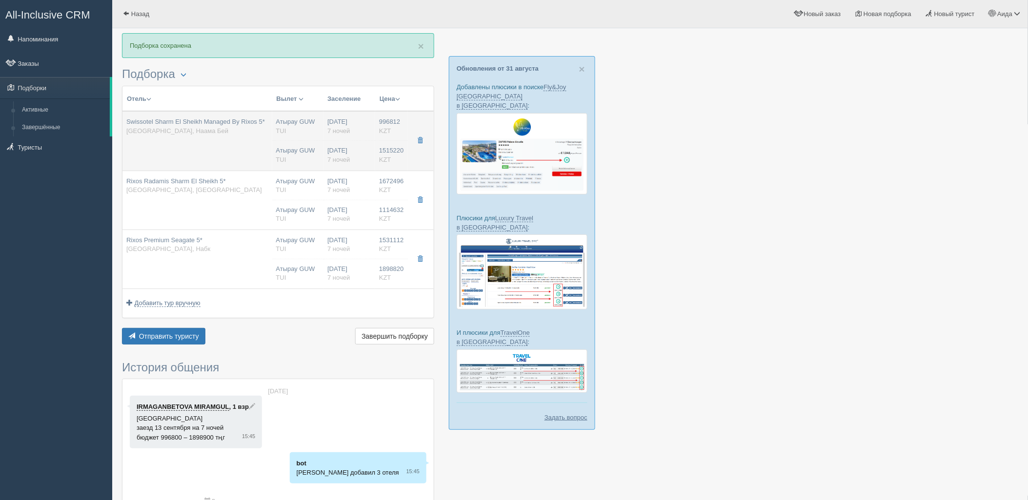
type input "996812.00"
type input "Атырау GUW"
type input "Шарм-эль-Шейх SSH"
type input "09:50"
type input "12:30"
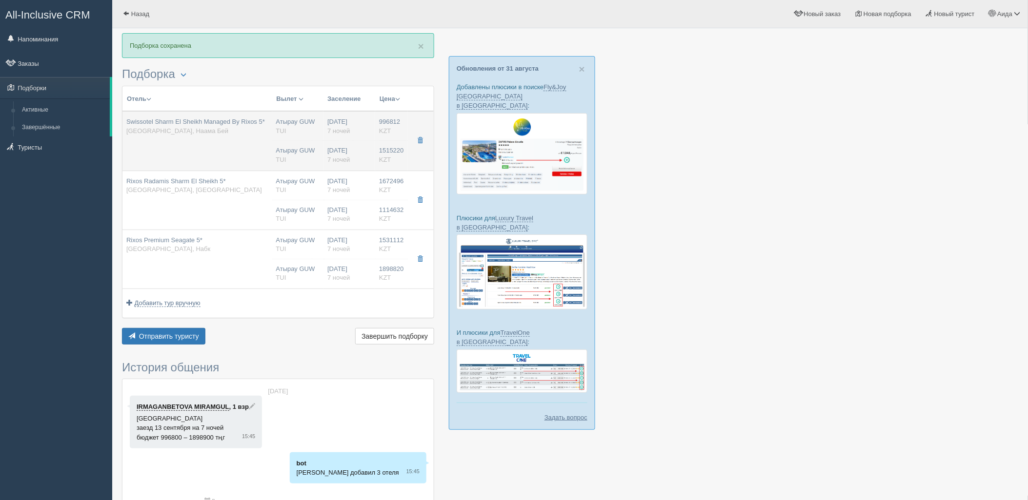
type input "FlyArystan"
type input "13:50"
type input "20:25"
type input "7"
type input "Deluxe Room Aqua"
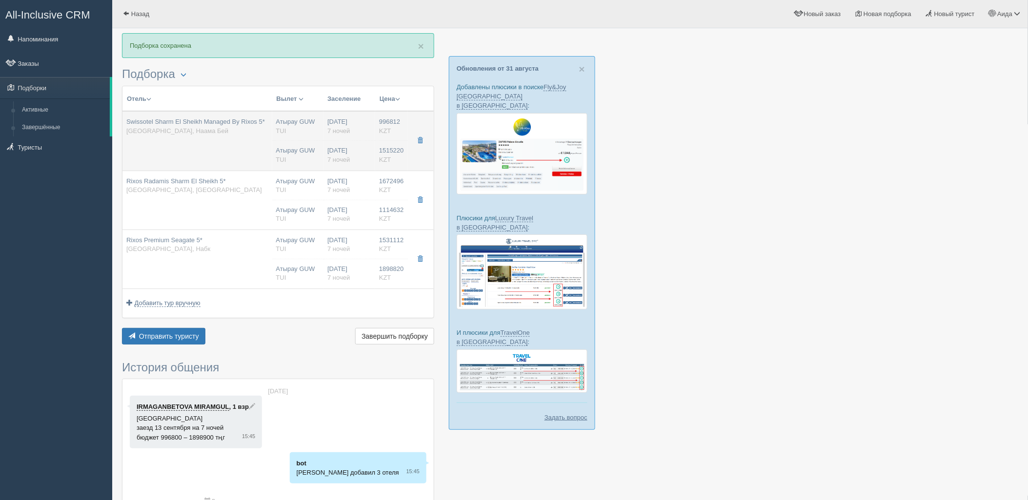
type input "Ultra All Inclusive"
type input "TUI"
type input "https://newb2b.fstravel.com/hotel/846168"
type input "1515220.00"
type input "Атырау GUW"
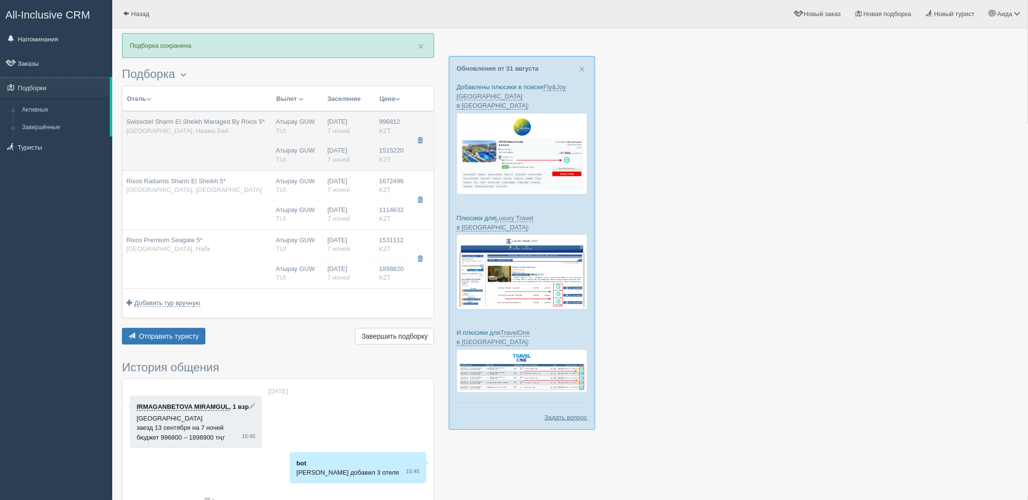
type input "Шарм-эль-Шейх SSH"
type input "09:50"
type input "12:30"
type input "FlyArystan"
type input "13:50"
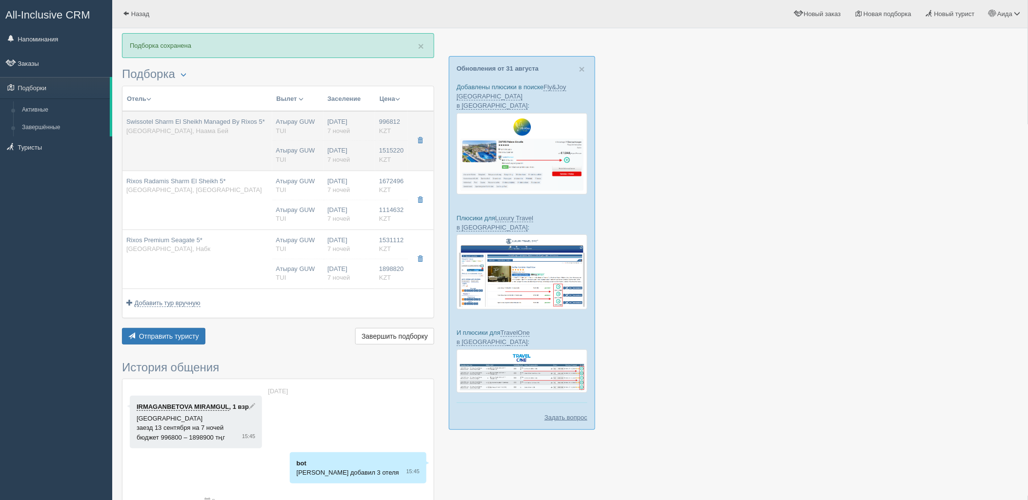
type input "20:25"
type input "7"
type input "Deluxe Room Aqua"
type input "Ultra All Inclusive"
type input "TUI"
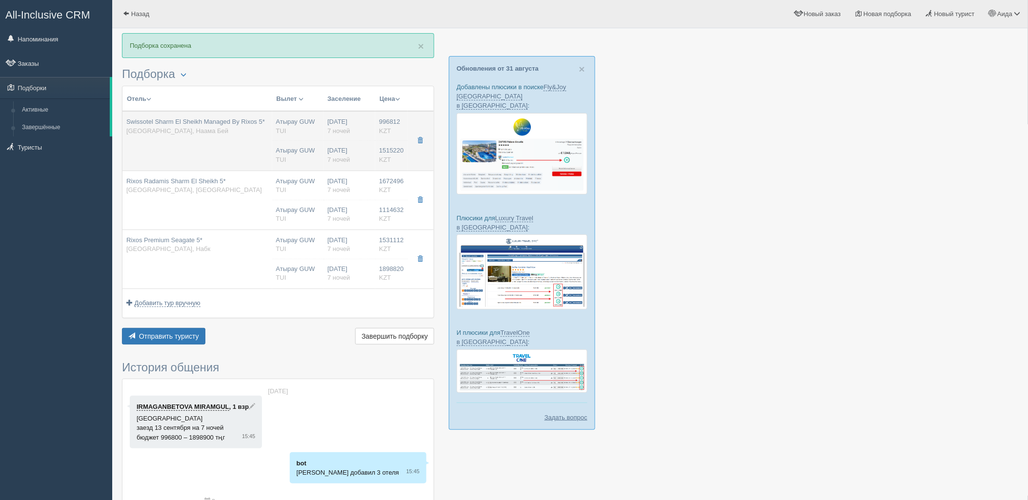
type input "https://newb2b.fstravel.com/hotel/846168"
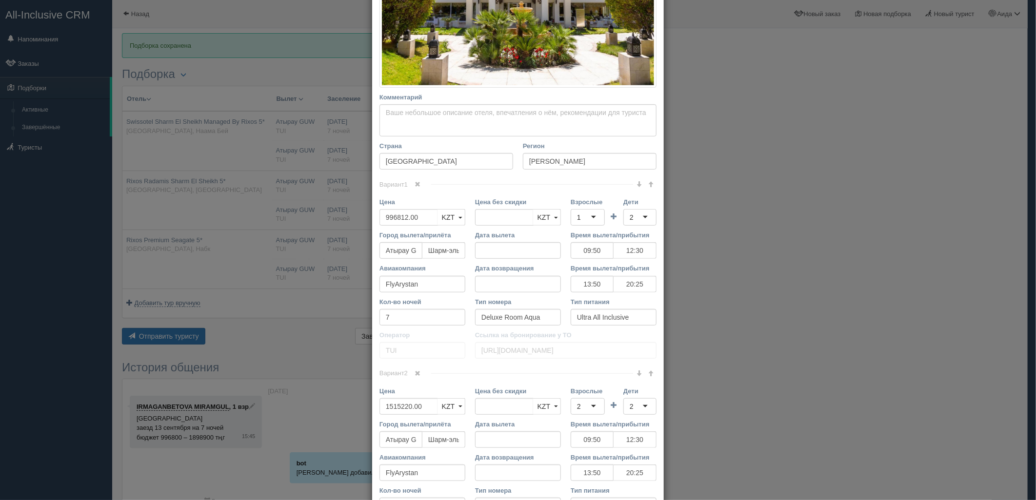
scroll to position [280, 0]
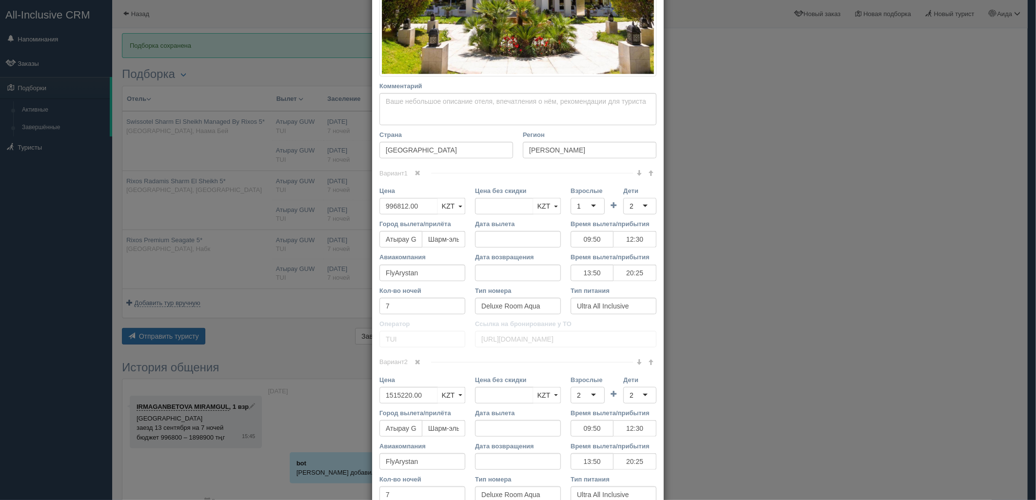
drag, startPoint x: 889, startPoint y: 239, endPoint x: 801, endPoint y: 298, distance: 106.3
click at [889, 240] on div "× Редактировать тур Название отеля Swissotel Sharm El Sheikh Managed By Rixos 5…" at bounding box center [518, 250] width 1036 height 500
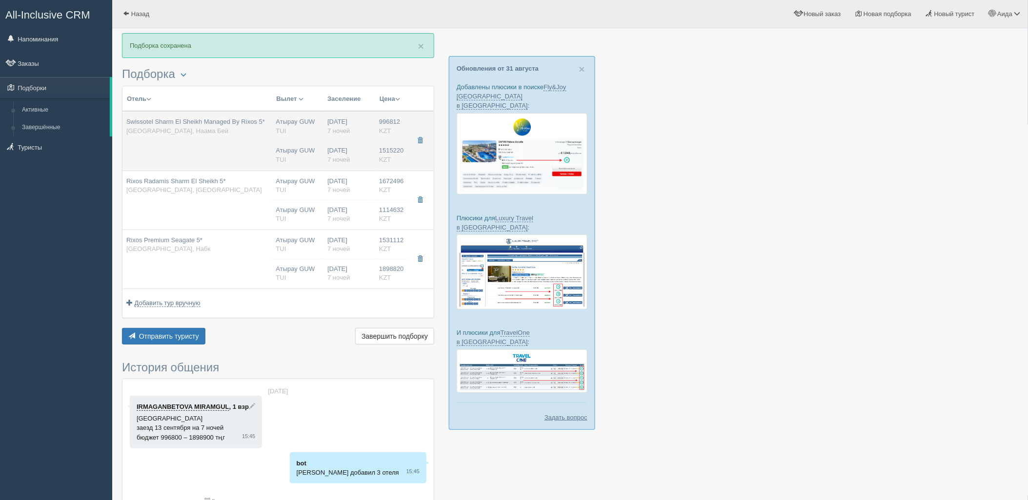
click at [298, 154] on div "Атырау GUW TUI" at bounding box center [298, 155] width 44 height 18
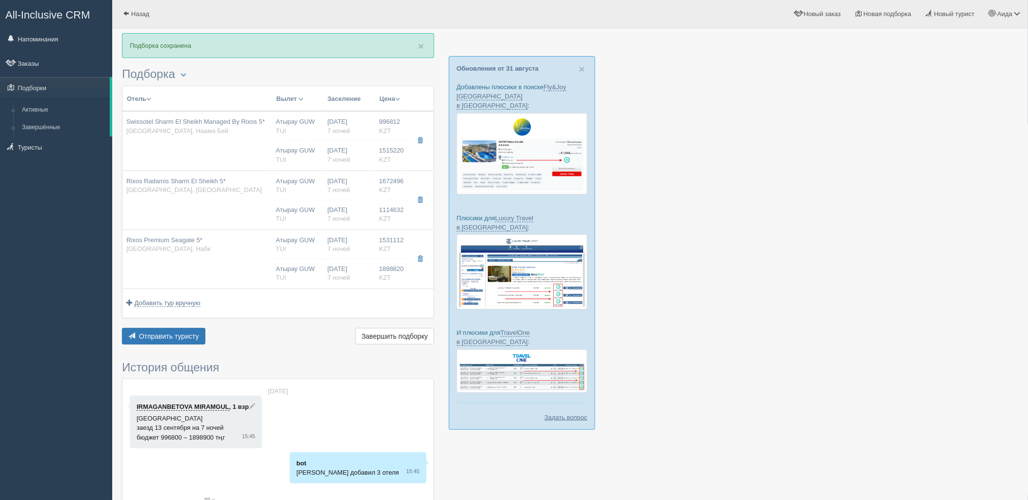
type input "09:50"
type input "12:30"
type input "13:50"
type input "20:25"
type input "09:50"
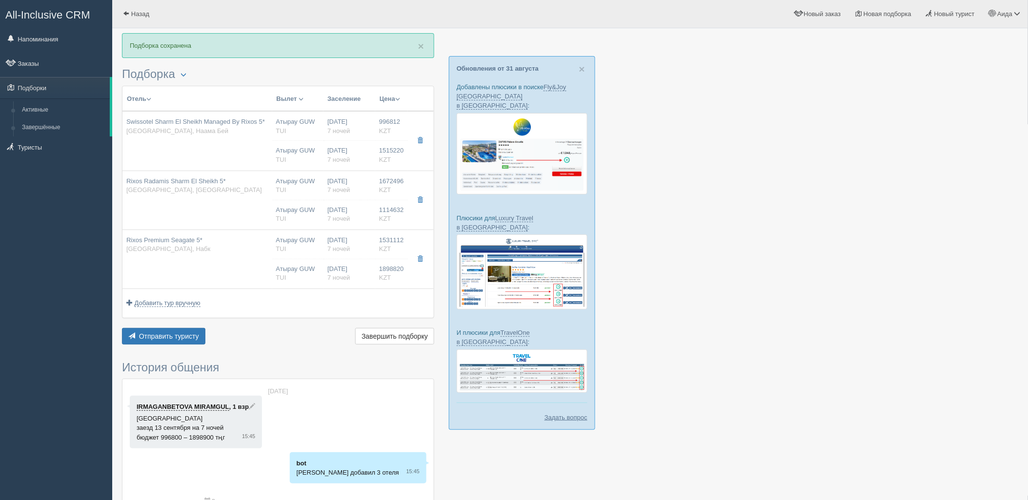
type input "12:30"
type input "13:50"
type input "20:25"
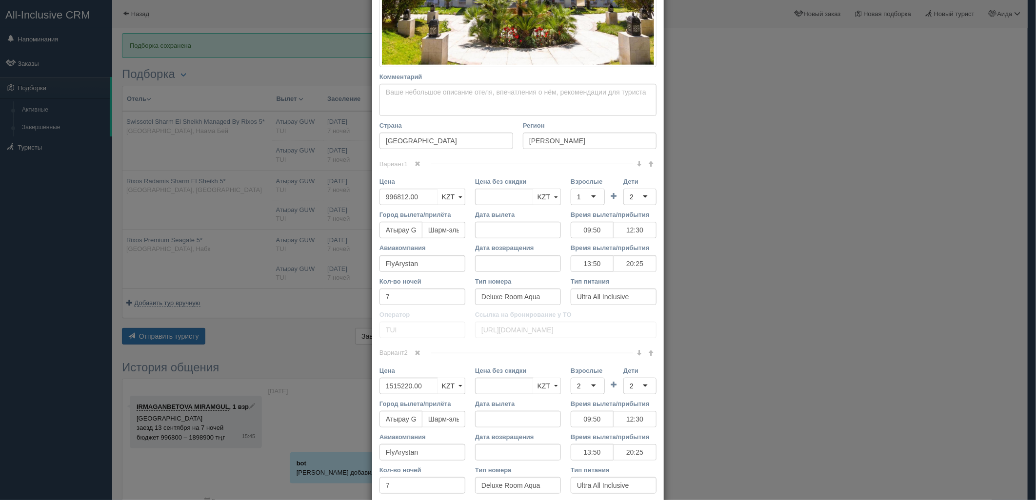
scroll to position [291, 0]
click at [414, 358] on link at bounding box center [418, 352] width 17 height 11
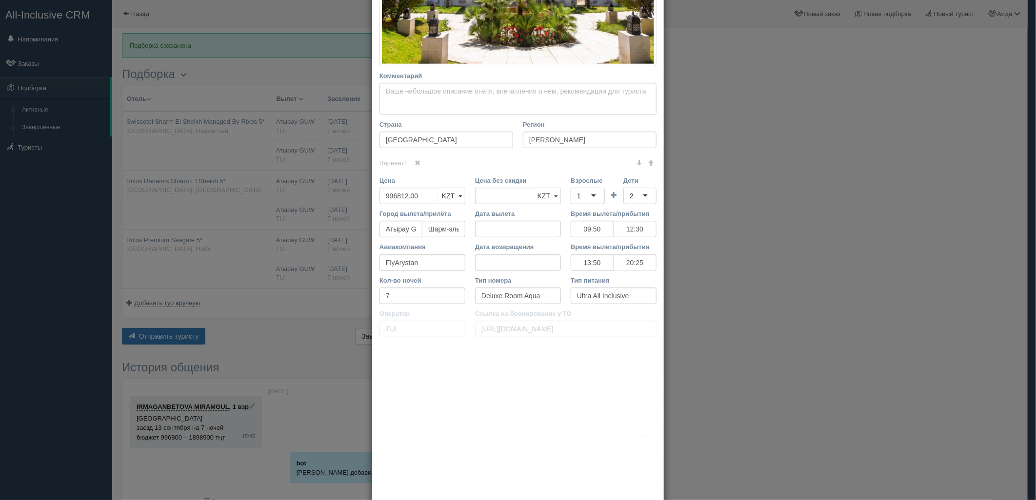
scroll to position [208, 0]
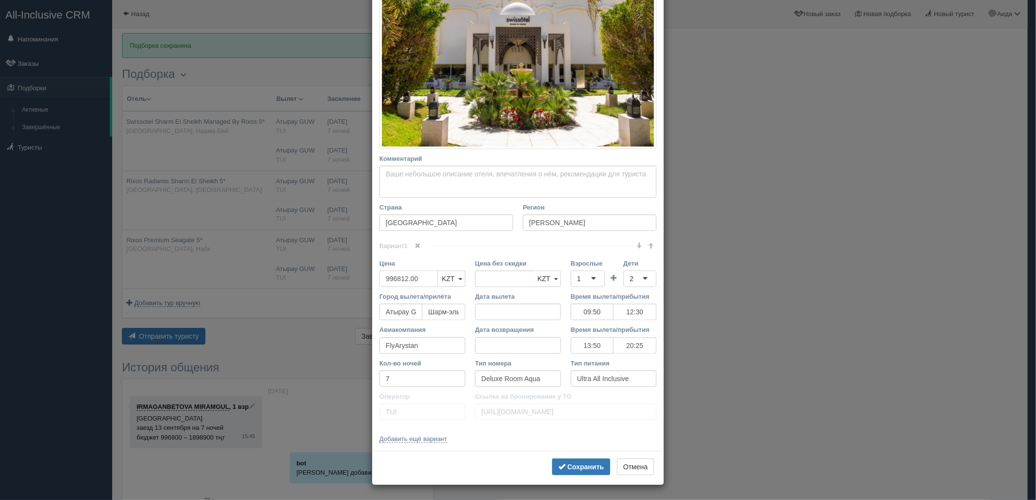
drag, startPoint x: 422, startPoint y: 284, endPoint x: 379, endPoint y: 277, distance: 44.0
click at [380, 277] on input "996812.00" at bounding box center [409, 279] width 59 height 17
type input "996812.00"
type input "2512032"
click at [589, 278] on div "1" at bounding box center [588, 279] width 34 height 17
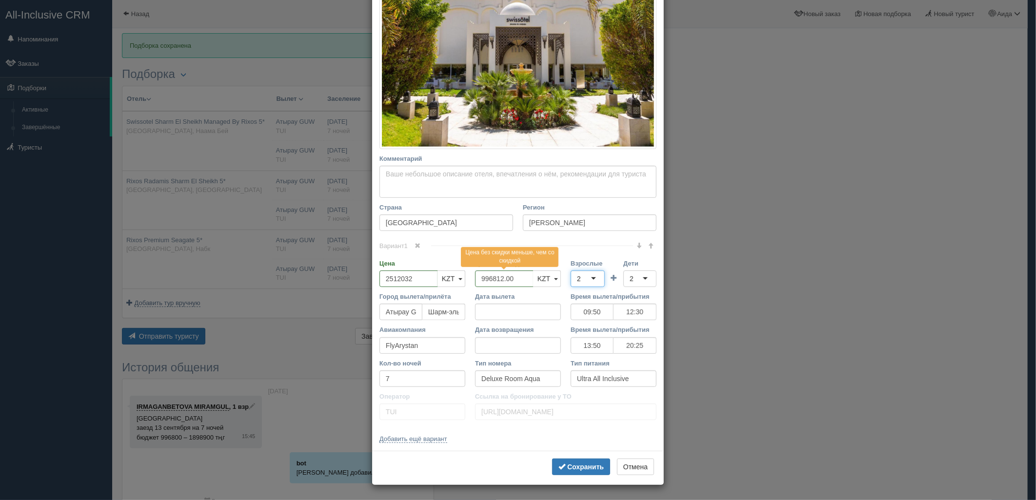
click at [625, 280] on div "2" at bounding box center [639, 279] width 33 height 17
click at [586, 274] on div "2" at bounding box center [588, 279] width 34 height 17
click at [642, 277] on div "2" at bounding box center [639, 279] width 33 height 17
type input "4"
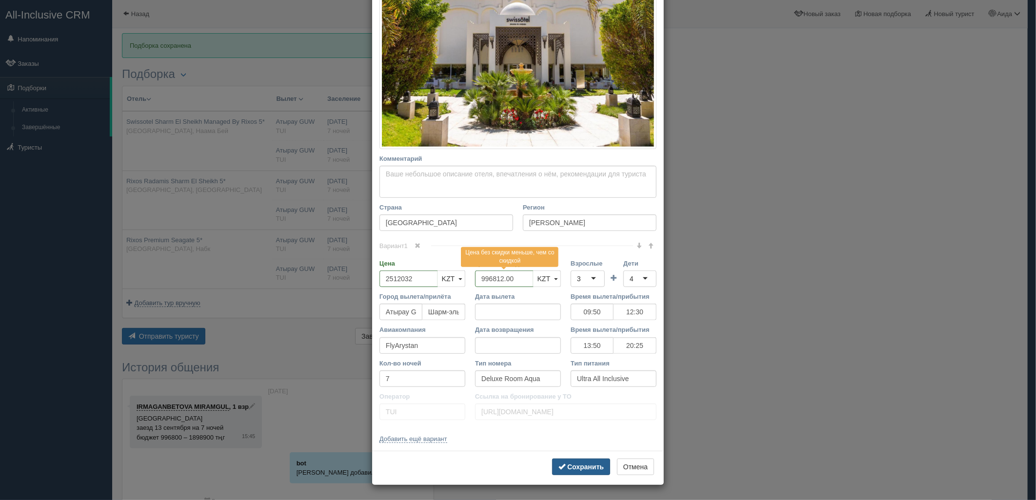
click at [584, 458] on div "Сохранить Отмена" at bounding box center [518, 468] width 292 height 34
click at [584, 479] on div "Сохранить Отмена" at bounding box center [518, 468] width 292 height 34
click at [587, 466] on b "Сохранить" at bounding box center [585, 467] width 37 height 8
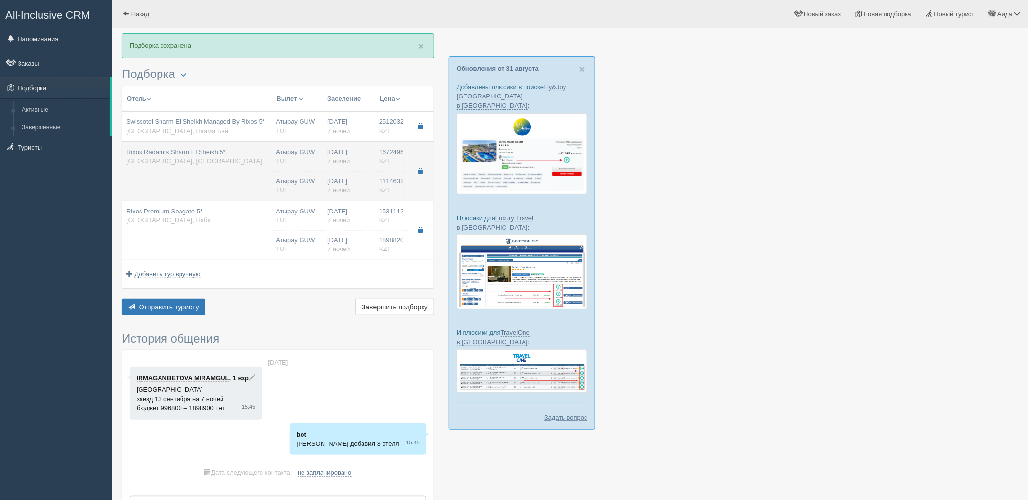
click at [312, 154] on div "Атырау GUW TUI" at bounding box center [298, 157] width 44 height 18
type input "Rixos Radamis Sharm El Sheikh 5*"
type input "Шарм-эль-Шейх"
type input "1672496.00"
type input "09:50"
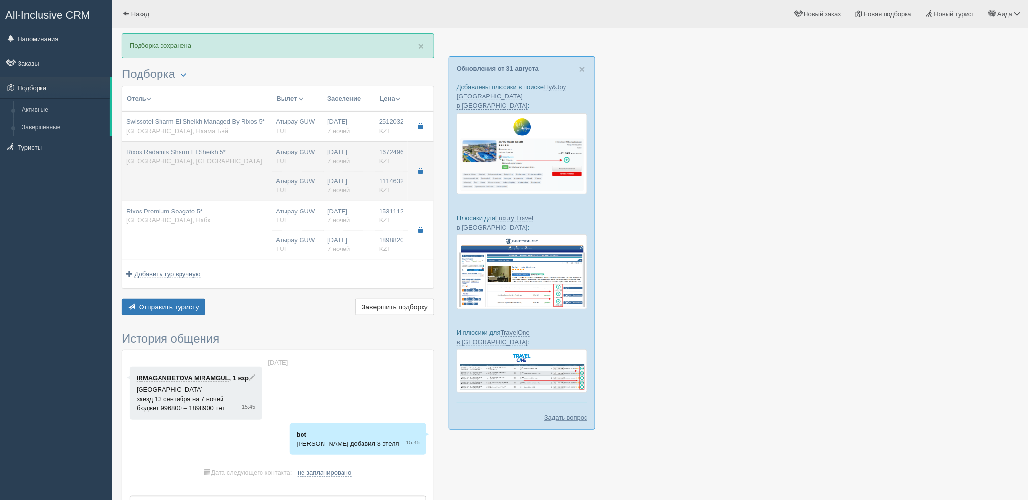
type input "12:30"
type input "13:50"
type input "20:25"
type input "SUPERIOR ROOM BLUE PLANET"
type input "https://newb2b.fstravel.com/hotel/851819"
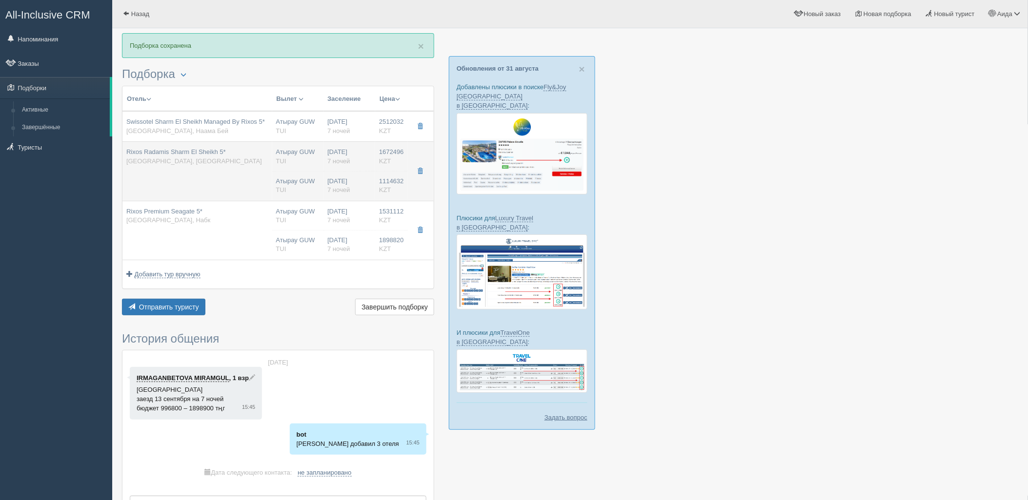
type input "1114632.00"
type input "Атырау GUW"
type input "Шарм-эль-Шейх SSH"
type input "09:50"
type input "12:30"
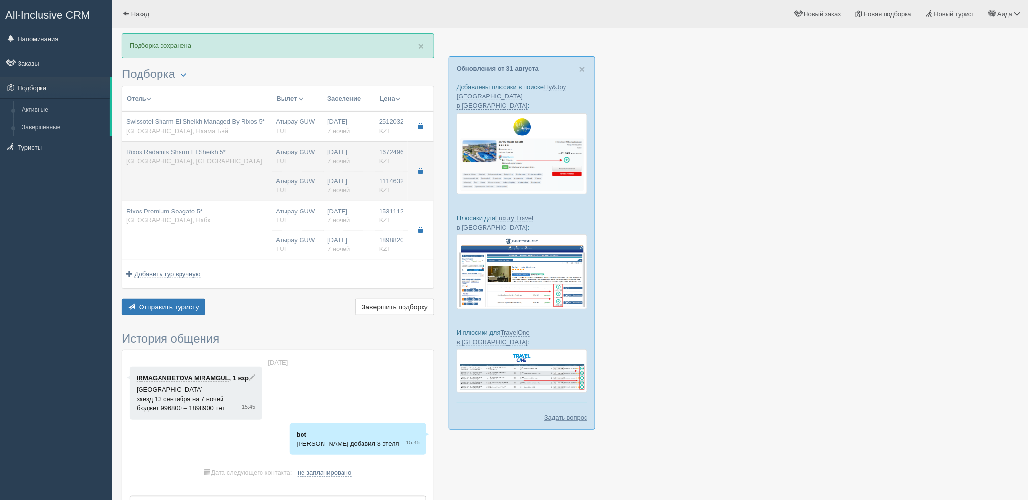
type input "FlyArystan"
type input "13:50"
type input "20:25"
type input "7"
type input "SUPERIOR ROOM BLUE PLANET"
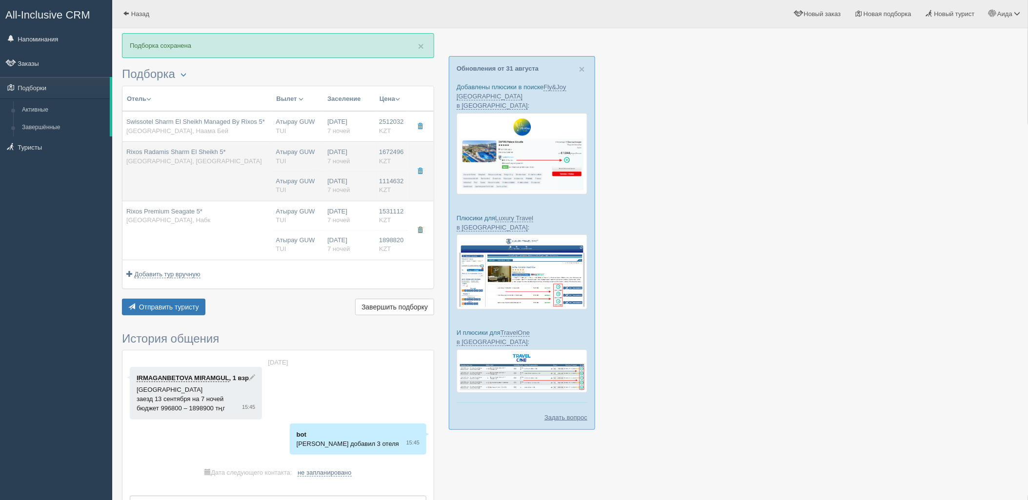
type input "Ultra All Inclusive"
type input "TUI"
type input "https://newb2b.fstravel.com/hotel/851819"
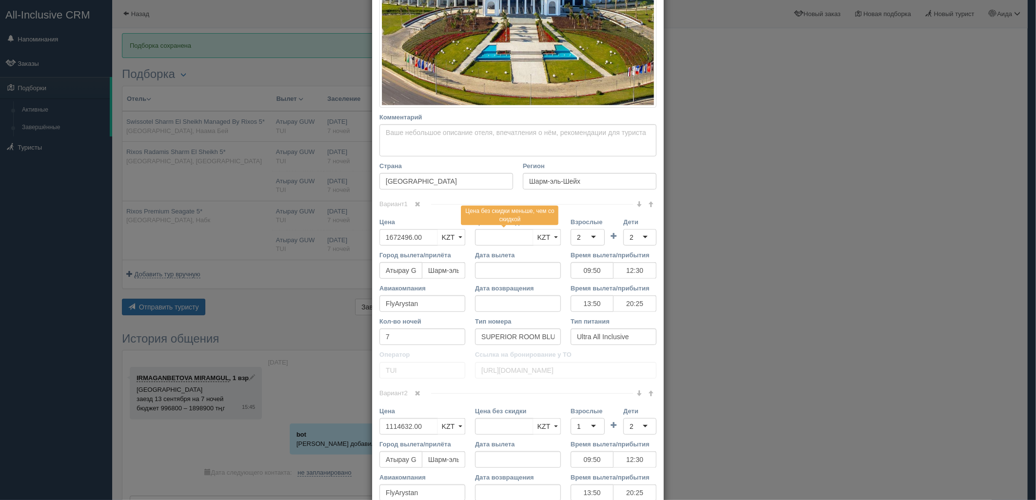
scroll to position [253, 0]
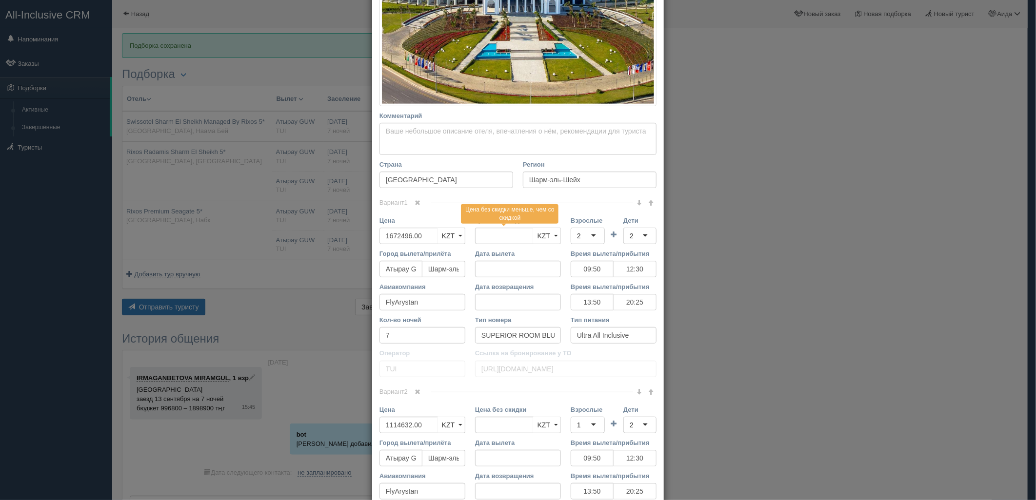
click at [415, 392] on span at bounding box center [418, 392] width 6 height 6
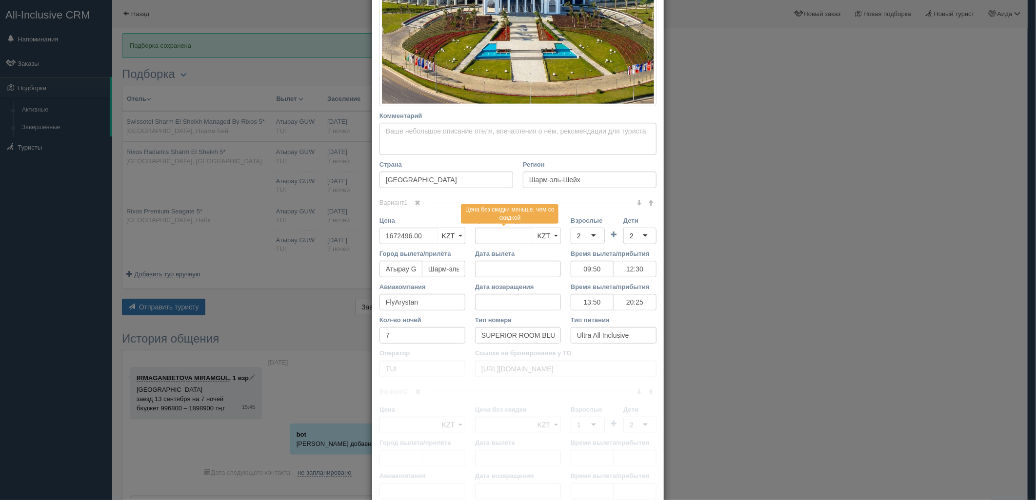
scroll to position [210, 0]
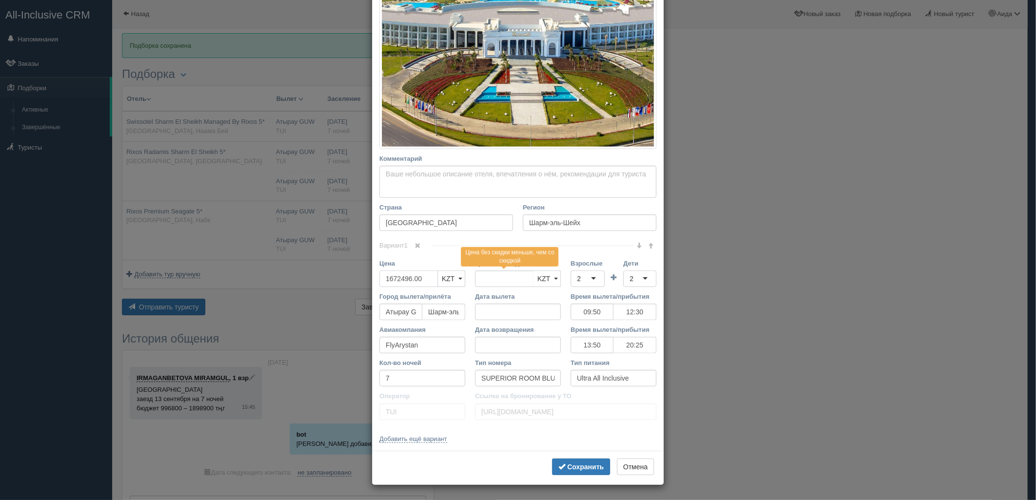
drag, startPoint x: 420, startPoint y: 284, endPoint x: 373, endPoint y: 280, distance: 48.0
click at [375, 282] on div "Цена 1672496.00 KZT USD EUR KZT KZT USD EUR" at bounding box center [423, 275] width 96 height 33
type input "1672496.00"
type input "2787128"
click at [579, 285] on div "2" at bounding box center [588, 279] width 34 height 17
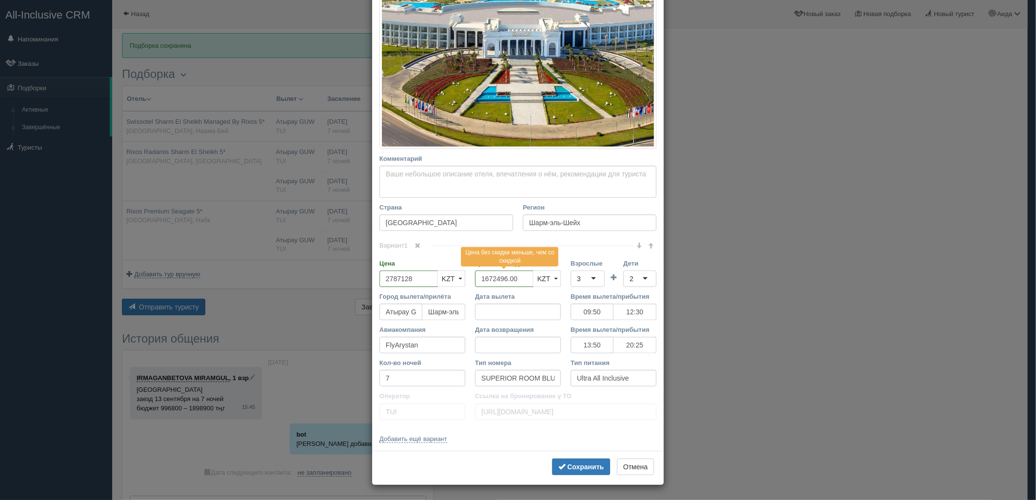
click at [638, 279] on div "2" at bounding box center [639, 279] width 33 height 17
click at [582, 467] on b "Сохранить" at bounding box center [585, 467] width 37 height 8
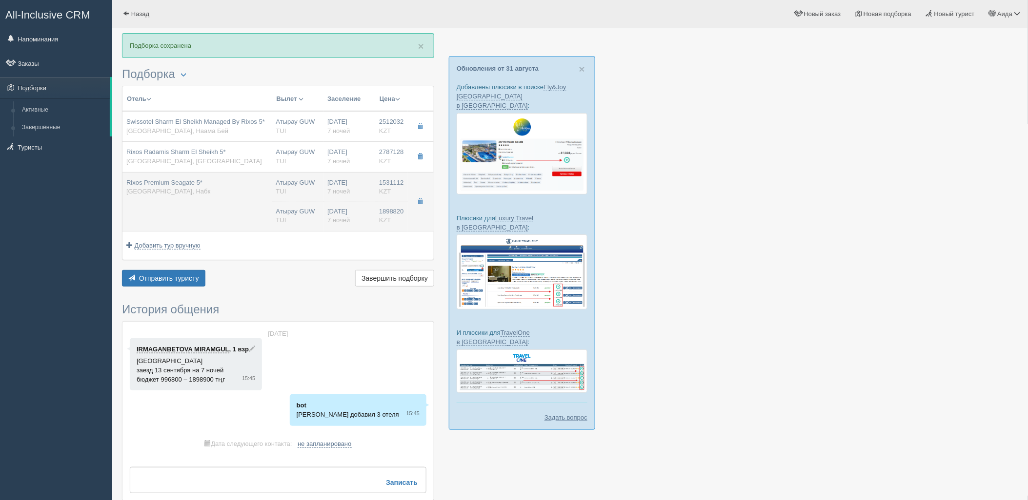
click at [304, 207] on div "Атырау GUW TUI" at bounding box center [298, 216] width 44 height 18
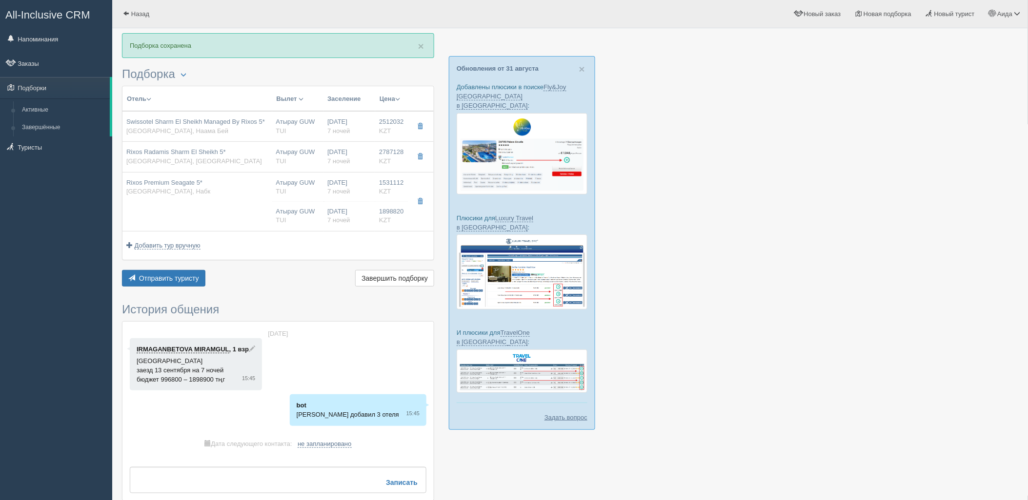
type input "Rixos Premium Seagate 5*"
type input "https://tophotels.ru/hotel/al189422"
type input "Набк"
type input "1531112.00"
type input "09:50"
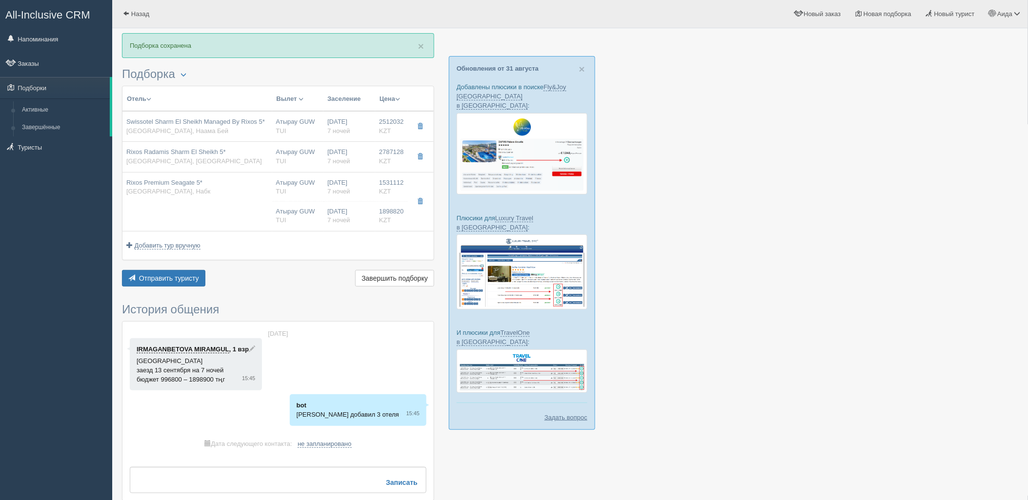
type input "12:30"
type input "13:50"
type input "20:25"
type input "Premium Room"
type input "https://newb2b.fstravel.com/hotel/214712"
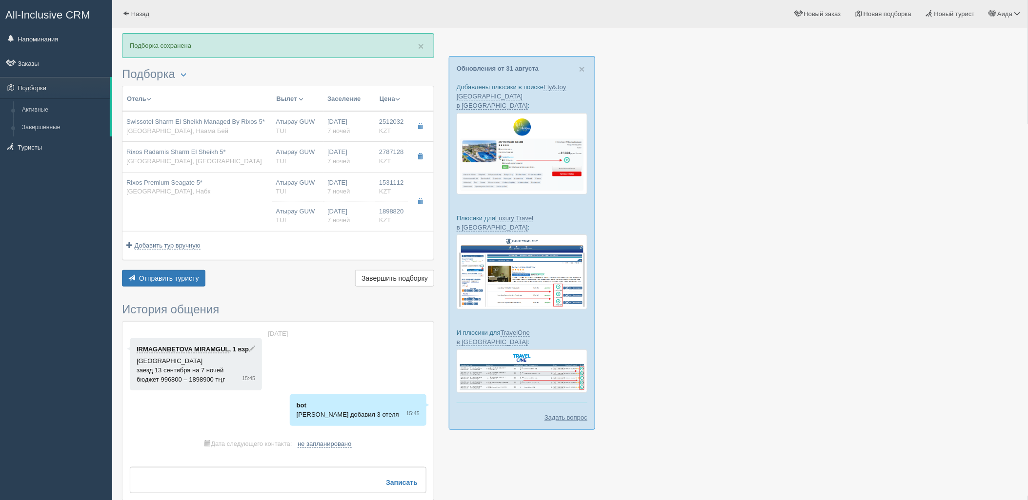
type input "1898820.00"
type input "Атырау GUW"
type input "Шарм-эль-Шейх SSH"
type input "09:50"
type input "12:30"
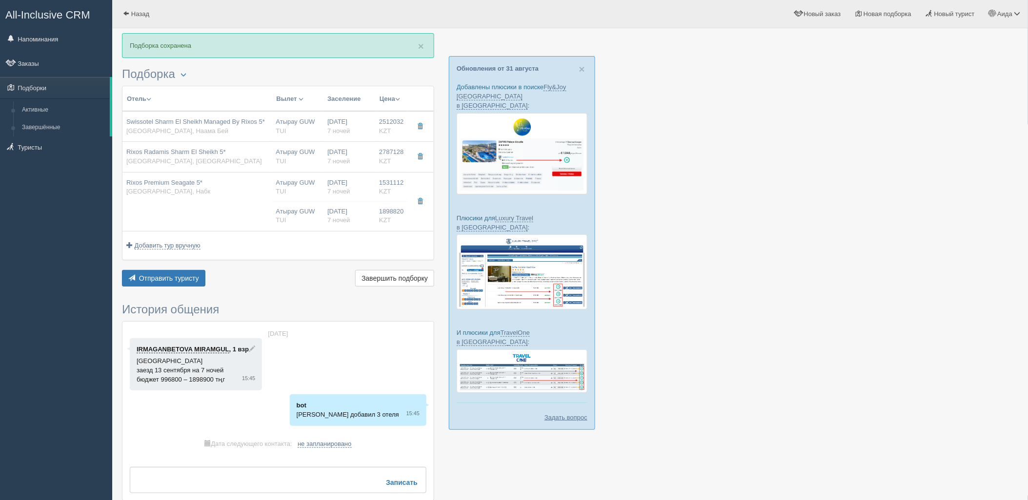
type input "FlyArystan"
type input "13:50"
type input "20:25"
type input "7"
type input "Superior Room"
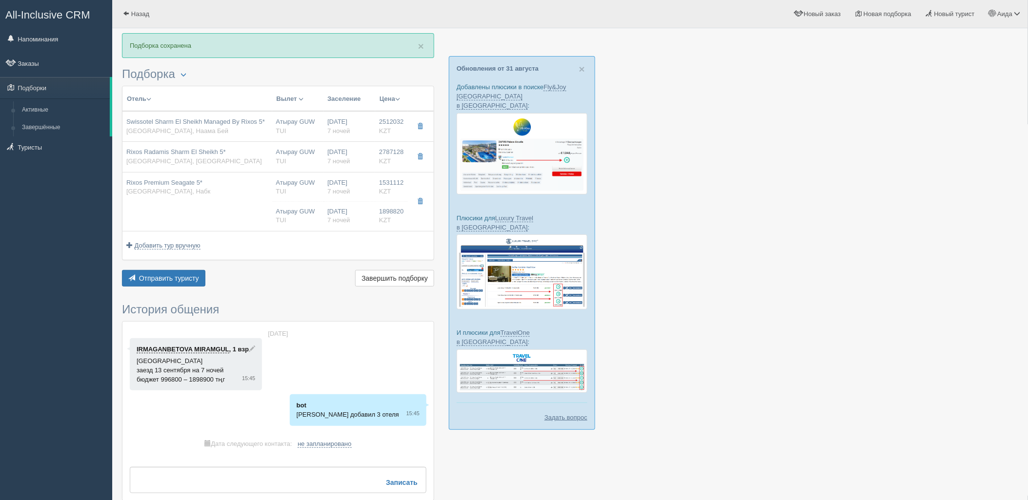
type input "Ultra All Inclusive"
type input "TUI"
type input "https://newb2b.fstravel.com/hotel/214712"
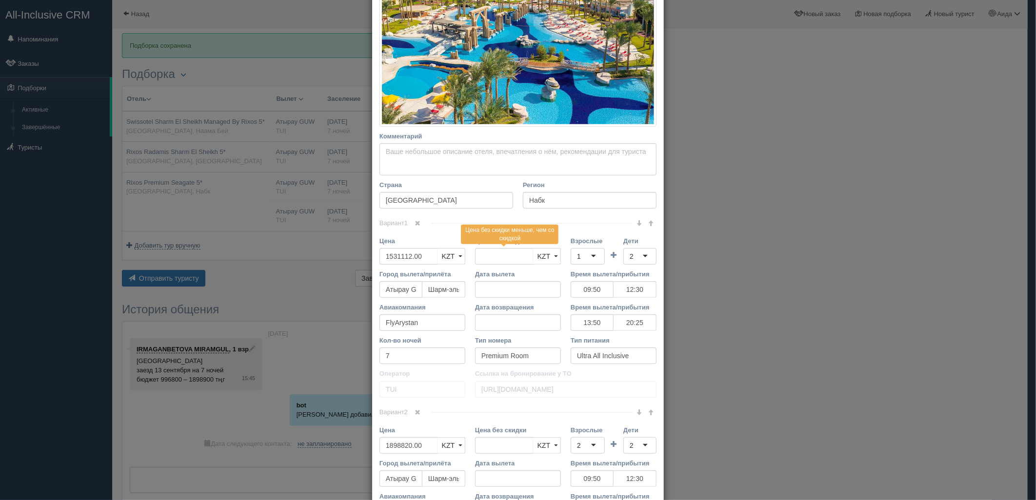
scroll to position [237, 0]
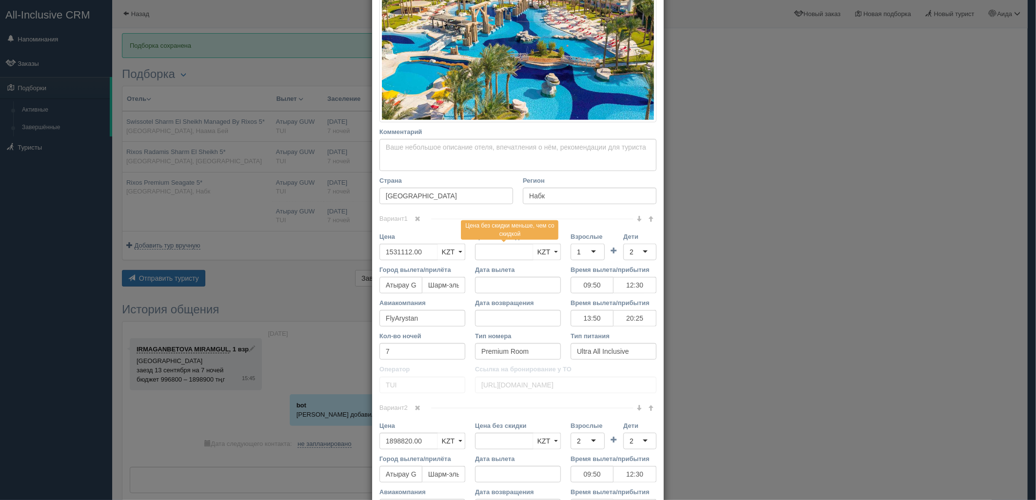
click at [410, 409] on link at bounding box center [418, 408] width 17 height 11
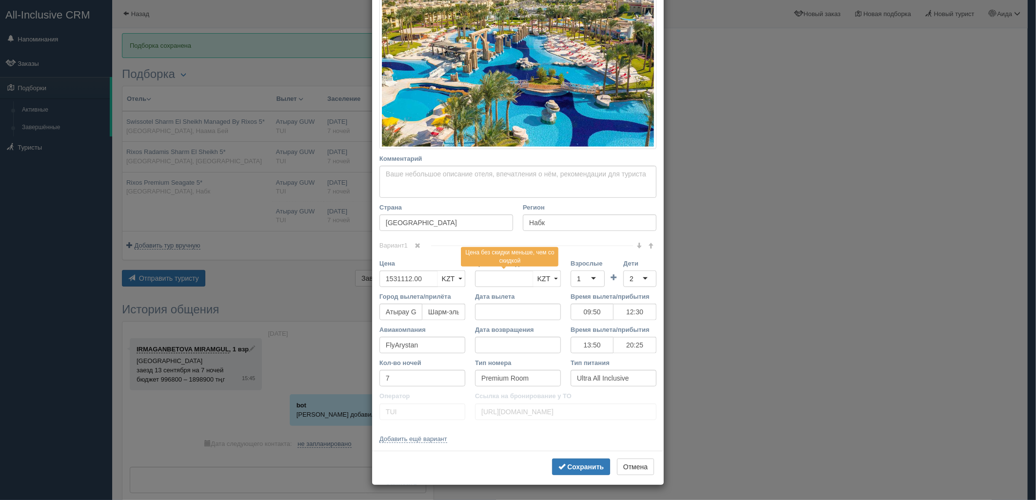
scroll to position [210, 0]
drag, startPoint x: 423, startPoint y: 281, endPoint x: 334, endPoint y: 290, distance: 89.3
click at [334, 290] on div "× Редактировать тур Название отеля Rixos Premium Seagate 5* Ссылка на отель для…" at bounding box center [518, 250] width 1036 height 500
type input "1531112.00"
type input "3429932"
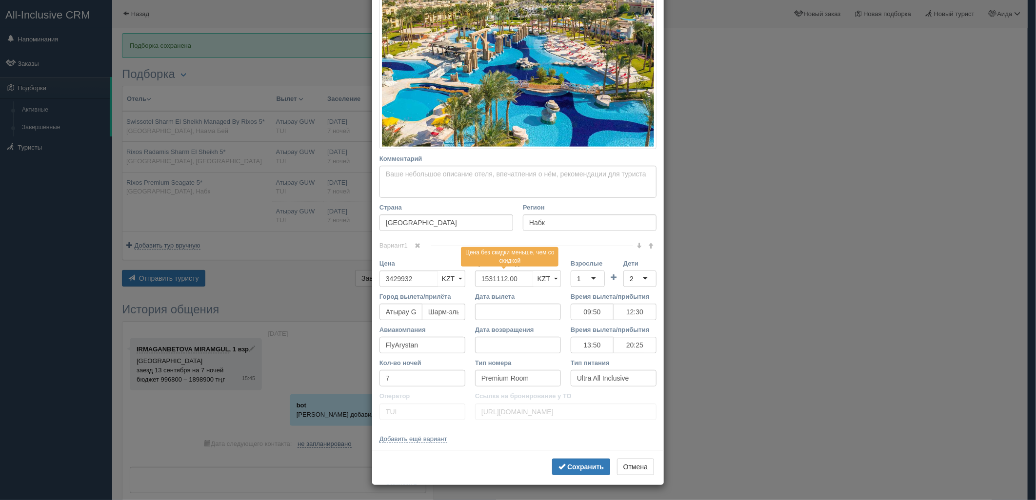
click at [588, 275] on div "1" at bounding box center [588, 279] width 34 height 17
click at [635, 279] on div "2" at bounding box center [639, 279] width 33 height 17
click at [592, 466] on b "Сохранить" at bounding box center [585, 467] width 37 height 8
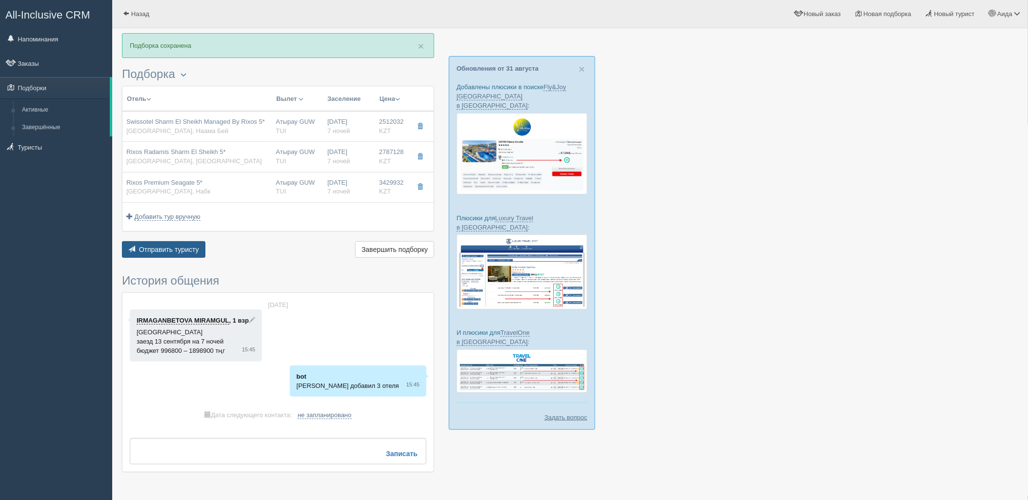
click at [190, 250] on span "Отправить туристу" at bounding box center [169, 250] width 60 height 8
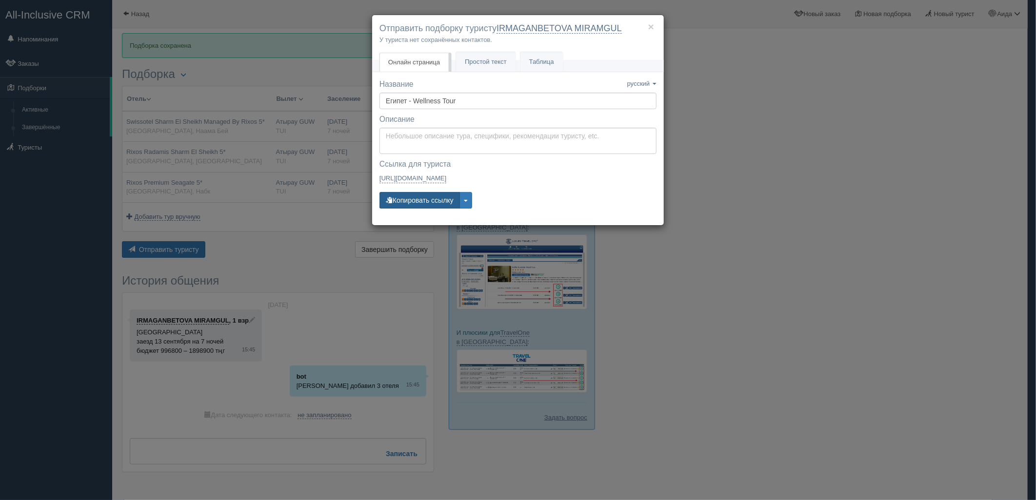
click at [432, 198] on button "Копировать ссылку" at bounding box center [420, 200] width 80 height 17
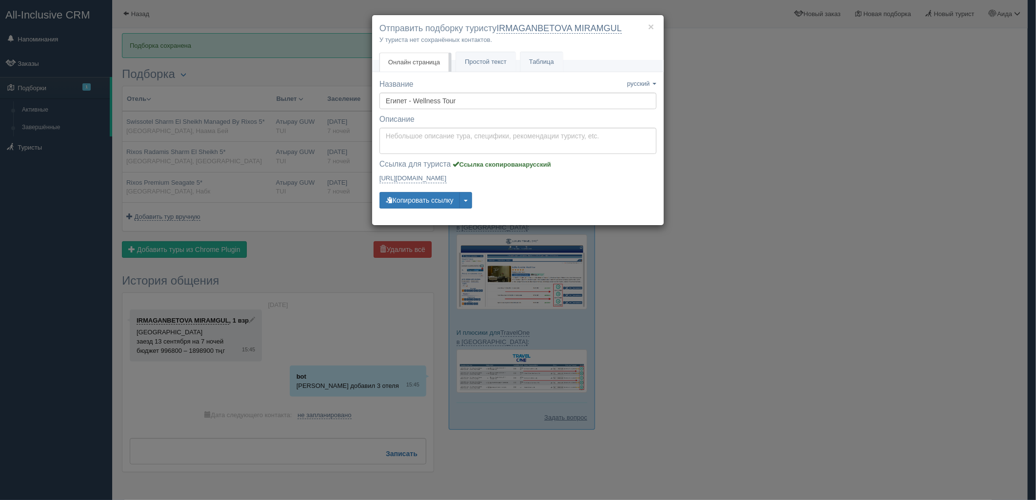
click at [810, 203] on div "× Отправить подборку туристу IRMAGANBETOVA MIRAMGUL У туриста нет сохранённых к…" at bounding box center [518, 250] width 1036 height 500
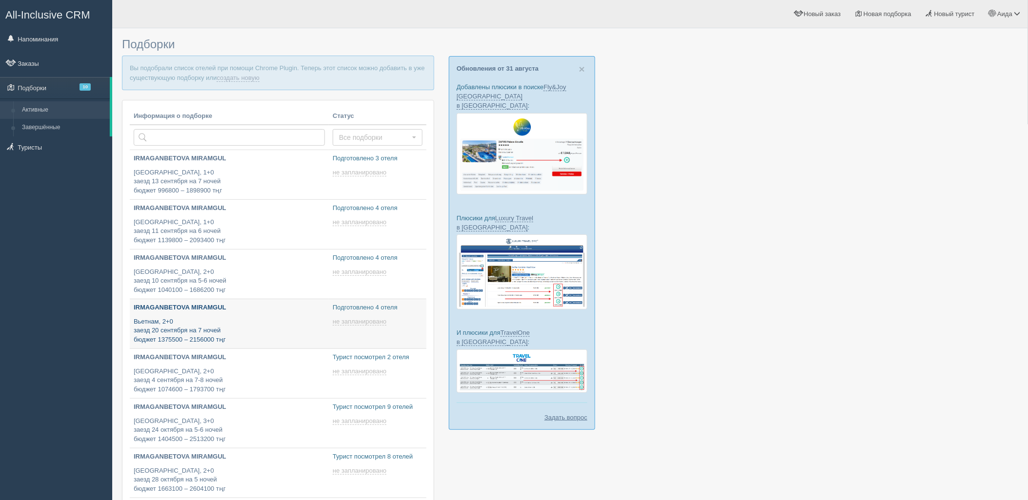
type input "[DATE] 16:25"
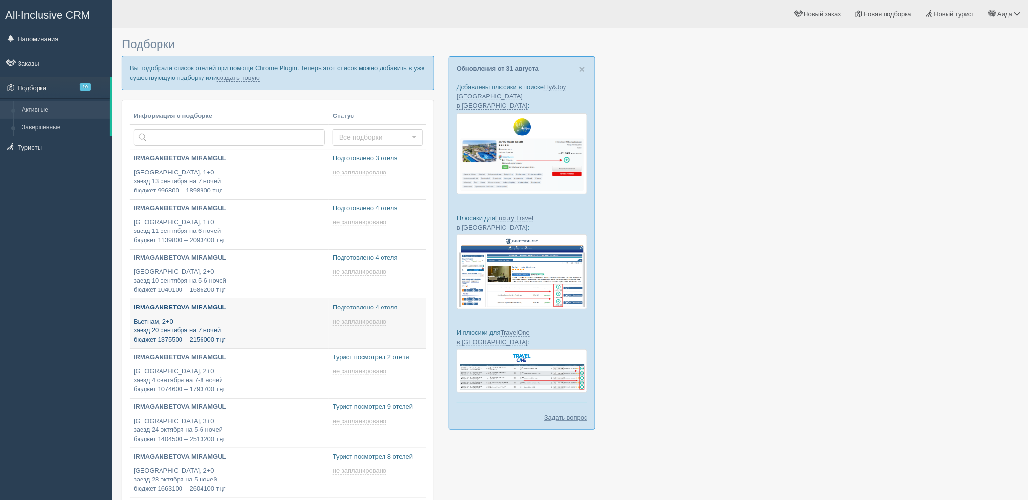
type input "[DATE] 14:35"
type input "[DATE] 16:45"
click at [230, 77] on link "создать новую" at bounding box center [238, 78] width 43 height 8
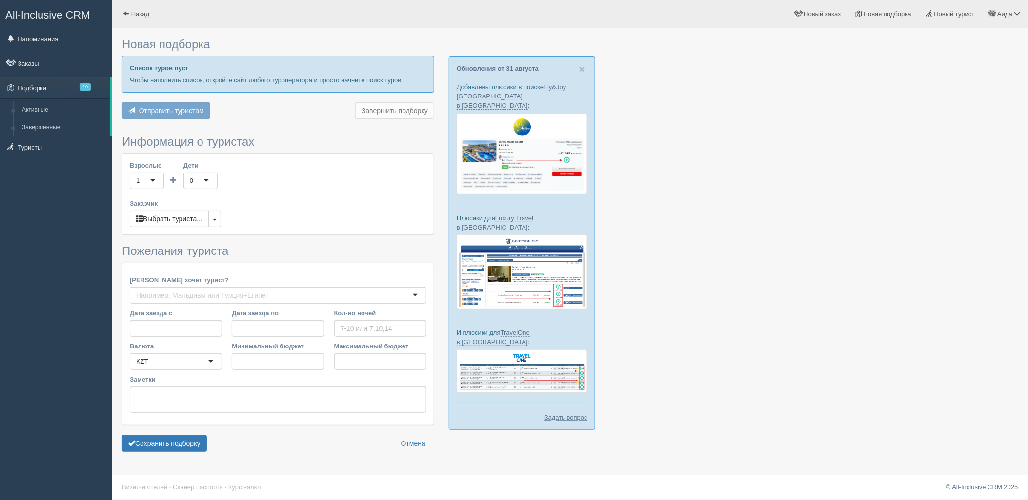
type input "7"
type input "1425400"
type input "3385400"
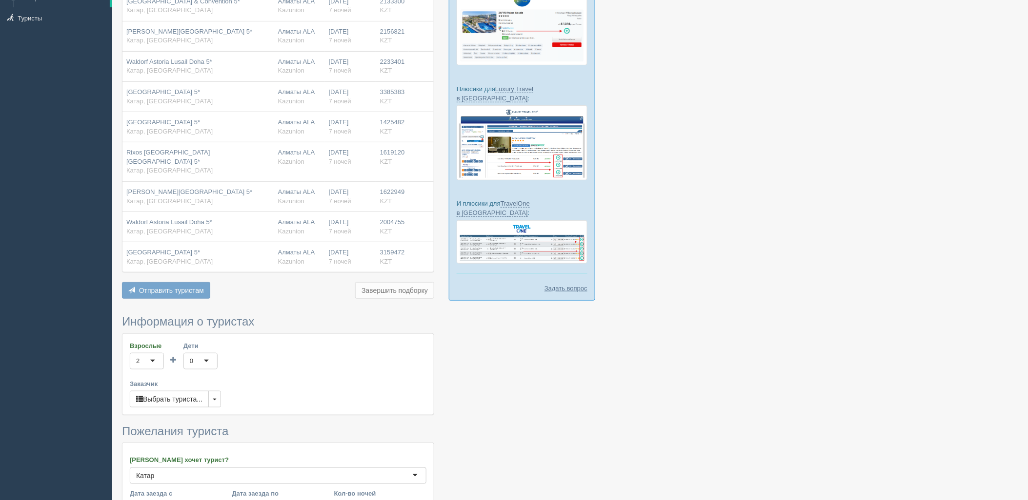
scroll to position [247, 0]
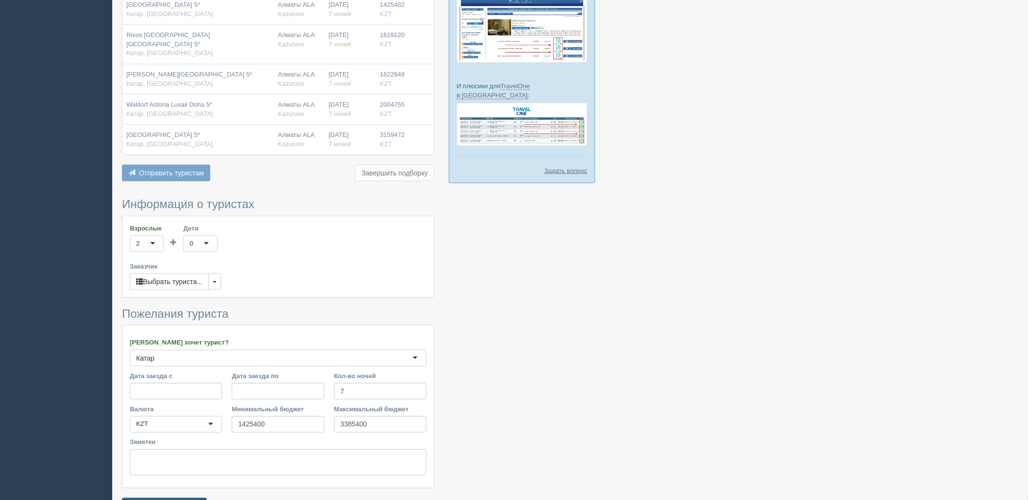
click at [189, 499] on button "Сохранить подборку" at bounding box center [164, 507] width 85 height 17
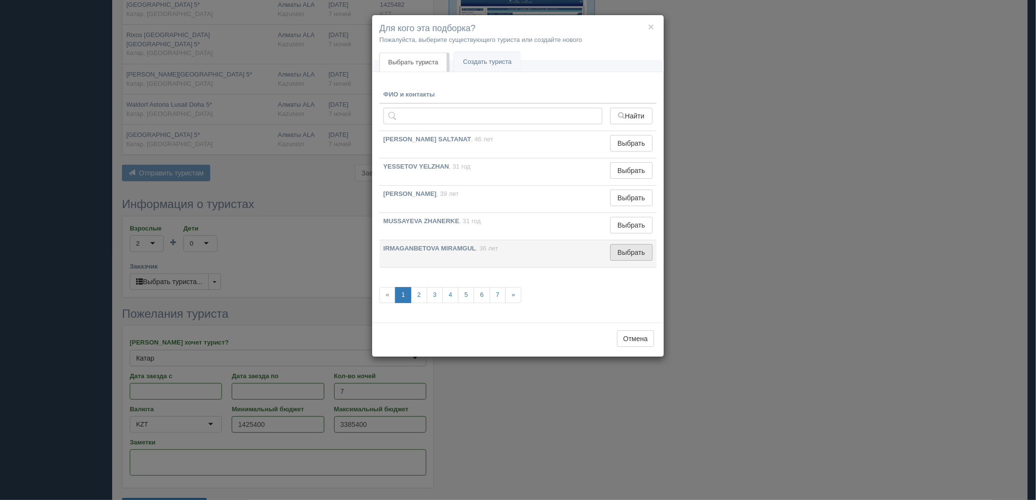
click at [625, 260] on button "Выбрать" at bounding box center [631, 252] width 42 height 17
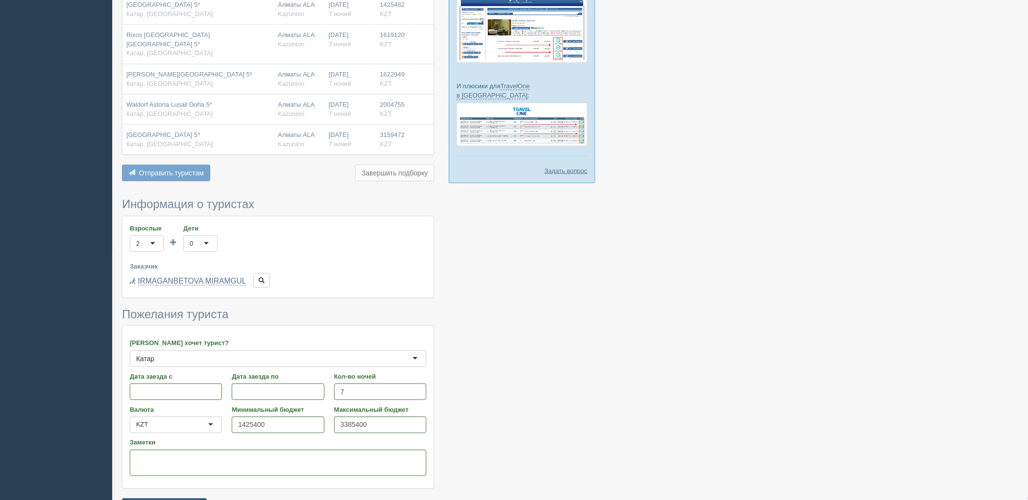
click at [188, 499] on button "Сохранить подборку" at bounding box center [164, 507] width 85 height 17
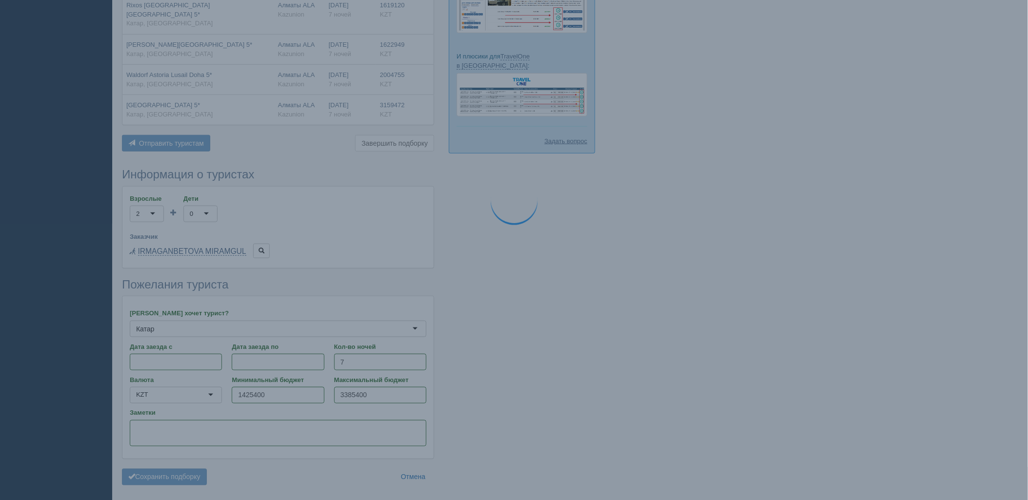
scroll to position [294, 0]
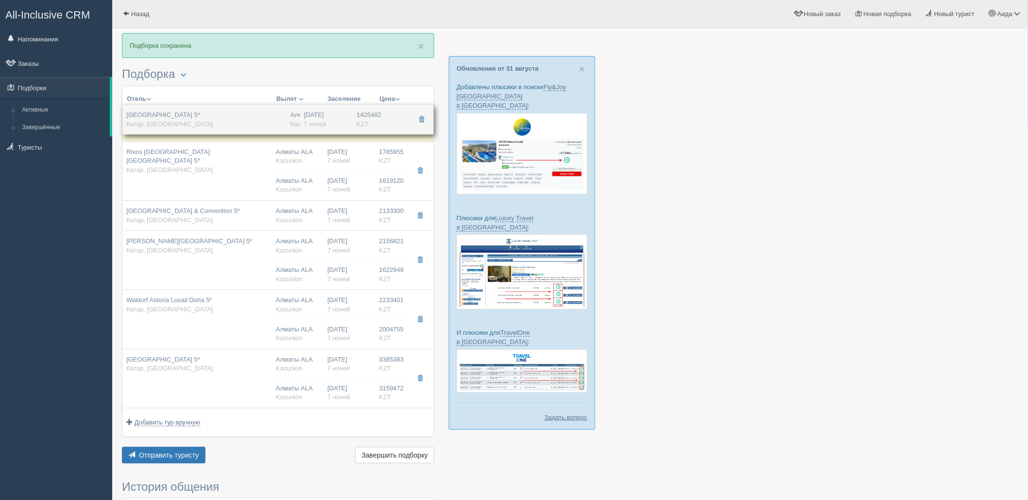
drag, startPoint x: 283, startPoint y: 401, endPoint x: 324, endPoint y: 127, distance: 277.7
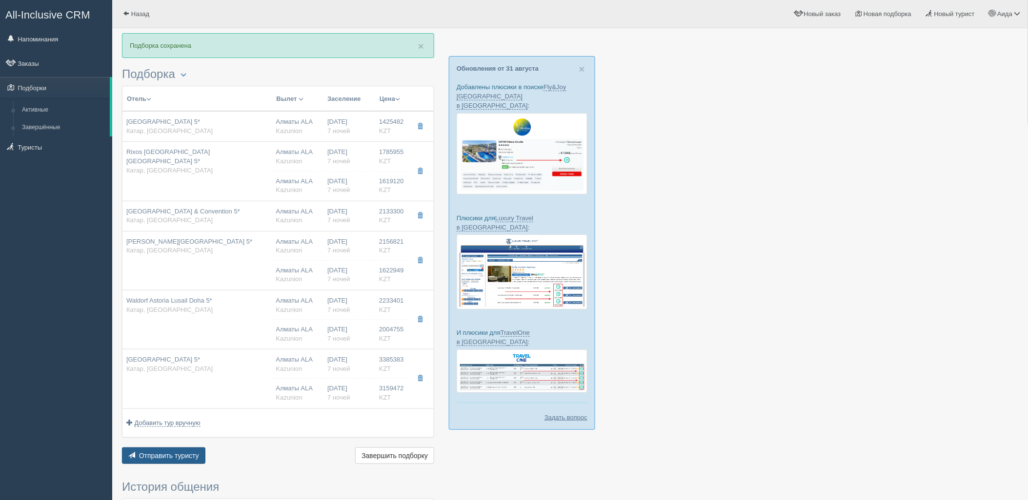
click at [190, 456] on span "Отправить туристу" at bounding box center [169, 456] width 60 height 8
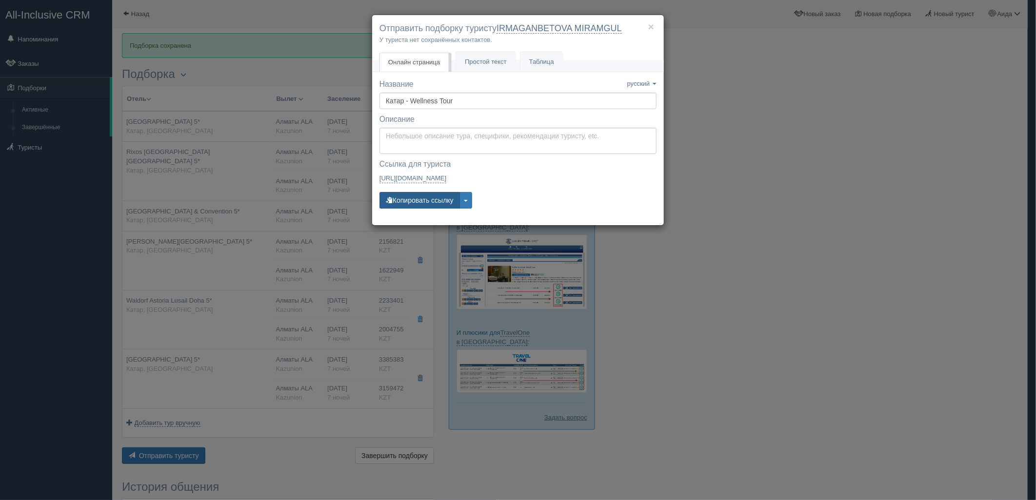
click at [423, 200] on button "Копировать ссылку" at bounding box center [420, 200] width 80 height 17
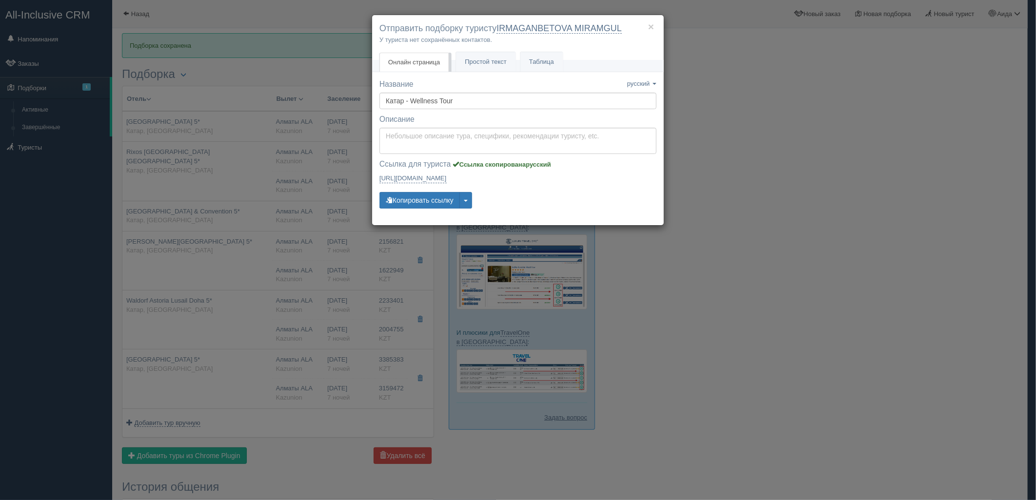
click at [850, 127] on div "× Отправить подборку туристу IRMAGANBETOVA MIRAMGUL У туриста нет сохранённых к…" at bounding box center [518, 250] width 1036 height 500
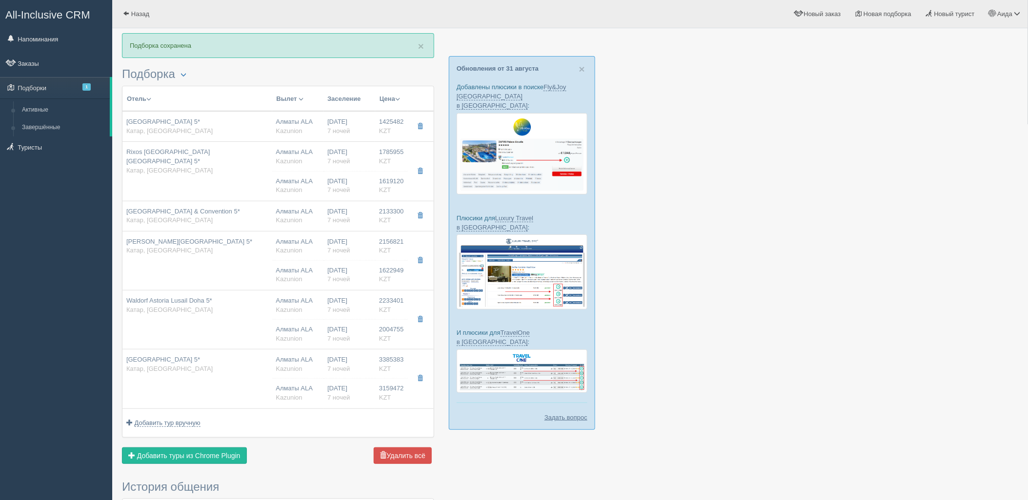
drag, startPoint x: 364, startPoint y: 177, endPoint x: 380, endPoint y: 181, distance: 15.6
click at [364, 177] on div "[DATE] 7 ночей" at bounding box center [349, 186] width 44 height 18
type input "Rixos [GEOGRAPHIC_DATA] [GEOGRAPHIC_DATA] 5*"
type input "[URL][DOMAIN_NAME]"
type input "Катар"
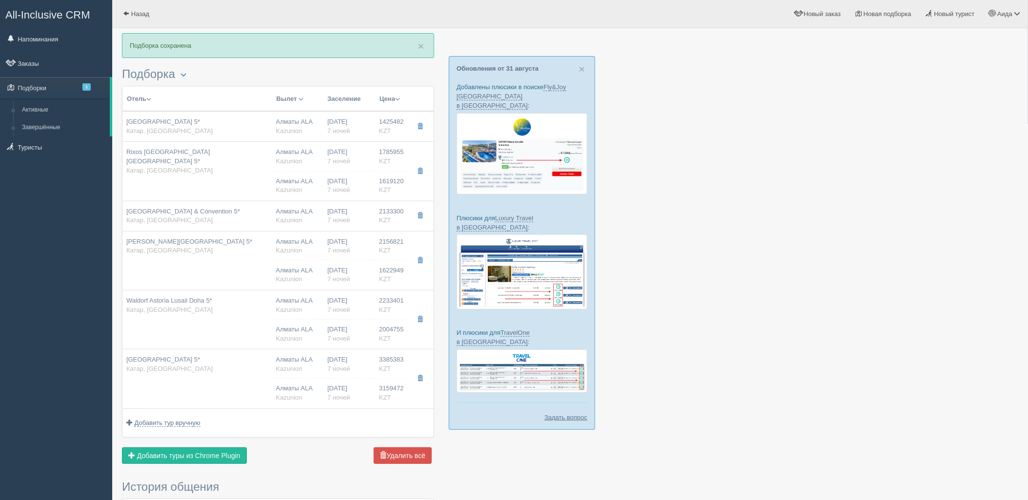
type input "Доха"
type input "1785955.00"
type input "Алматы ALA"
type input "[DEMOGRAPHIC_DATA] DOH"
type input "07:45"
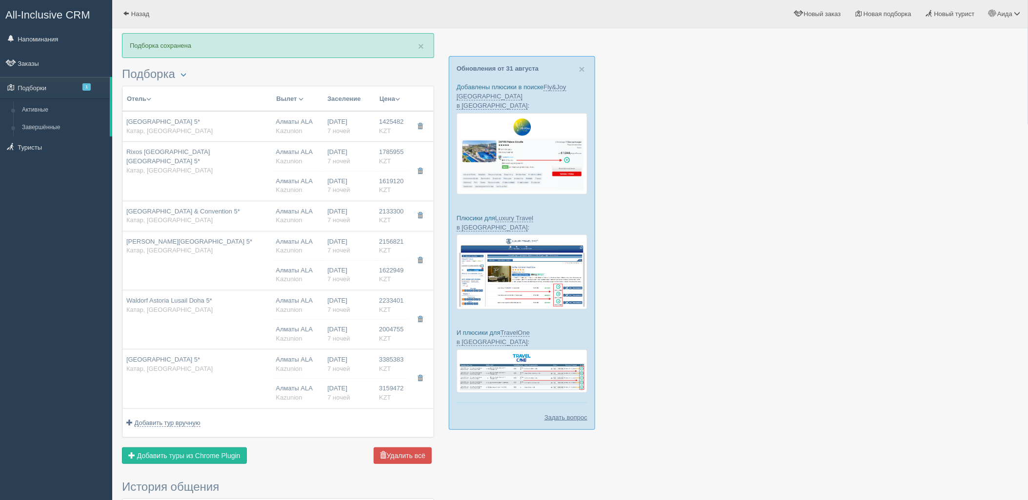
type input "10:25"
type input "Air Astana"
type input "11:25"
type input "18:05"
type input "7"
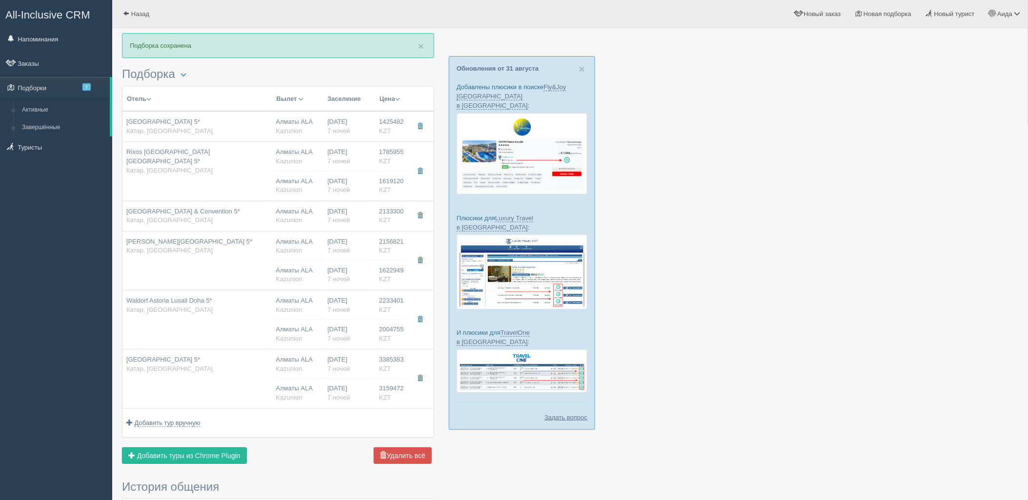
type input "deluxe room partial sea view"
type input "AI - Все Включено"
type input "Kazunion"
type input "[URL][DOMAIN_NAME]"
type input "1619120.00"
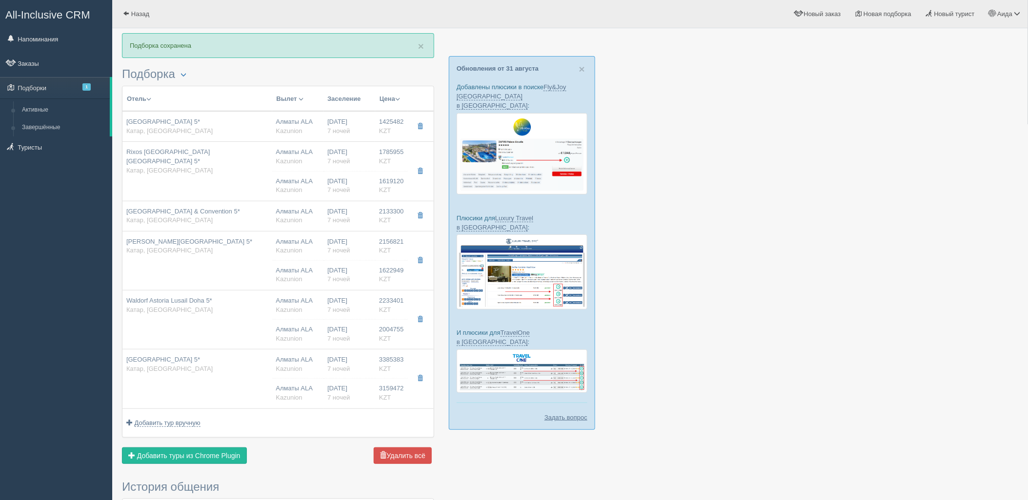
type input "Алматы ALA"
type input "[DEMOGRAPHIC_DATA] DOH"
type input "07:45"
type input "10:25"
type input "Air Astana"
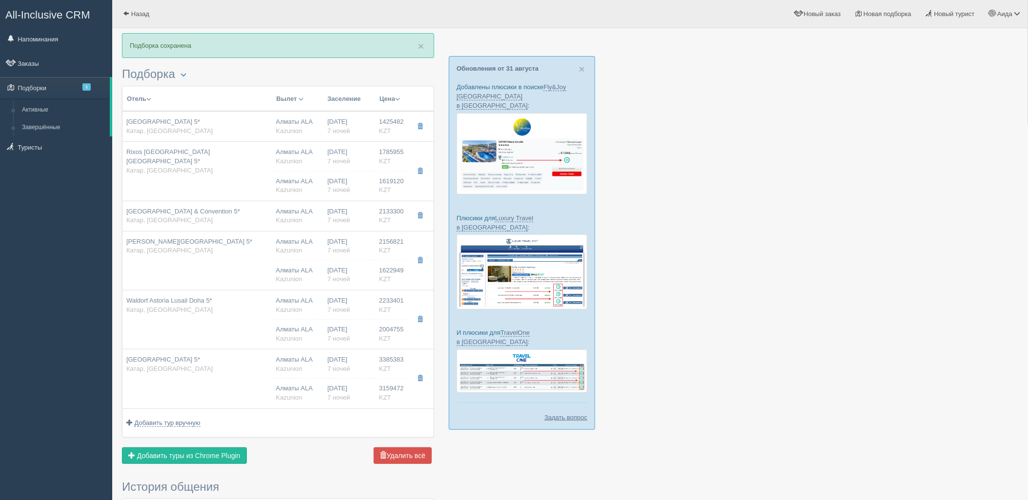
type input "11:25"
type input "18:05"
type input "7"
type input "deluxe room partial sea view"
type input "AI - Все Включено"
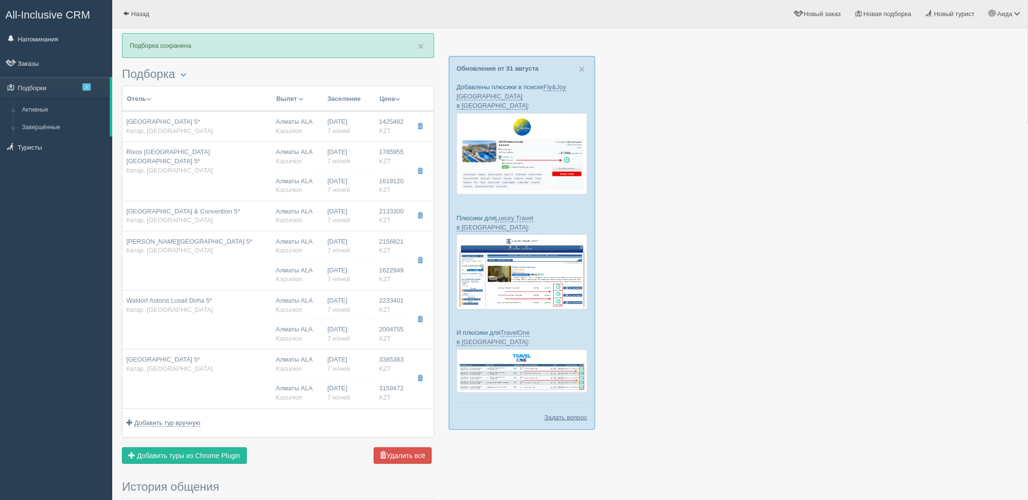
type input "Kazunion"
type input "[URL][DOMAIN_NAME]"
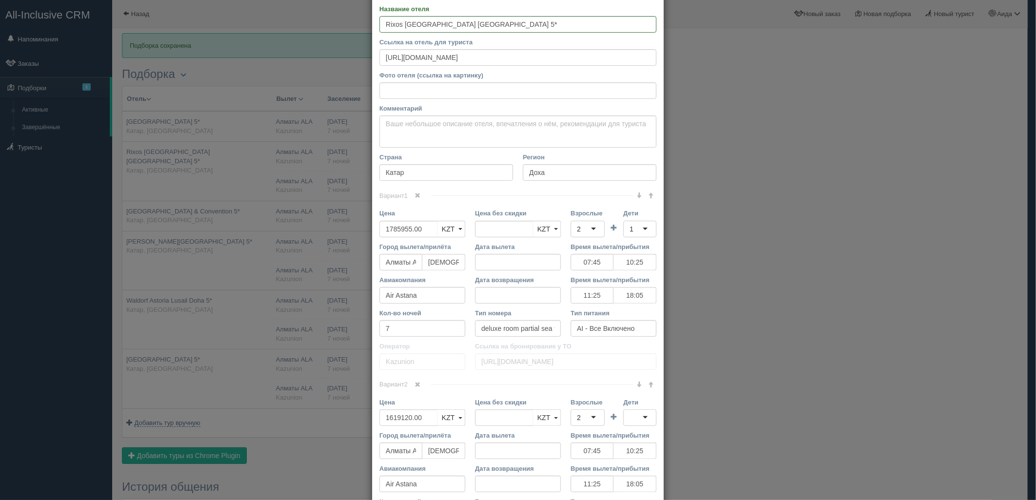
scroll to position [47, 0]
click at [650, 194] on link at bounding box center [651, 195] width 12 height 11
click at [648, 196] on span at bounding box center [651, 195] width 6 height 6
click at [636, 194] on span at bounding box center [639, 195] width 6 height 6
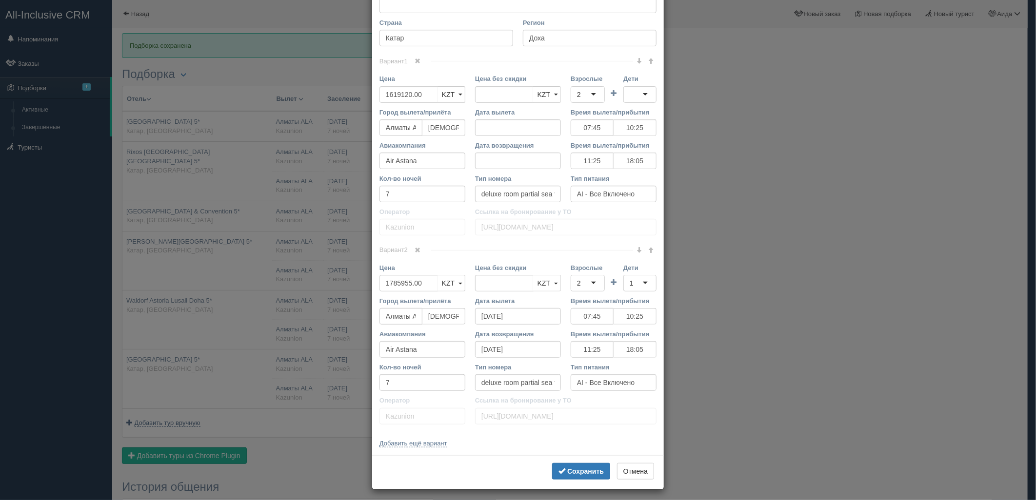
scroll to position [185, 0]
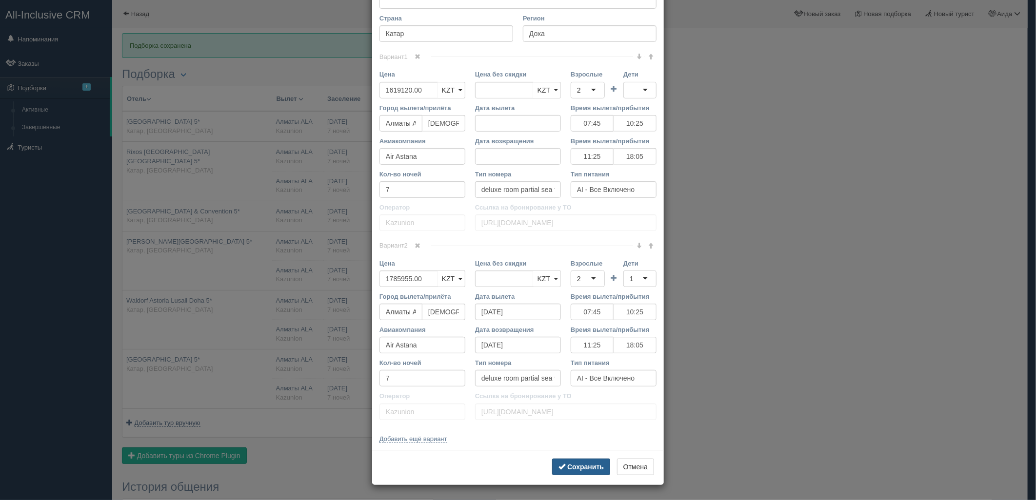
click at [582, 462] on button "Сохранить" at bounding box center [581, 467] width 58 height 17
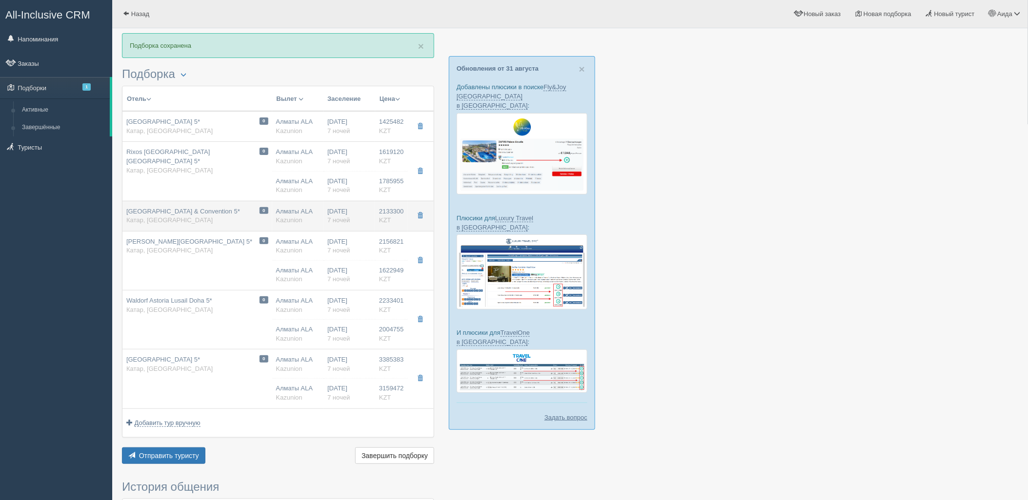
click at [343, 206] on td "[DATE] 7 ночей" at bounding box center [349, 216] width 52 height 30
type input "[GEOGRAPHIC_DATA] & Convention 5*"
type input "[URL][DOMAIN_NAME]"
type input "2133300.00"
type input "07:45"
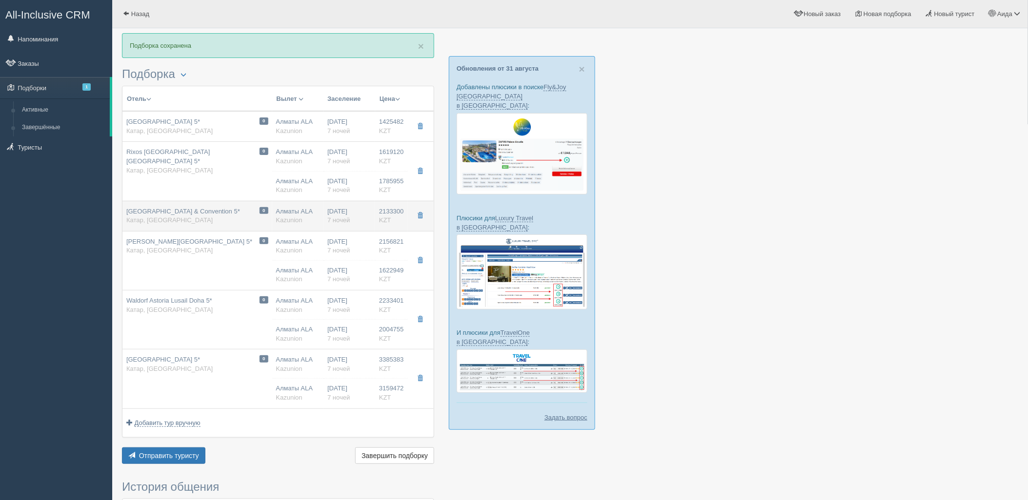
type input "10:25"
type input "11:25"
type input "18:05"
type input "deluxe skyline city view room king"
type input "[URL][DOMAIN_NAME]"
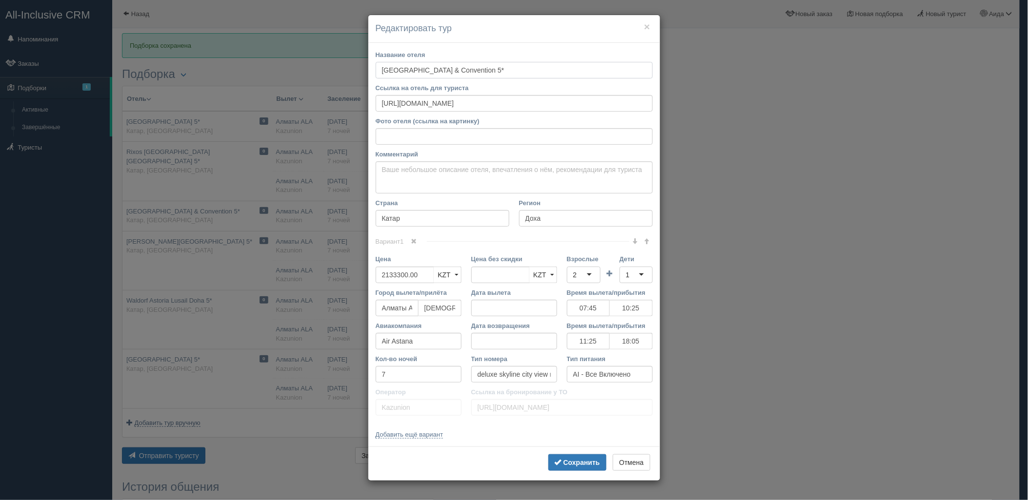
scroll to position [0, 0]
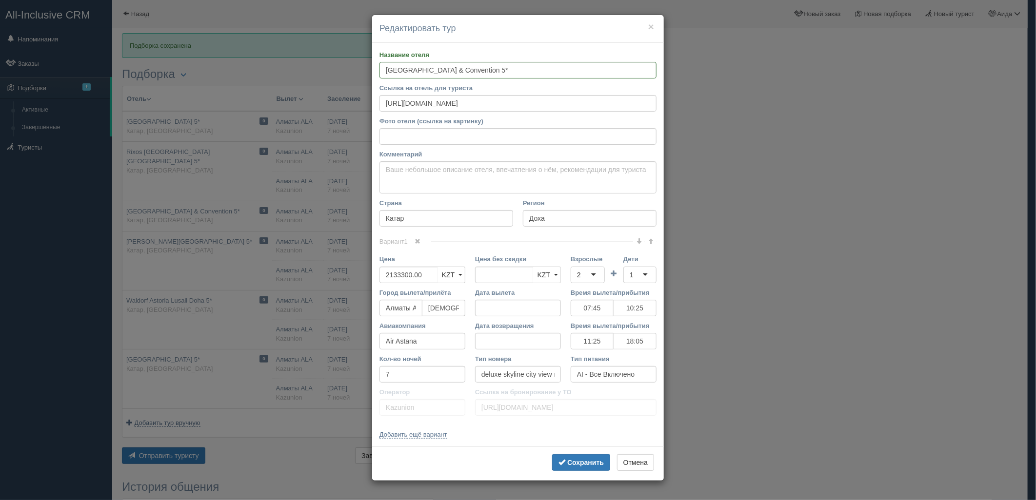
drag, startPoint x: 1038, startPoint y: 173, endPoint x: 1036, endPoint y: 199, distance: 25.9
click at [1027, 199] on html "All-Inclusive CRM Напоминания Заказы Подборки 1" at bounding box center [518, 250] width 1036 height 500
drag, startPoint x: 1036, startPoint y: 199, endPoint x: 859, endPoint y: 280, distance: 194.7
click at [873, 278] on div "× Редактировать тур Название отеля [GEOGRAPHIC_DATA] & Convention 5* Ссылка на …" at bounding box center [518, 250] width 1036 height 500
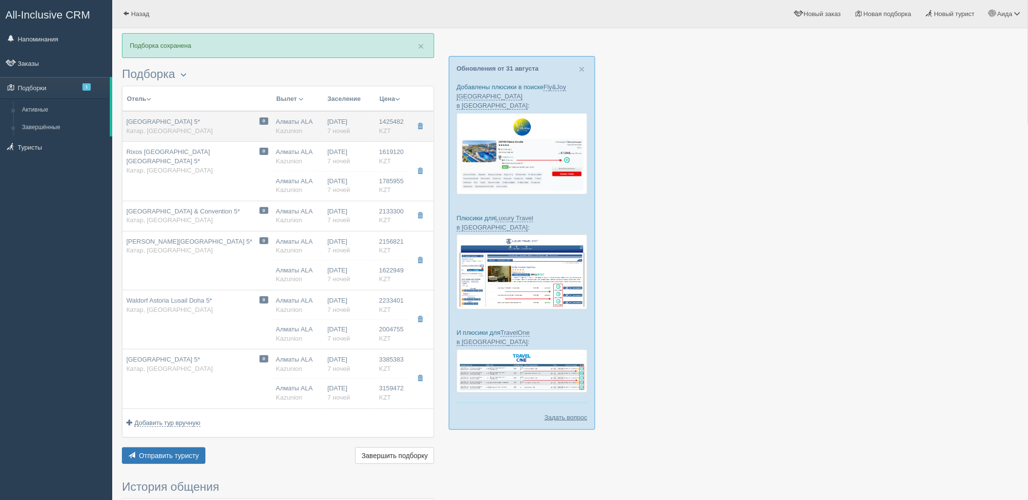
click at [320, 130] on td "Алматы ALA [GEOGRAPHIC_DATA]" at bounding box center [298, 126] width 52 height 31
type input "[GEOGRAPHIC_DATA] 5*"
type input "[URL][DOMAIN_NAME]"
type input "1425482.00"
type input "07:45"
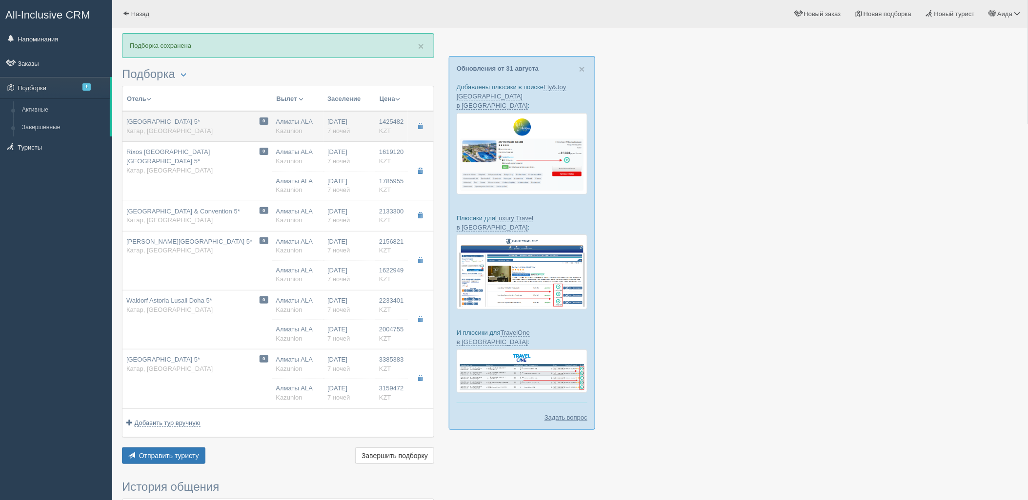
type input "10:25"
type input "11:25"
type input "18:05"
type input "superior room"
type input "[URL][DOMAIN_NAME]"
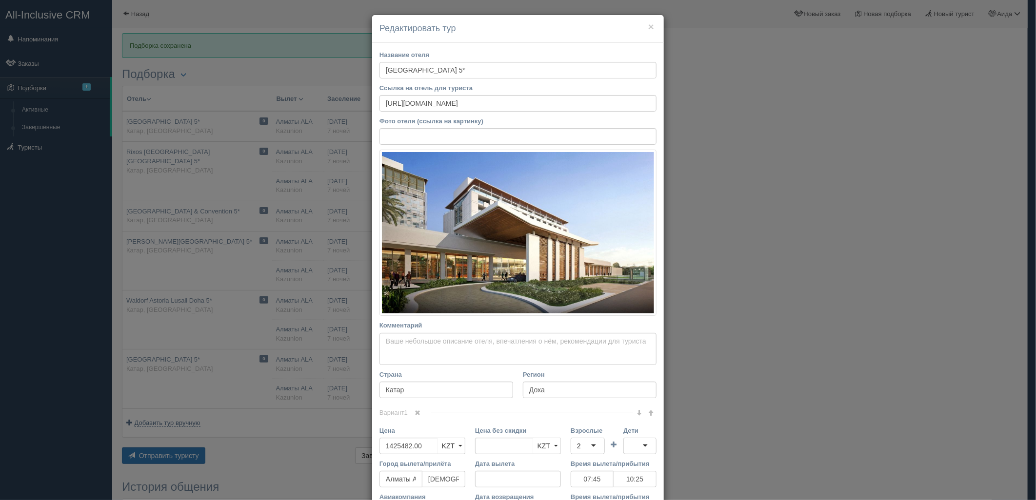
click at [887, 260] on div "× Редактировать тур Название отеля [GEOGRAPHIC_DATA] 5* Ссылка на отель для тур…" at bounding box center [518, 250] width 1036 height 500
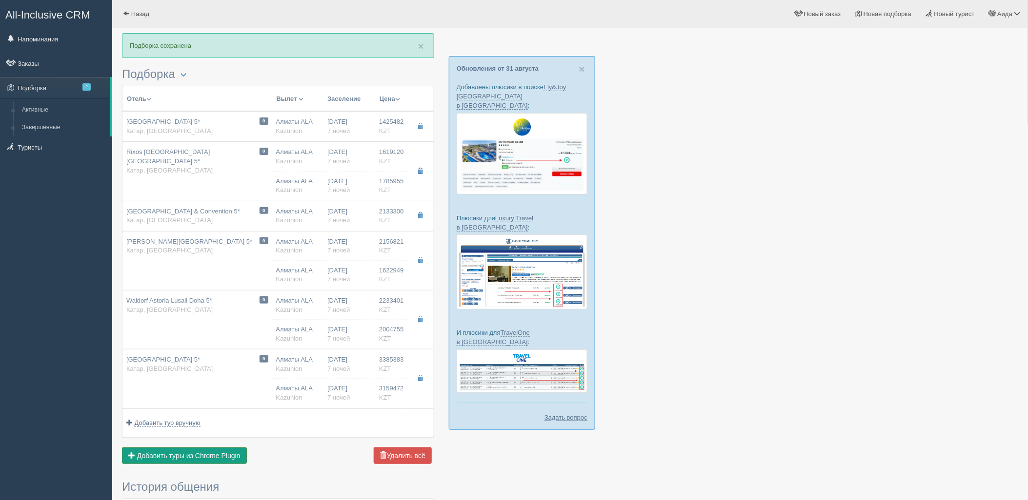
click at [203, 457] on span "Добавить туры из Chrome Plugin" at bounding box center [188, 456] width 103 height 8
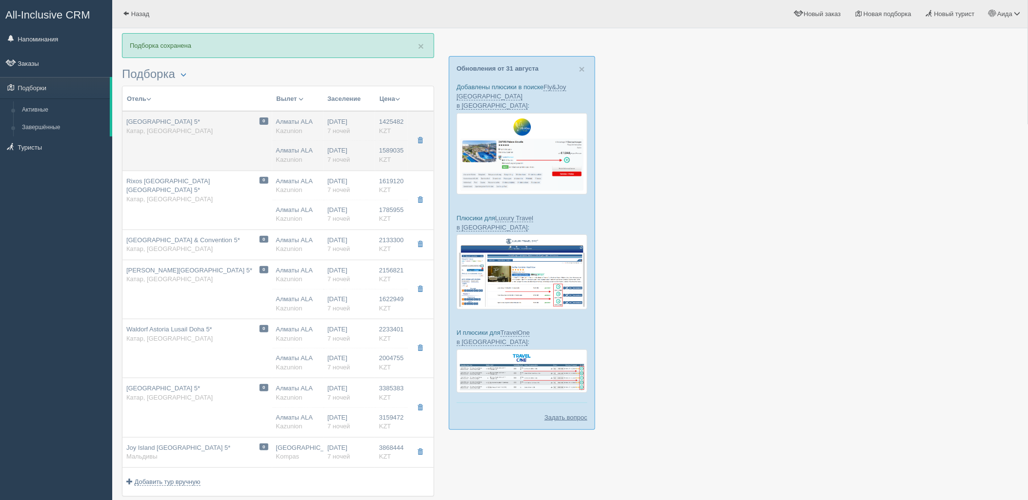
click at [337, 148] on div "[DATE] 7 ночей" at bounding box center [349, 155] width 44 height 18
type input "07:45"
type input "10:25"
type input "11:25"
type input "18:05"
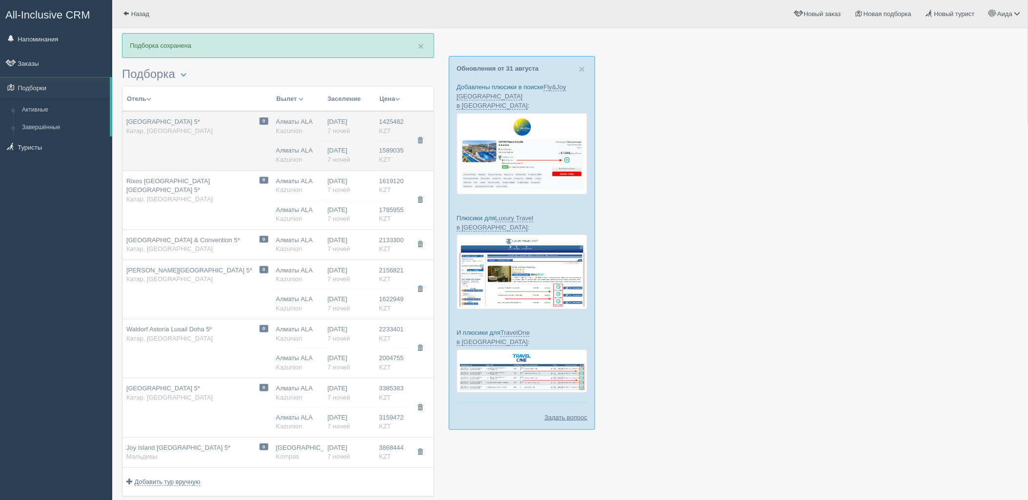
type input "1589035.00"
type input "Алматы ALA"
type input "[DEMOGRAPHIC_DATA] DOH"
type input "07:45"
type input "10:25"
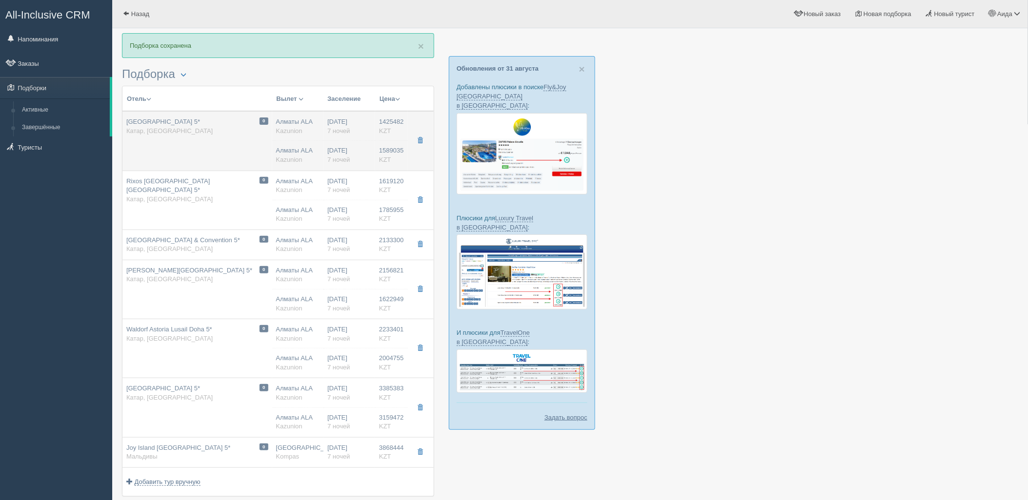
type input "Air Astana"
type input "11:25"
type input "18:05"
type input "7"
type input "superior room"
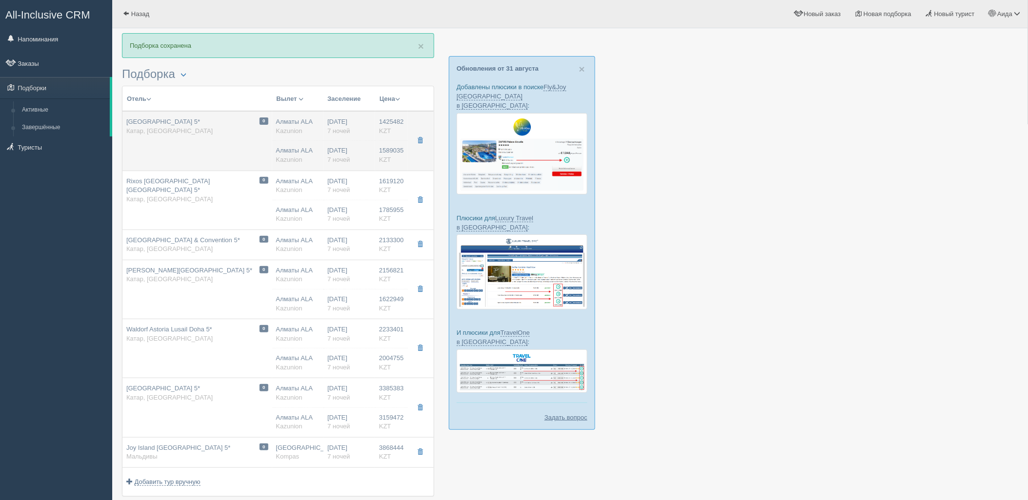
type input "AI - Все Включено"
type input "Kazunion"
type input "[URL][DOMAIN_NAME]"
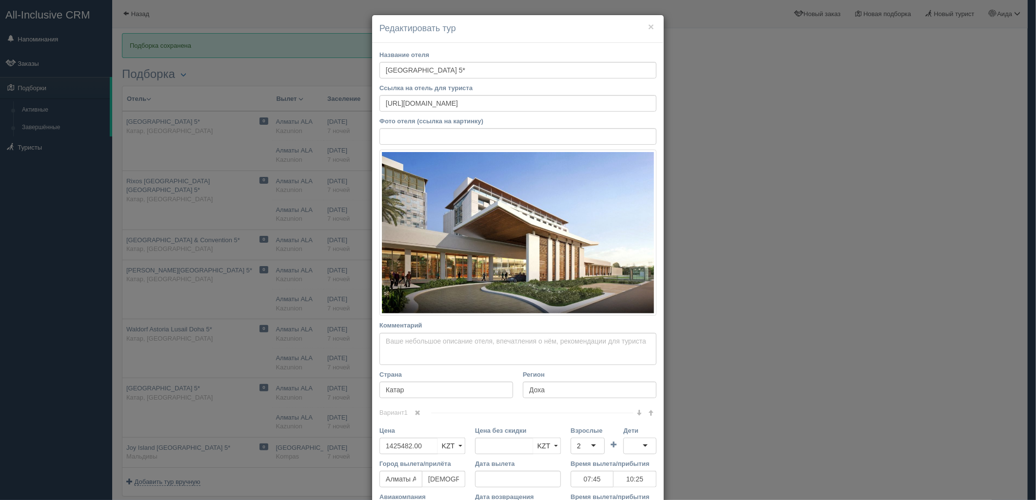
click at [818, 286] on div "× Редактировать тур Название отеля [GEOGRAPHIC_DATA] 5* Ссылка на отель для тур…" at bounding box center [518, 250] width 1036 height 500
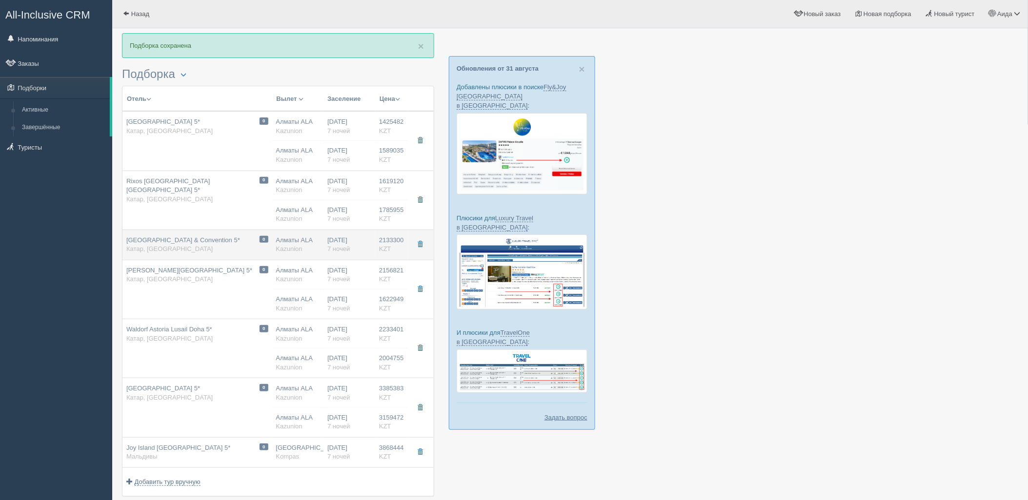
click at [295, 251] on span "Kazunion" at bounding box center [289, 248] width 26 height 7
type input "[GEOGRAPHIC_DATA] & Convention 5*"
type input "[URL][DOMAIN_NAME]"
type input "2133300.00"
type input "07:45"
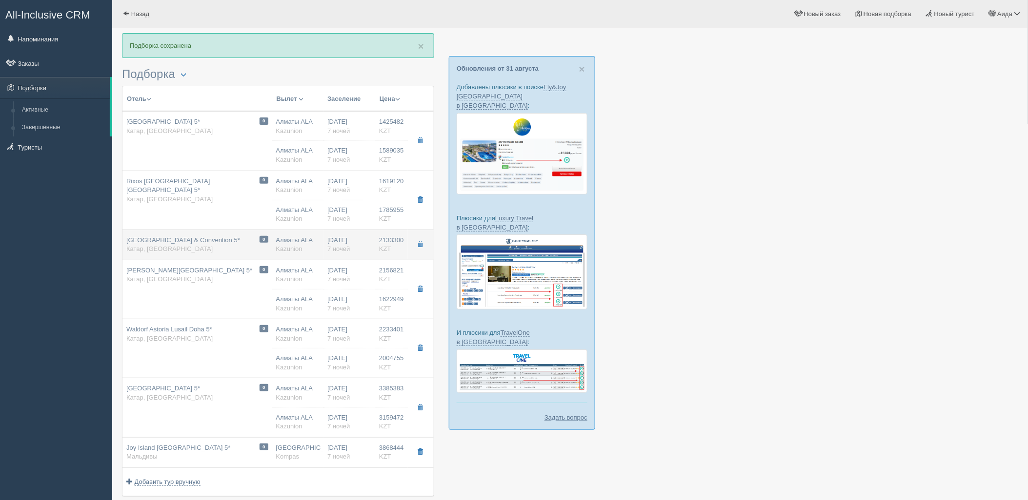
type input "10:25"
type input "11:25"
type input "18:05"
type input "deluxe skyline city view room king"
type input "[URL][DOMAIN_NAME]"
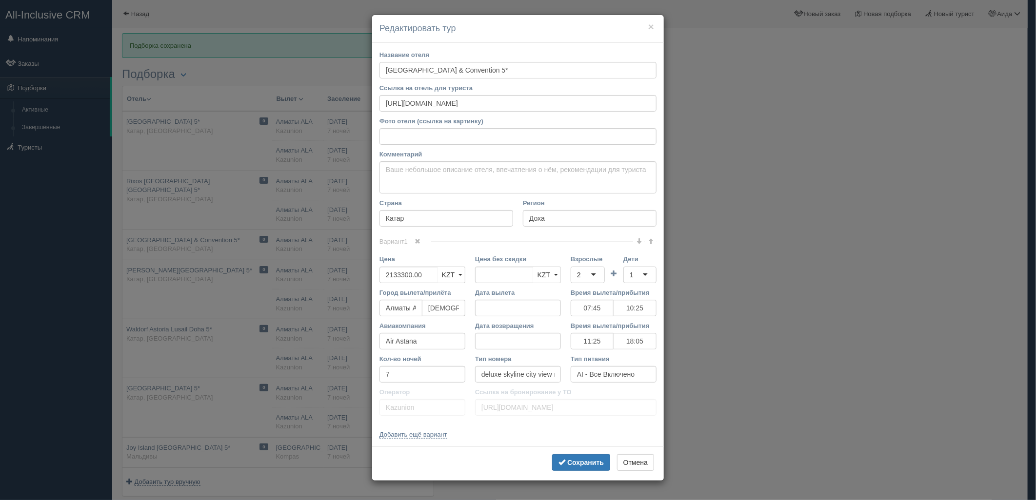
click at [788, 246] on div "× Редактировать тур Название отеля [GEOGRAPHIC_DATA] & Convention 5* Ссылка на …" at bounding box center [518, 250] width 1036 height 500
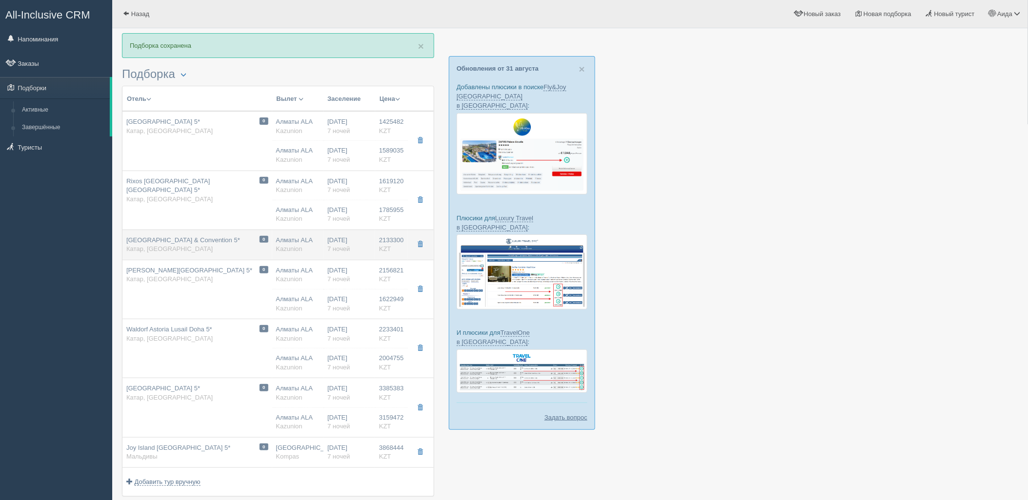
click at [327, 251] on span "7 ночей" at bounding box center [338, 248] width 22 height 7
type input "07:45"
type input "10:25"
type input "11:25"
type input "18:05"
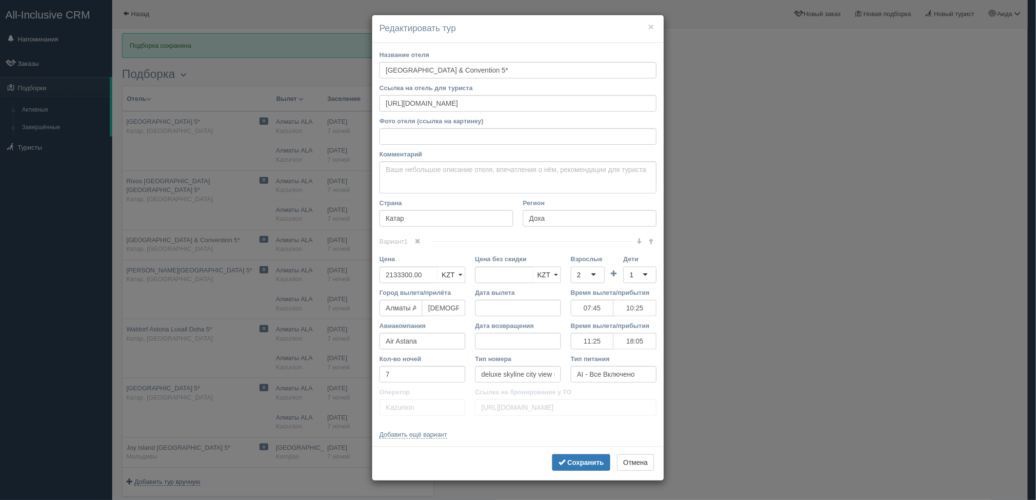
click at [841, 250] on div "× Редактировать тур Название отеля [GEOGRAPHIC_DATA] & Convention 5* Ссылка на …" at bounding box center [518, 250] width 1036 height 500
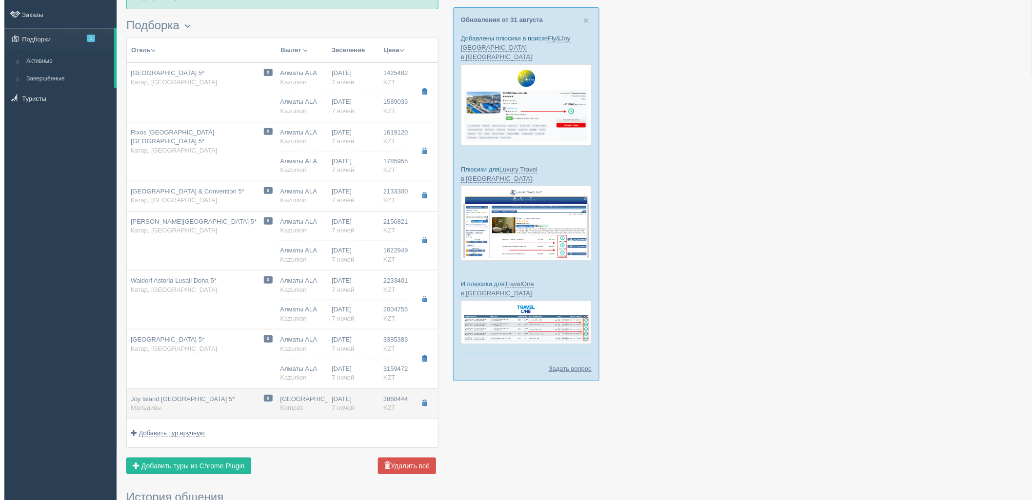
scroll to position [51, 0]
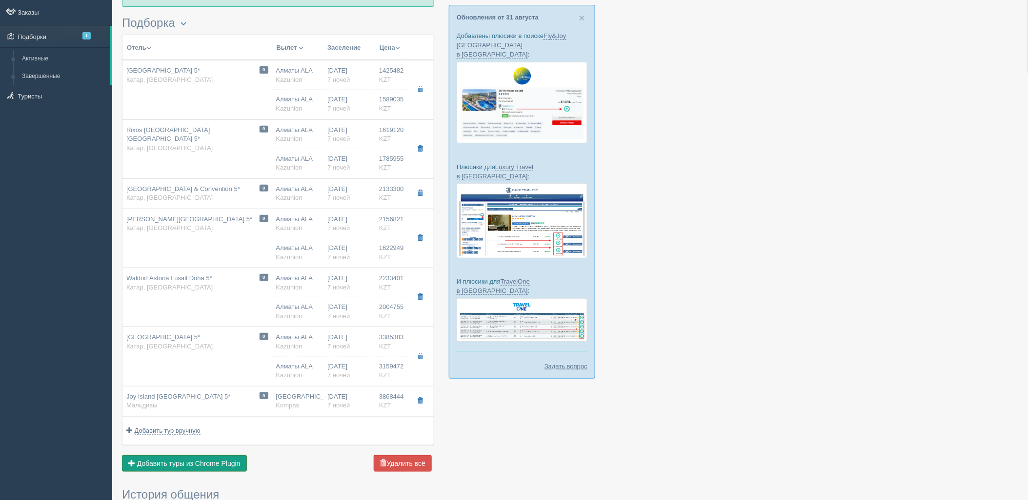
click at [157, 469] on button "Добавить из Plugin Добавить туры из Chrome Plugin" at bounding box center [184, 464] width 125 height 17
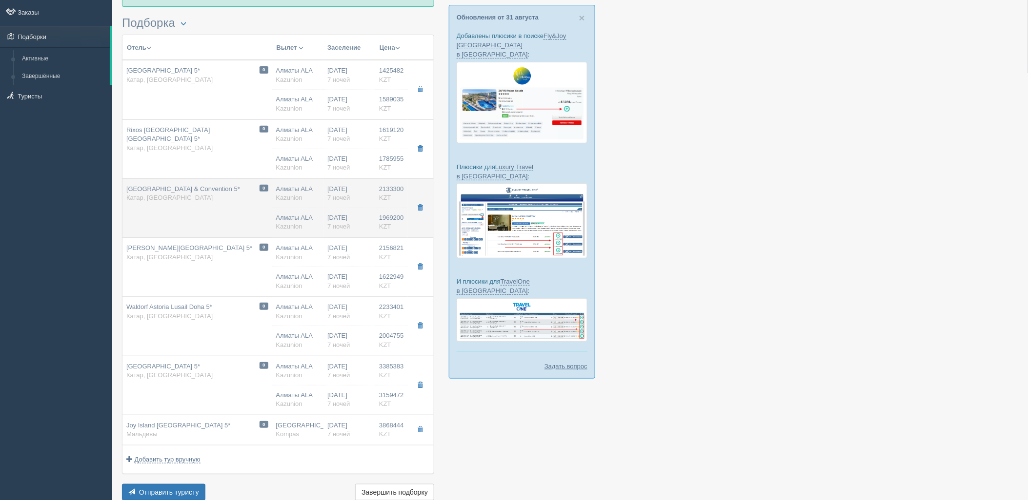
click at [350, 203] on td "[DATE] 7 ночей [DATE] 7 ночей" at bounding box center [349, 208] width 52 height 59
type input "07:45"
type input "10:25"
type input "11:25"
type input "18:05"
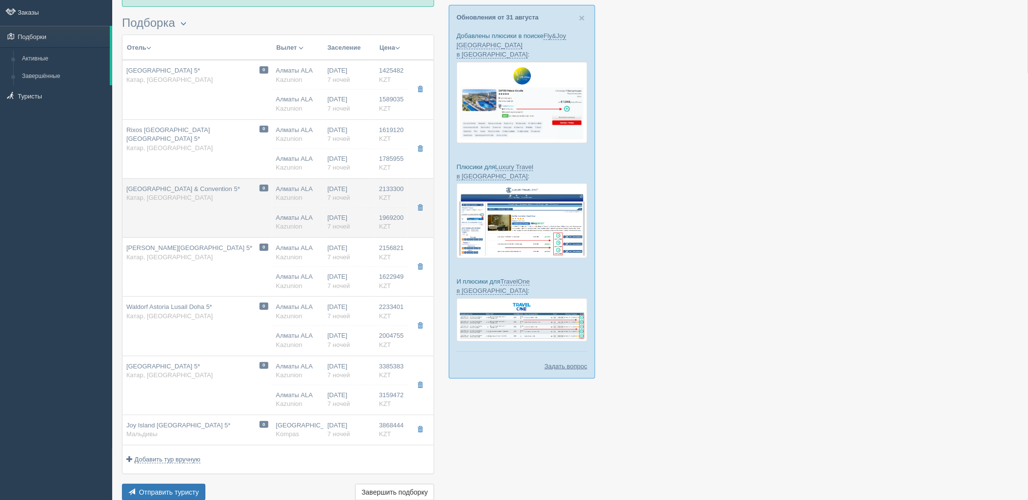
type input "1969200.00"
type input "Алматы ALA"
type input "[DEMOGRAPHIC_DATA] DOH"
type input "07:45"
type input "10:25"
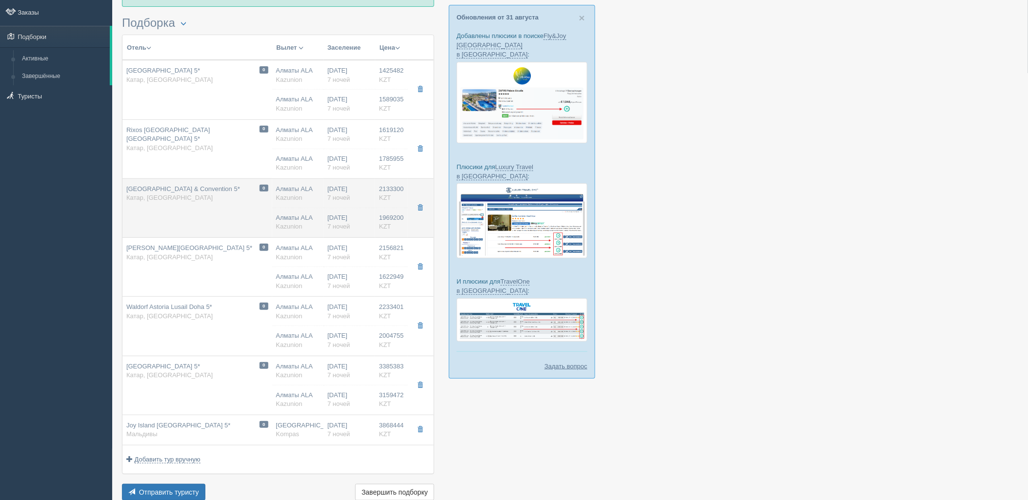
type input "Air Astana"
type input "11:25"
type input "18:05"
type input "7"
type input "deluxe skyline city view room king"
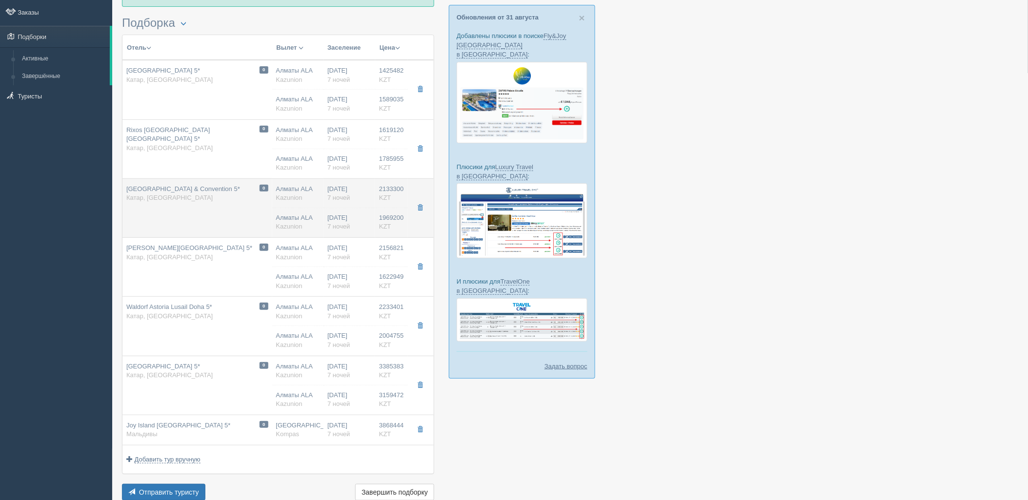
type input "AI - Все Включено"
type input "Kazunion"
type input "[URL][DOMAIN_NAME]"
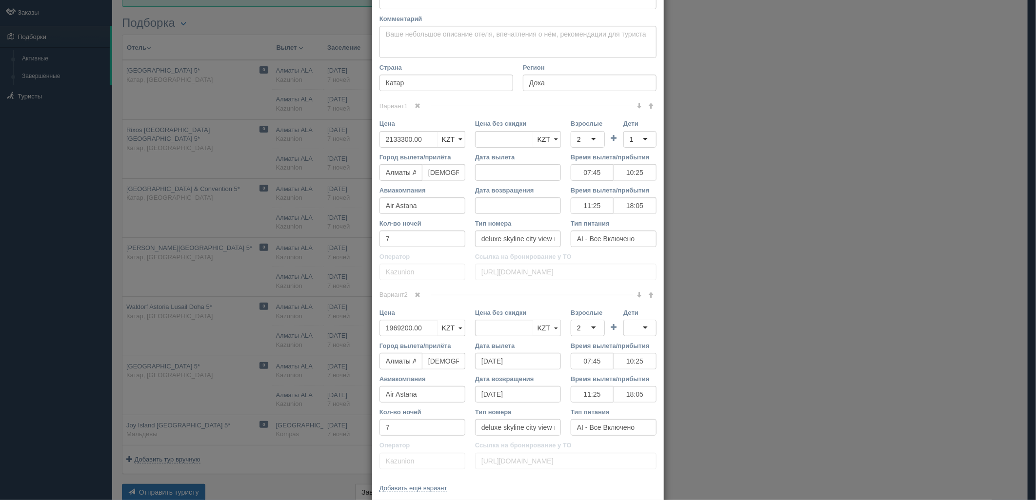
scroll to position [137, 0]
click at [636, 104] on span at bounding box center [639, 104] width 6 height 6
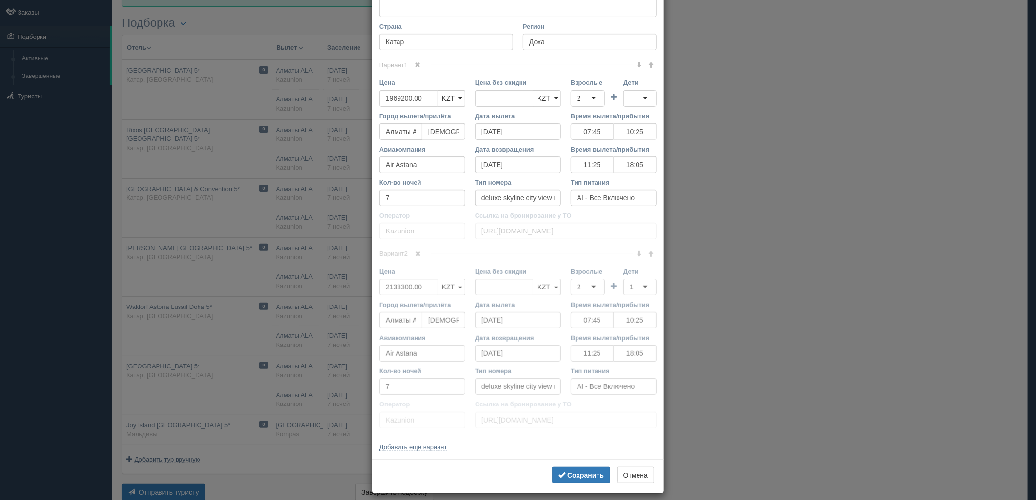
scroll to position [185, 0]
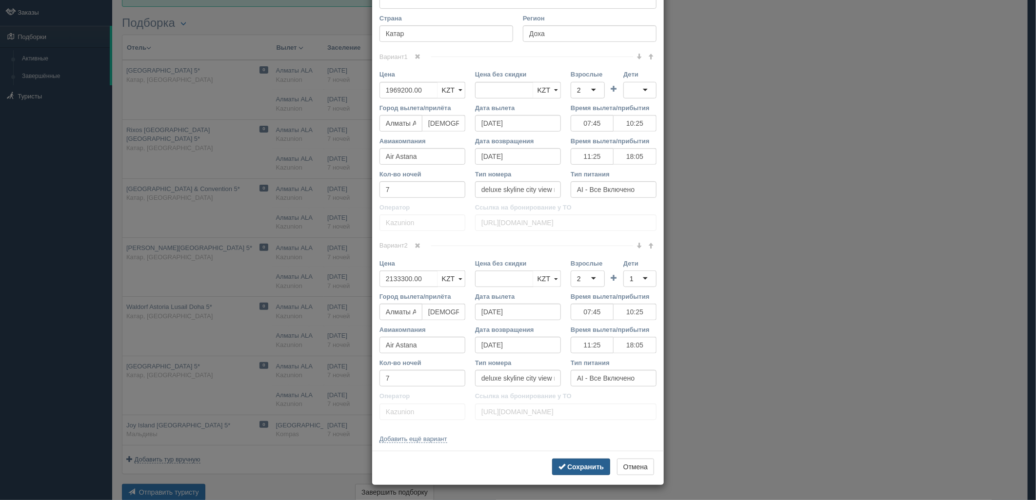
click at [601, 460] on button "Сохранить" at bounding box center [581, 467] width 58 height 17
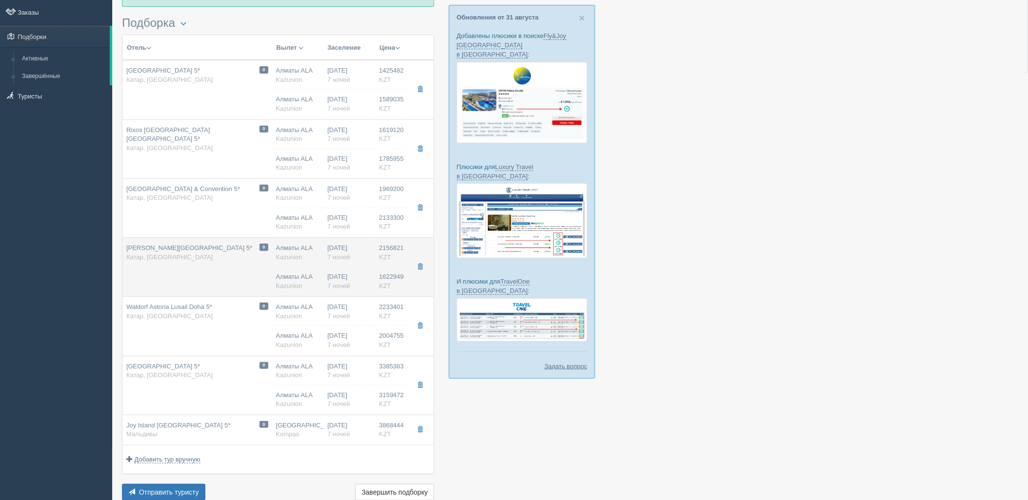
click at [272, 268] on td "Алматы ALA [GEOGRAPHIC_DATA] [GEOGRAPHIC_DATA] ALA [GEOGRAPHIC_DATA]" at bounding box center [298, 267] width 52 height 59
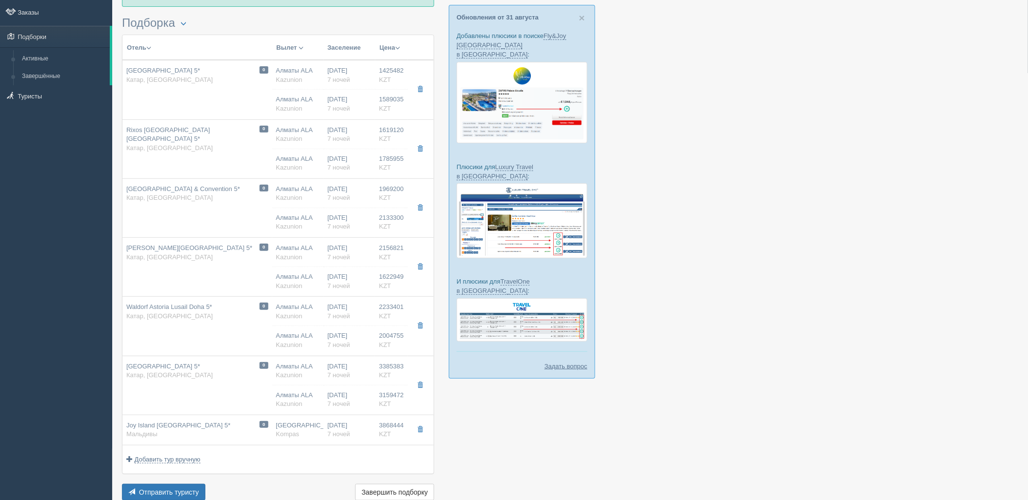
type input "[PERSON_NAME][GEOGRAPHIC_DATA] 5*"
type input "[URL][DOMAIN_NAME][PERSON_NAME]"
type input "2156821.00"
type input "07:45"
type input "10:25"
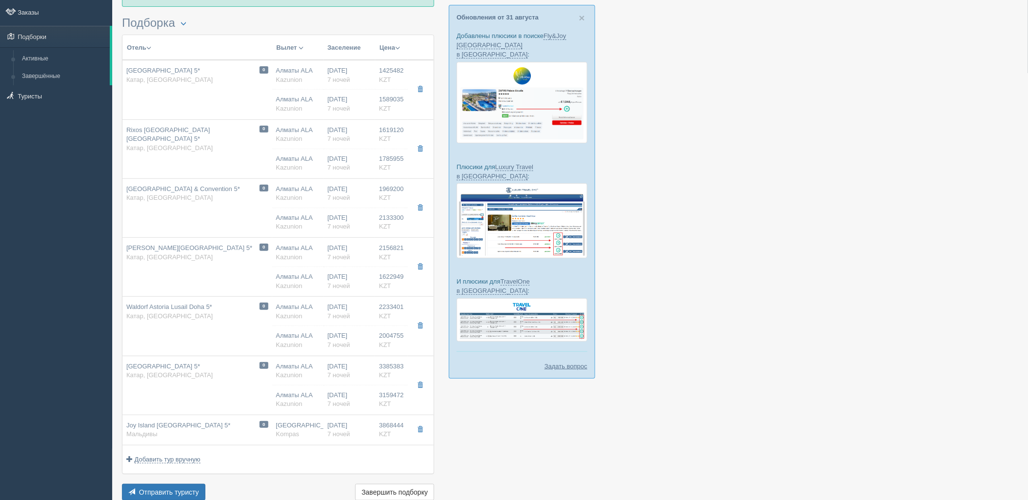
type input "11:25"
type input "18:05"
type input "two queen beds guest room with sea view"
type input "[URL][DOMAIN_NAME][PERSON_NAME]"
type input "1622949.00"
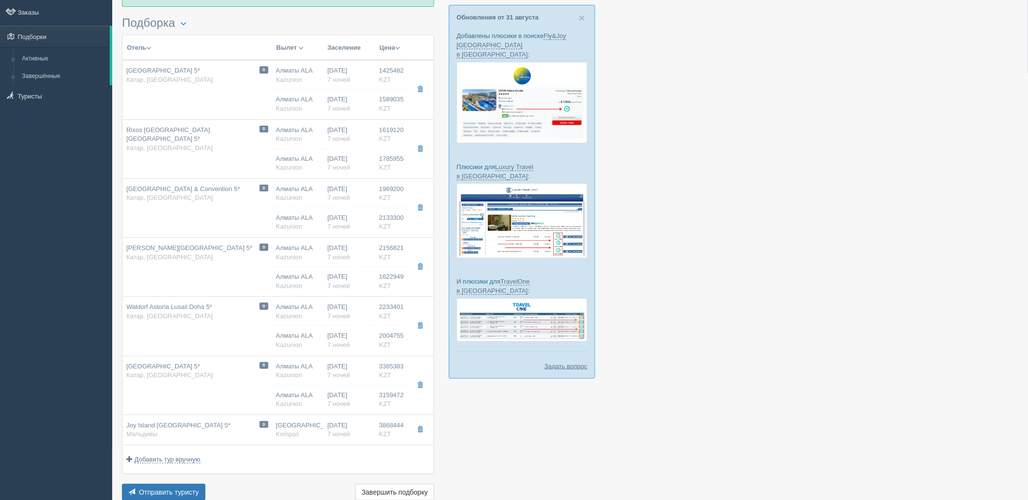
type input "07:45"
type input "10:25"
type input "11:25"
type input "18:05"
type input "two queen beds guest room garden view"
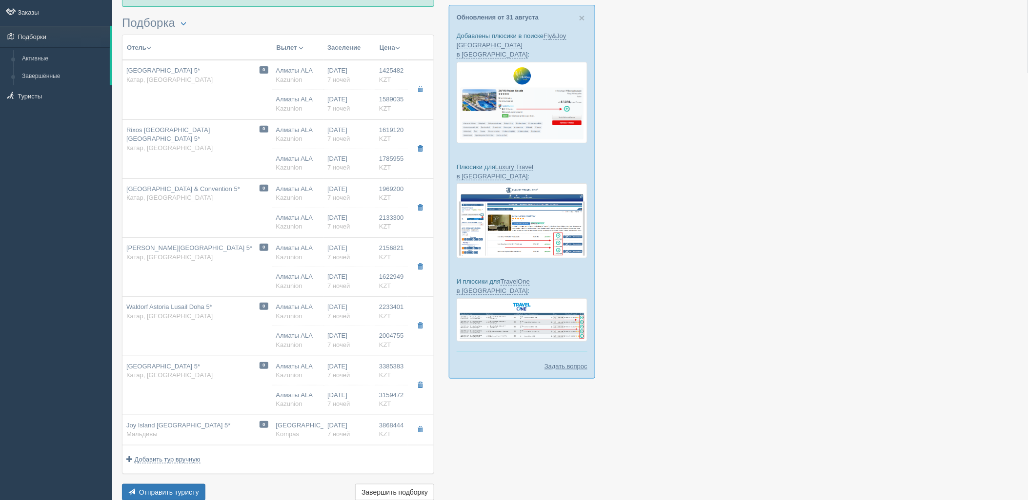
type input "FB - Полный Пансион"
type input "[URL][DOMAIN_NAME][PERSON_NAME]"
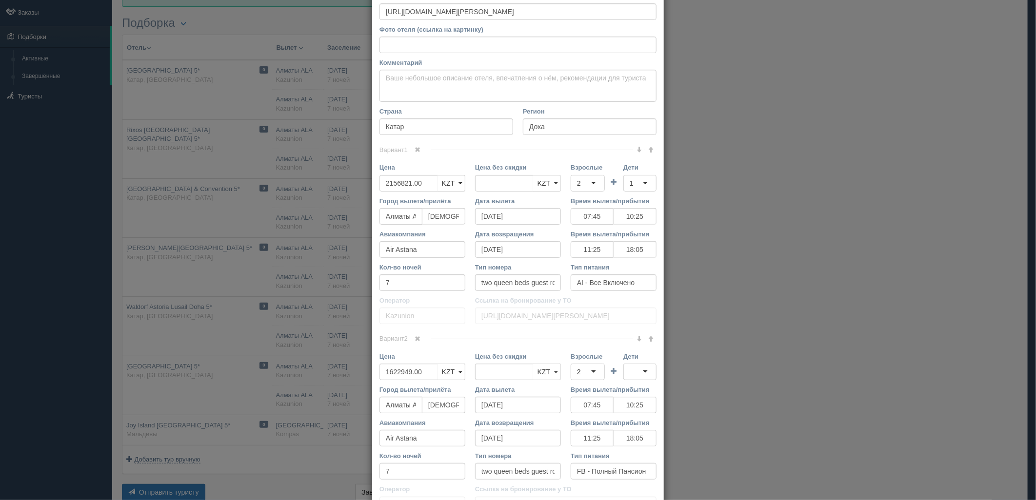
scroll to position [130, 0]
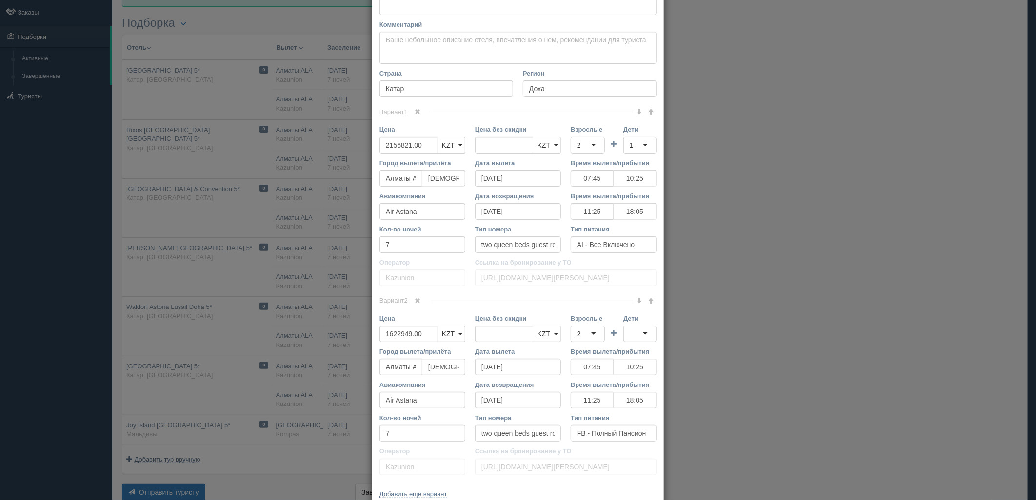
click at [636, 110] on span at bounding box center [639, 112] width 6 height 6
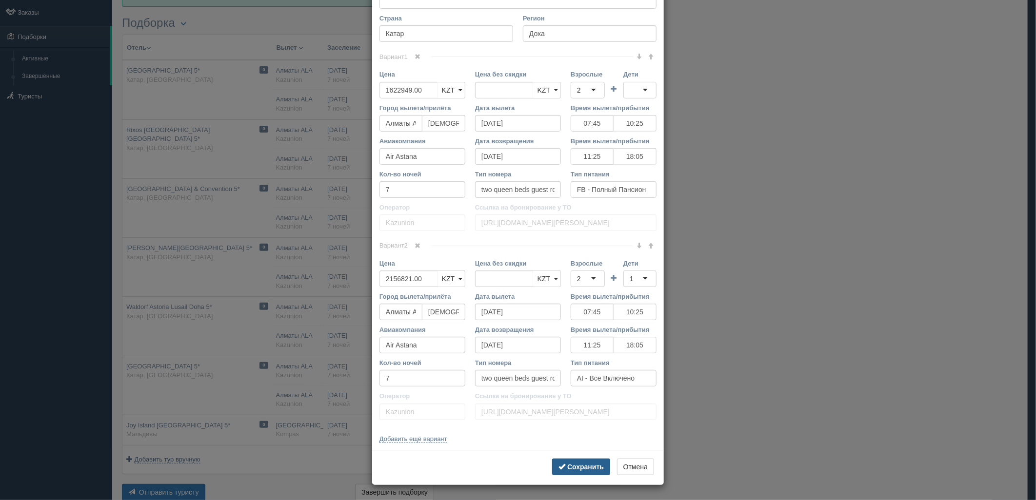
click at [593, 462] on button "Сохранить" at bounding box center [581, 467] width 58 height 17
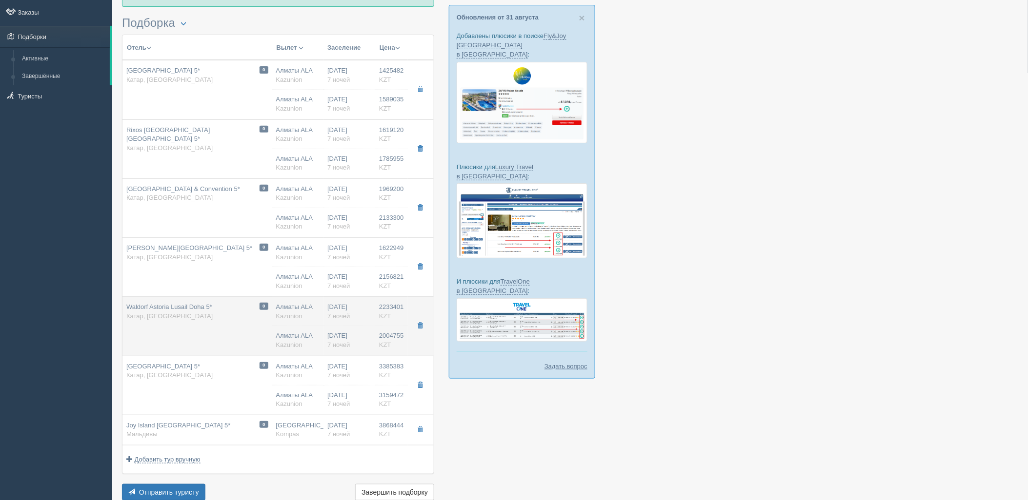
click at [365, 332] on div "[DATE] 7 ночей" at bounding box center [349, 341] width 44 height 18
type input "Waldorf Astoria Lusail Doha 5*"
type input "[URL][DOMAIN_NAME]"
type input "2233401.00"
type input "07:45"
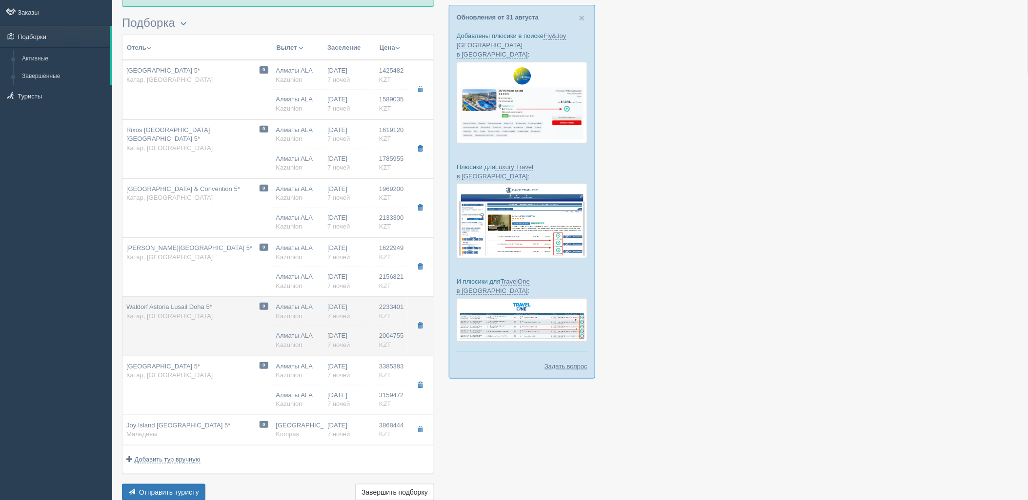
type input "10:25"
type input "11:25"
type input "18:05"
type input "deluxe room"
type input "[URL][DOMAIN_NAME]"
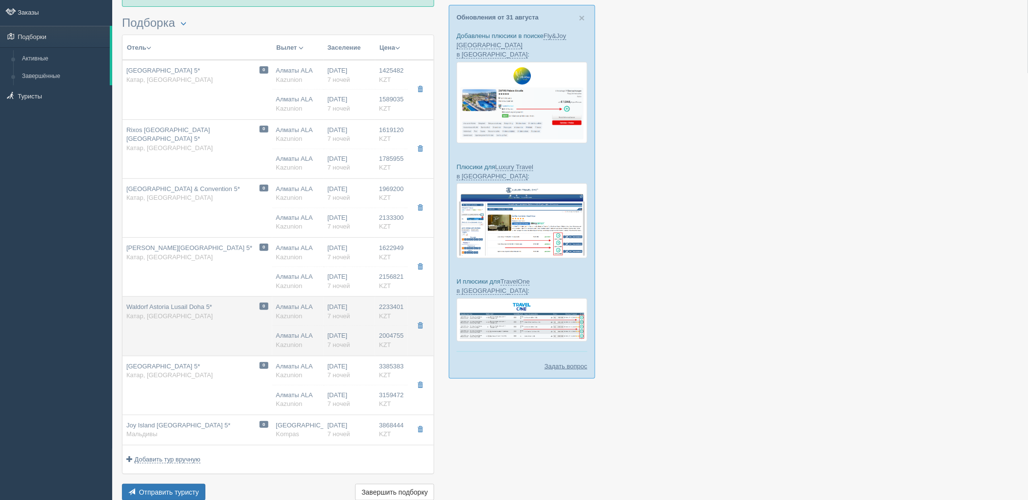
type input "2004755.00"
type input "07:45"
type input "10:25"
type input "11:25"
type input "18:05"
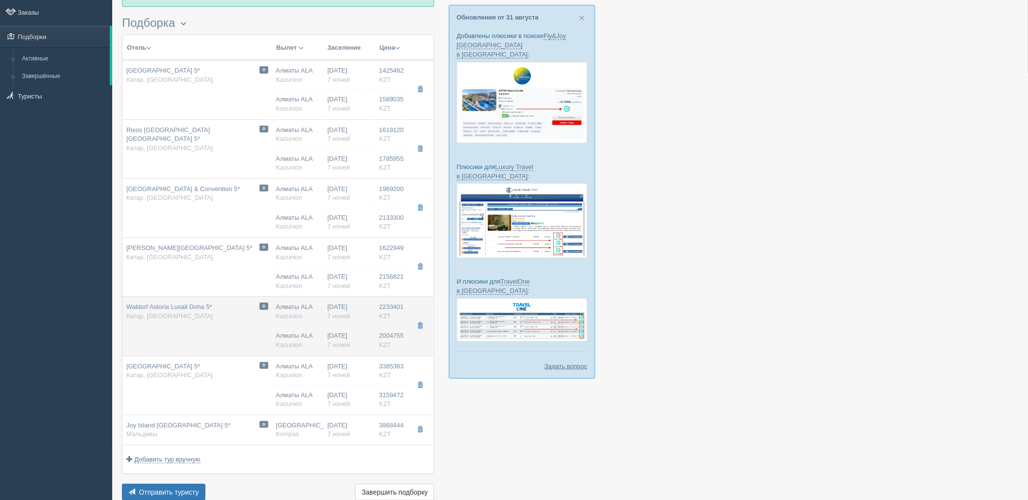
type input "deluxe room"
type input "FB - Полный Пансион"
type input "[URL][DOMAIN_NAME]"
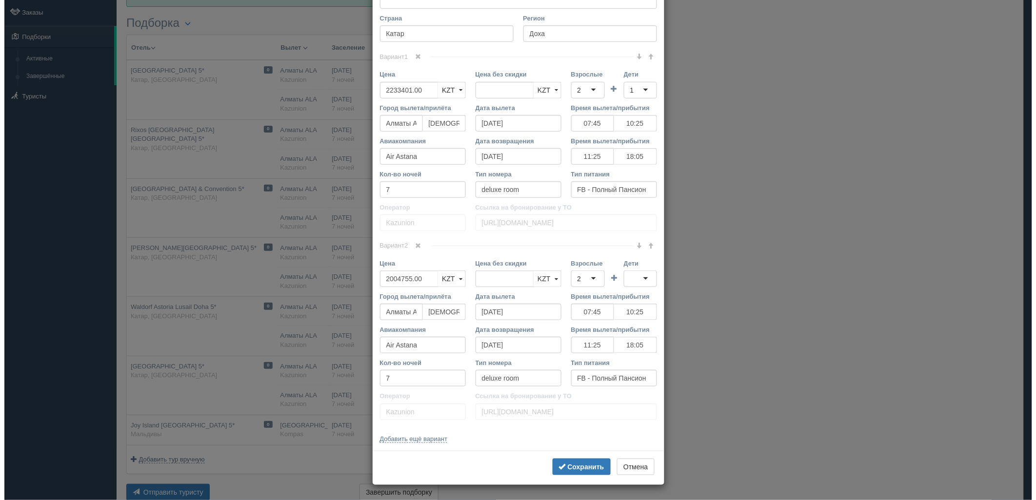
scroll to position [0, 0]
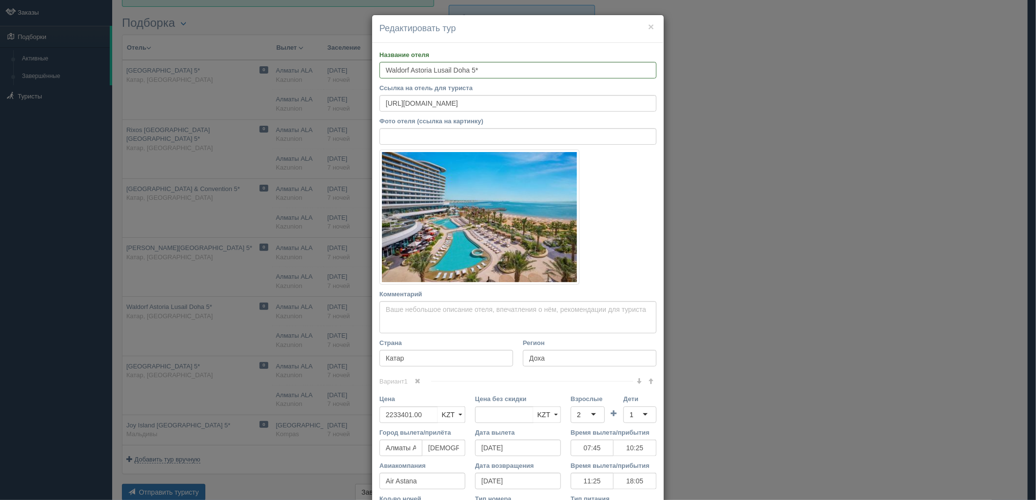
drag, startPoint x: 1023, startPoint y: 210, endPoint x: 1022, endPoint y: 262, distance: 52.7
click at [1022, 262] on div "× Редактировать тур Название отеля Waldorf Astoria Lusail Doha 5* Ссылка на оте…" at bounding box center [518, 250] width 1036 height 500
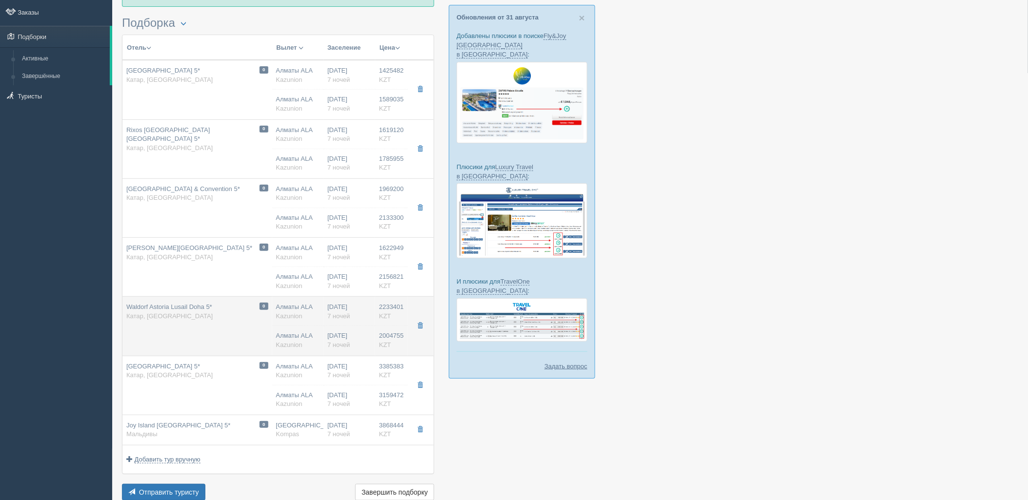
click at [336, 327] on td "[DATE] 7 ночей [DATE] 7 ночей" at bounding box center [349, 326] width 52 height 59
type input "07:45"
type input "10:25"
type input "11:25"
type input "18:05"
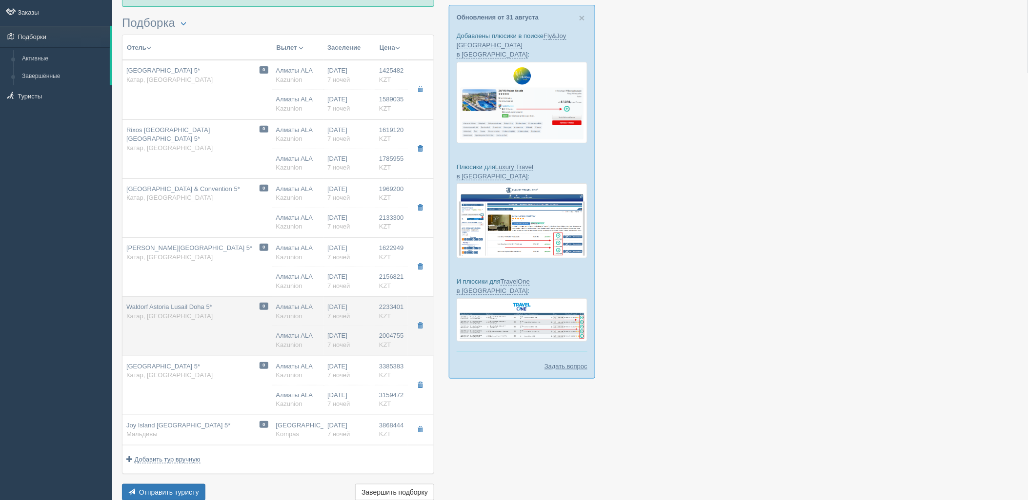
type input "07:45"
type input "10:25"
type input "11:25"
type input "18:05"
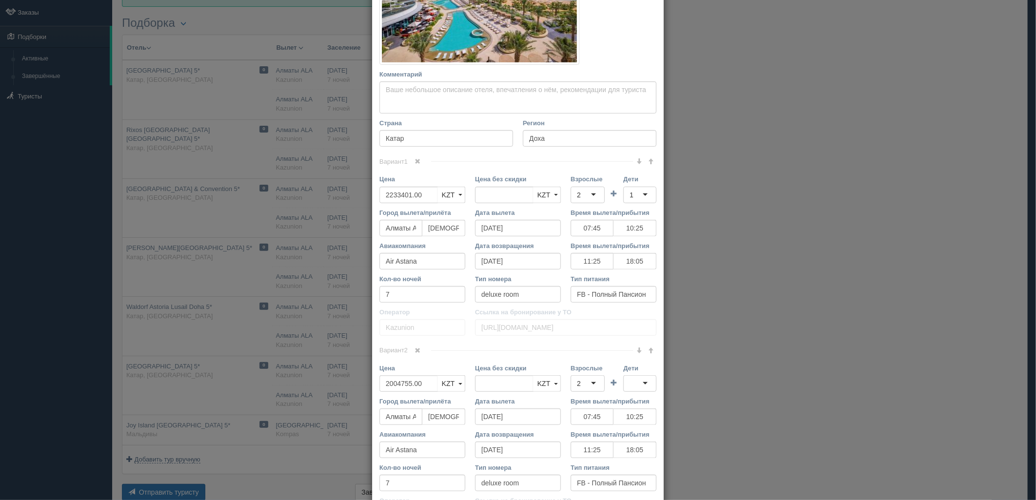
scroll to position [223, 0]
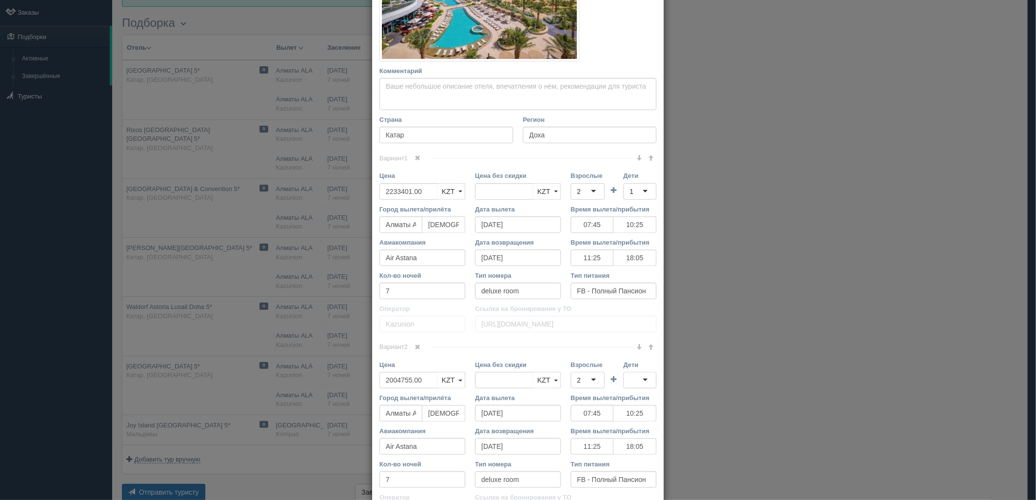
click at [636, 159] on span at bounding box center [639, 158] width 6 height 6
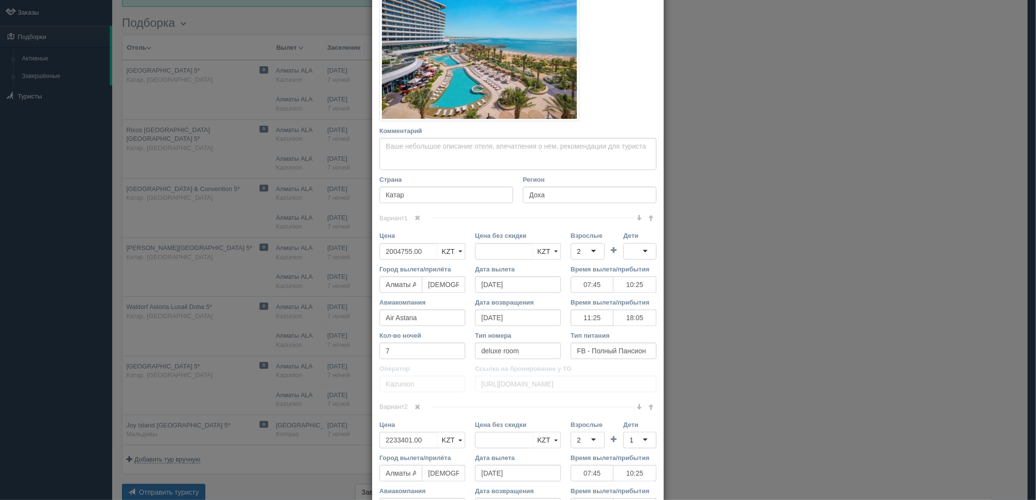
scroll to position [325, 0]
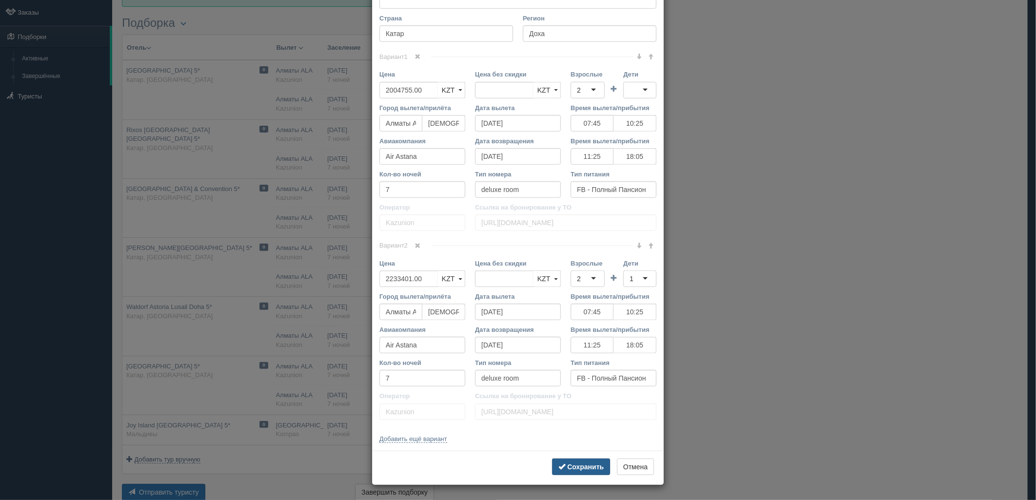
click at [591, 466] on b "Сохранить" at bounding box center [585, 467] width 37 height 8
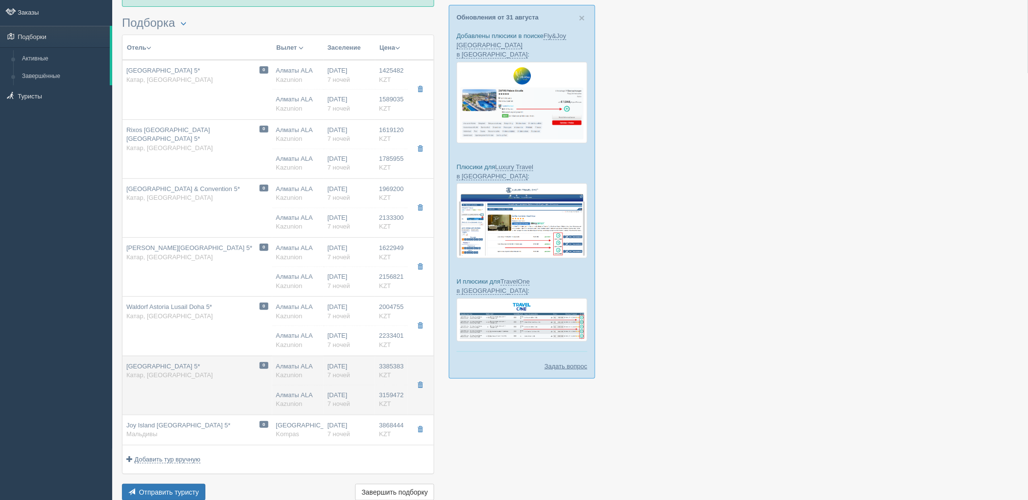
click at [367, 385] on hr at bounding box center [349, 385] width 52 height 1
type input "[GEOGRAPHIC_DATA] 5*"
type input "[URL][DOMAIN_NAME]"
type input "3385383.00"
type input "07:45"
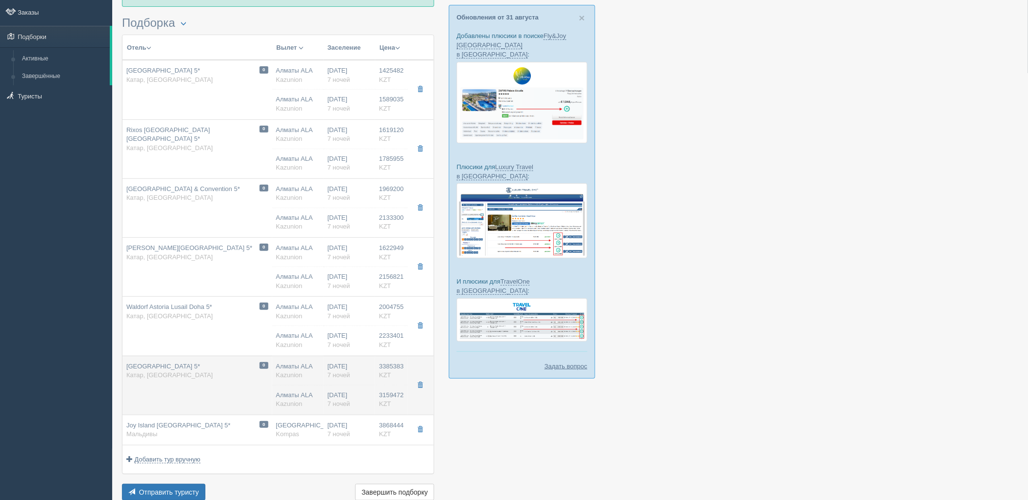
type input "10:25"
type input "11:25"
type input "18:05"
type input "deluxe"
type input "[URL][DOMAIN_NAME]"
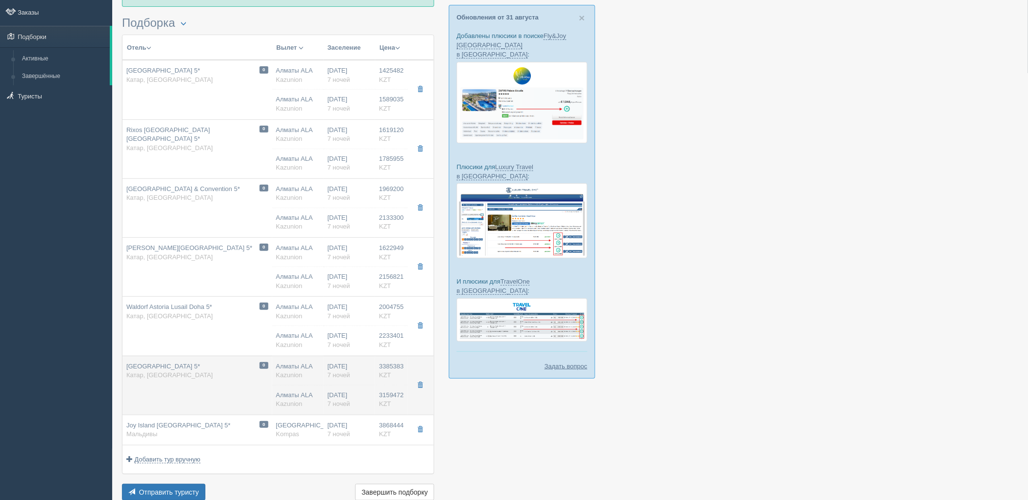
type input "3159472.00"
type input "07:45"
type input "10:25"
type input "11:25"
type input "18:05"
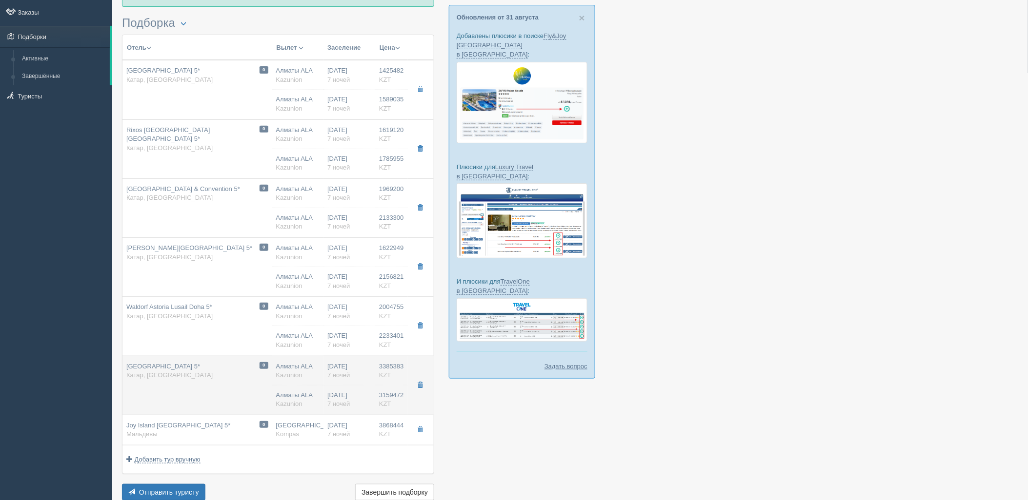
type input "deluxe"
type input "[URL][DOMAIN_NAME]"
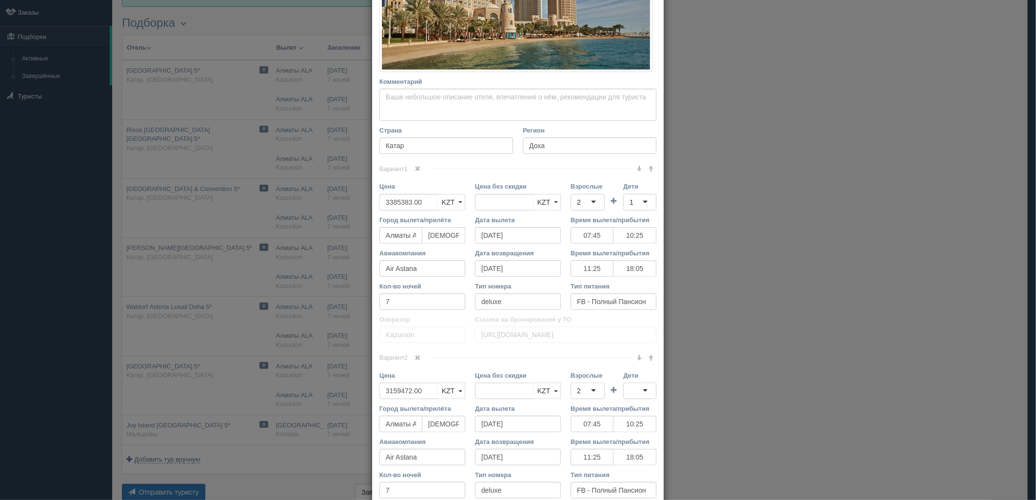
scroll to position [327, 0]
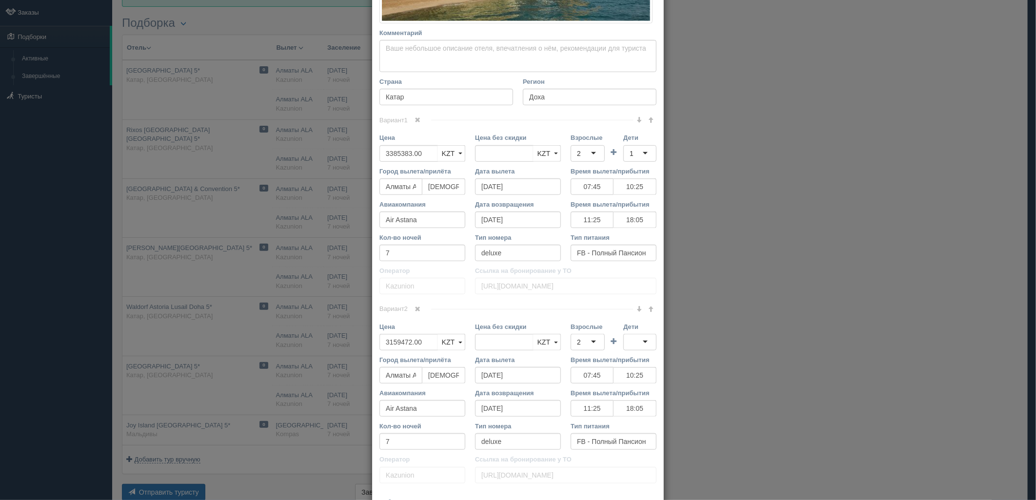
click at [638, 122] on link at bounding box center [639, 120] width 12 height 11
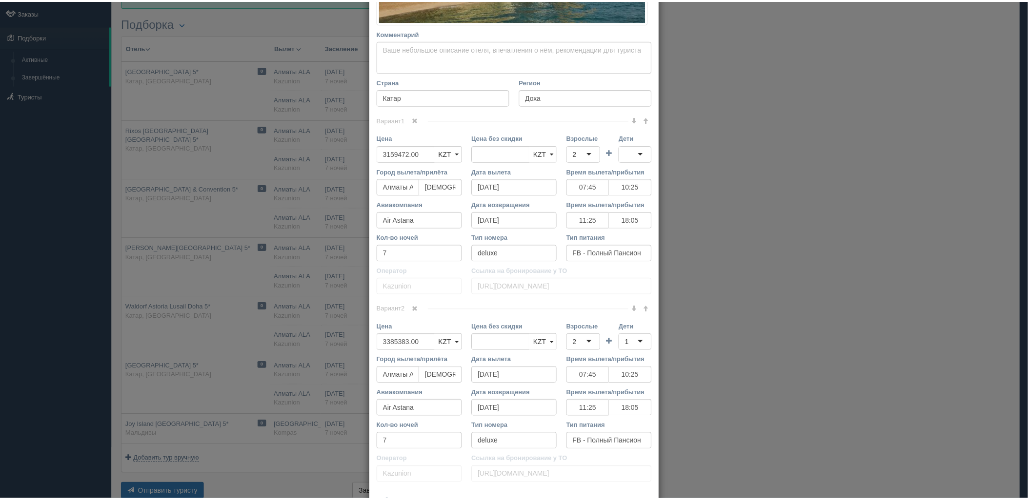
scroll to position [391, 0]
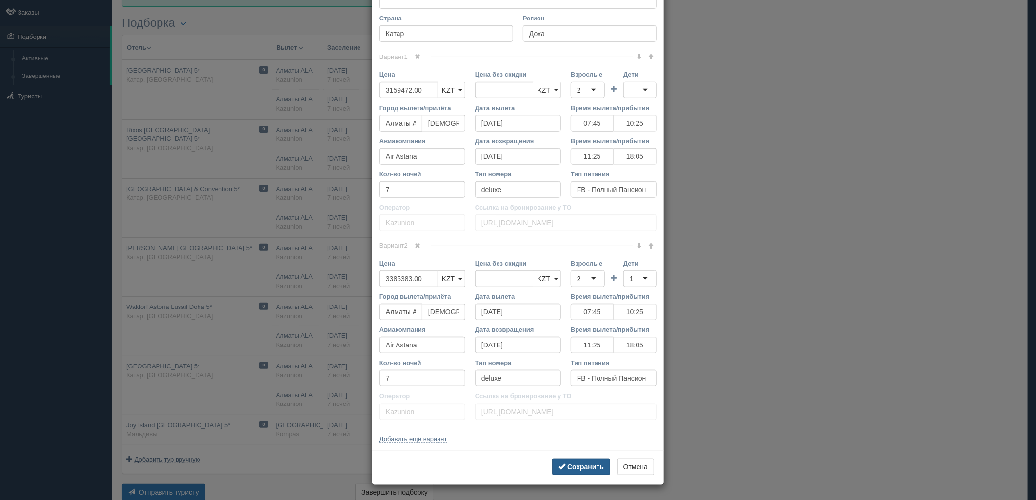
click at [576, 465] on b "Сохранить" at bounding box center [585, 467] width 37 height 8
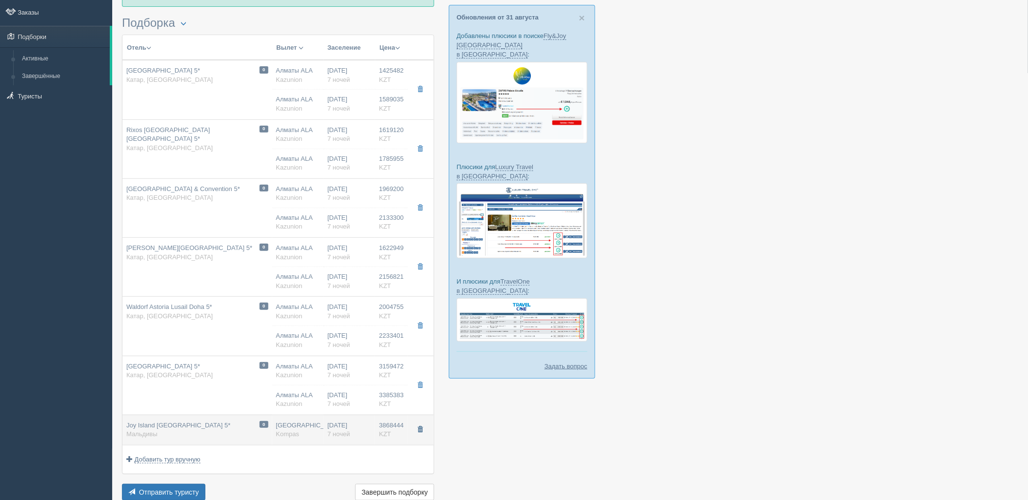
click at [418, 431] on span "button" at bounding box center [420, 430] width 6 height 6
click at [418, 427] on span "button" at bounding box center [420, 430] width 6 height 6
click at [420, 431] on span "button" at bounding box center [420, 430] width 6 height 6
